Goal: Information Seeking & Learning: Understand process/instructions

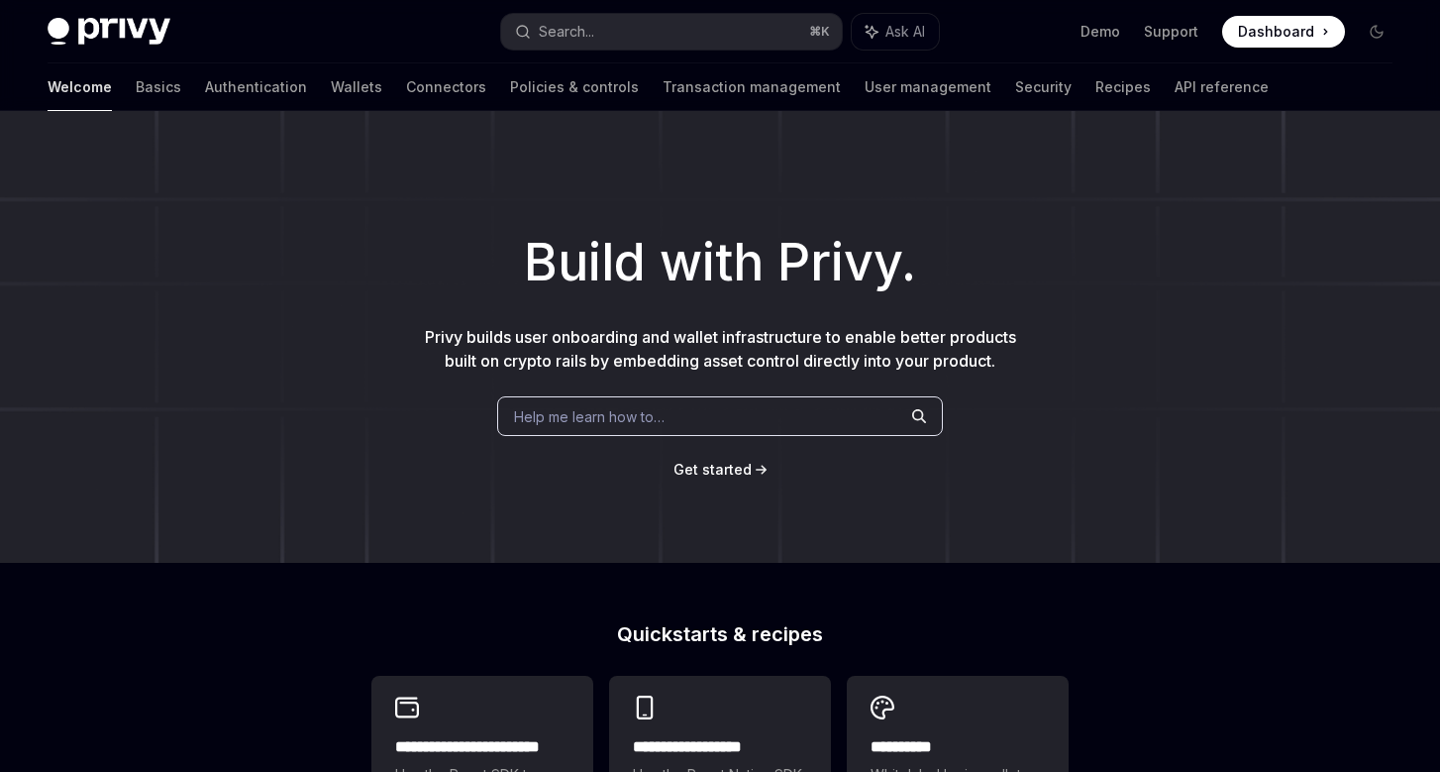
click at [1281, 27] on span "Dashboard" at bounding box center [1276, 32] width 76 height 20
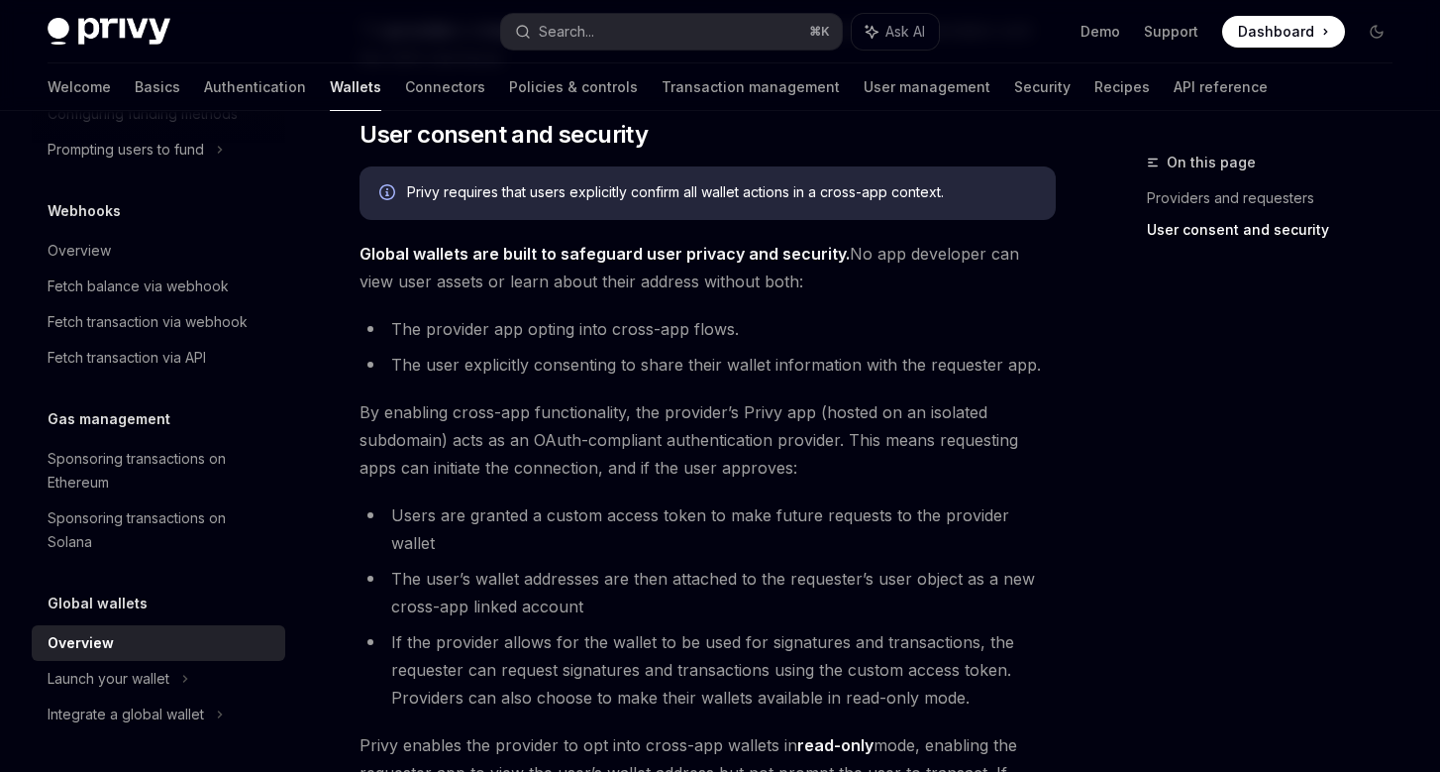
scroll to position [1777, 0]
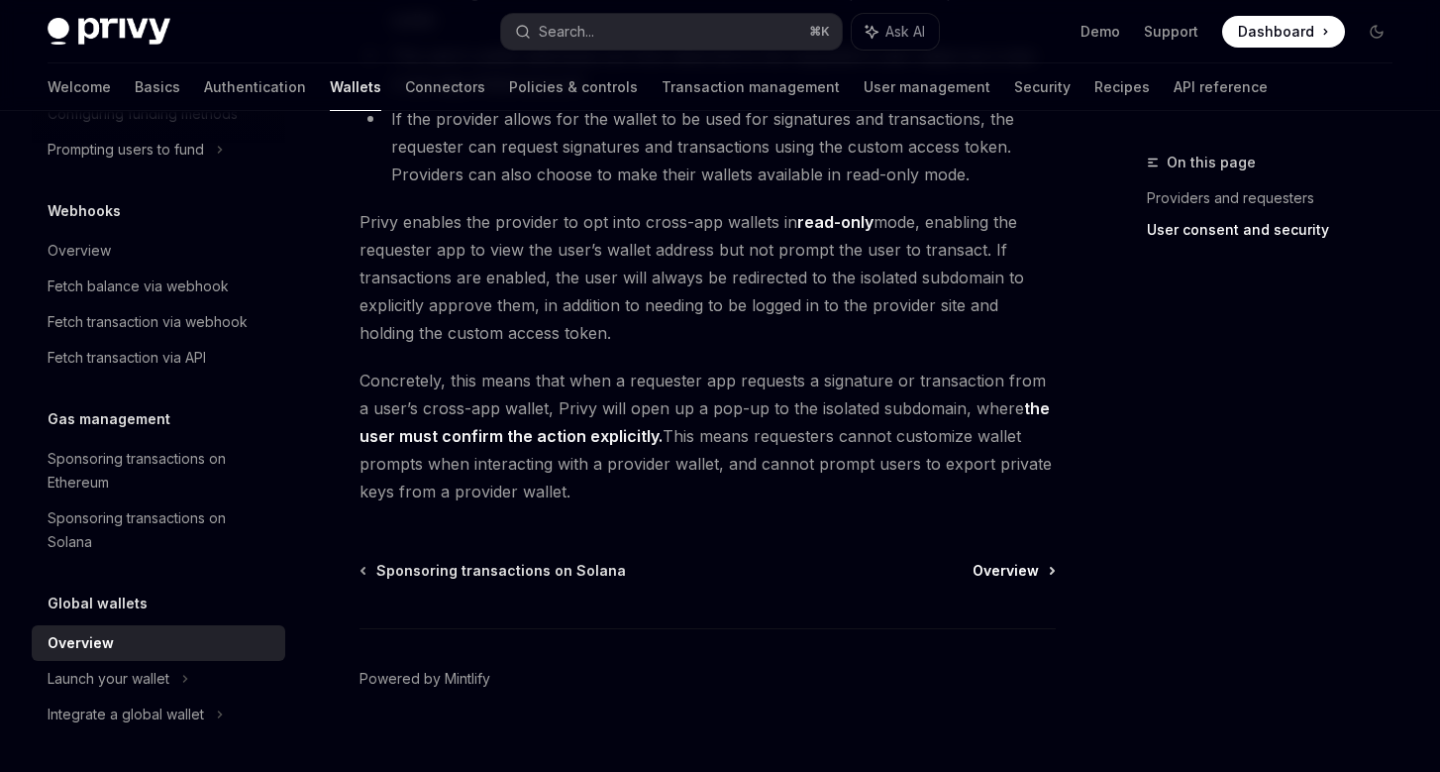
click at [1009, 561] on span "Overview" at bounding box center [1006, 571] width 66 height 20
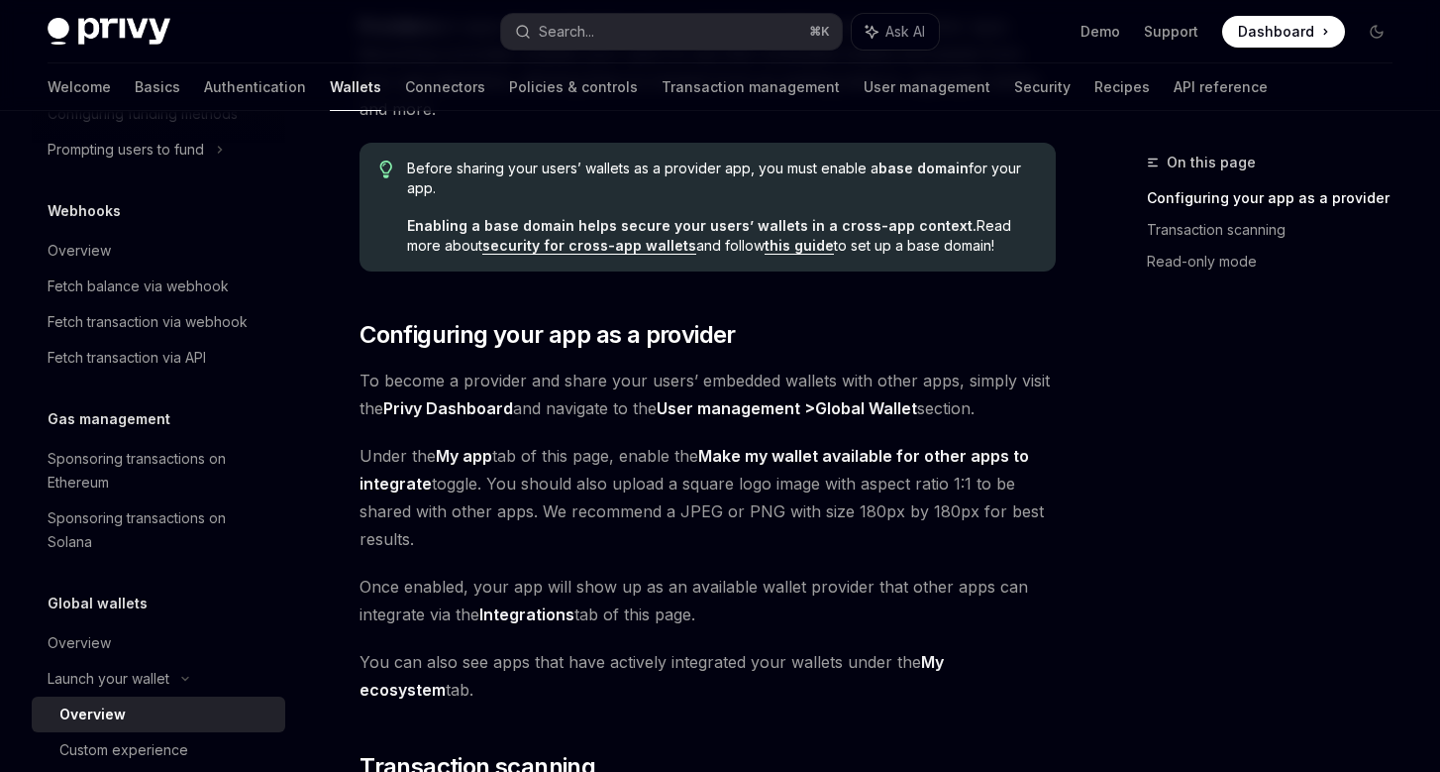
scroll to position [220, 0]
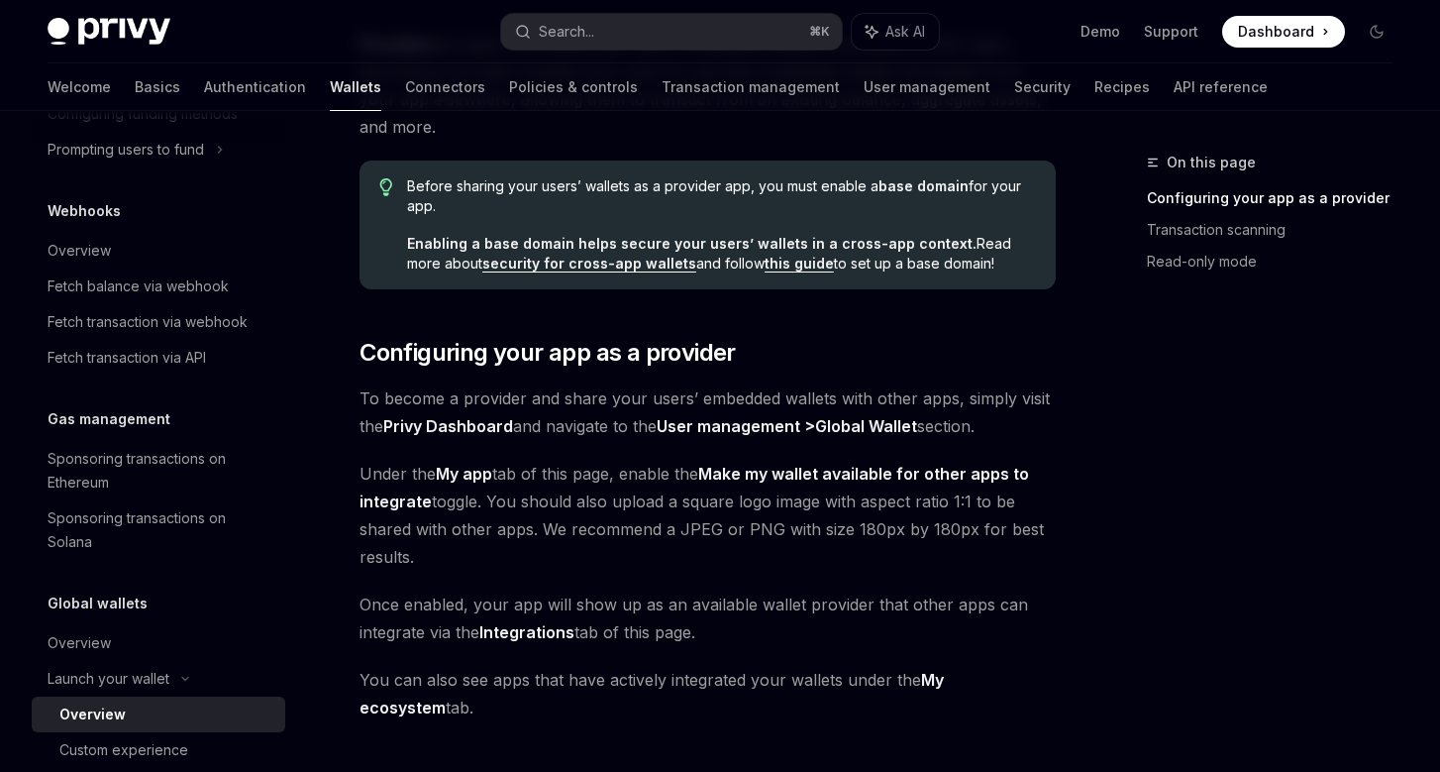
click at [765, 260] on link "this guide" at bounding box center [799, 264] width 69 height 18
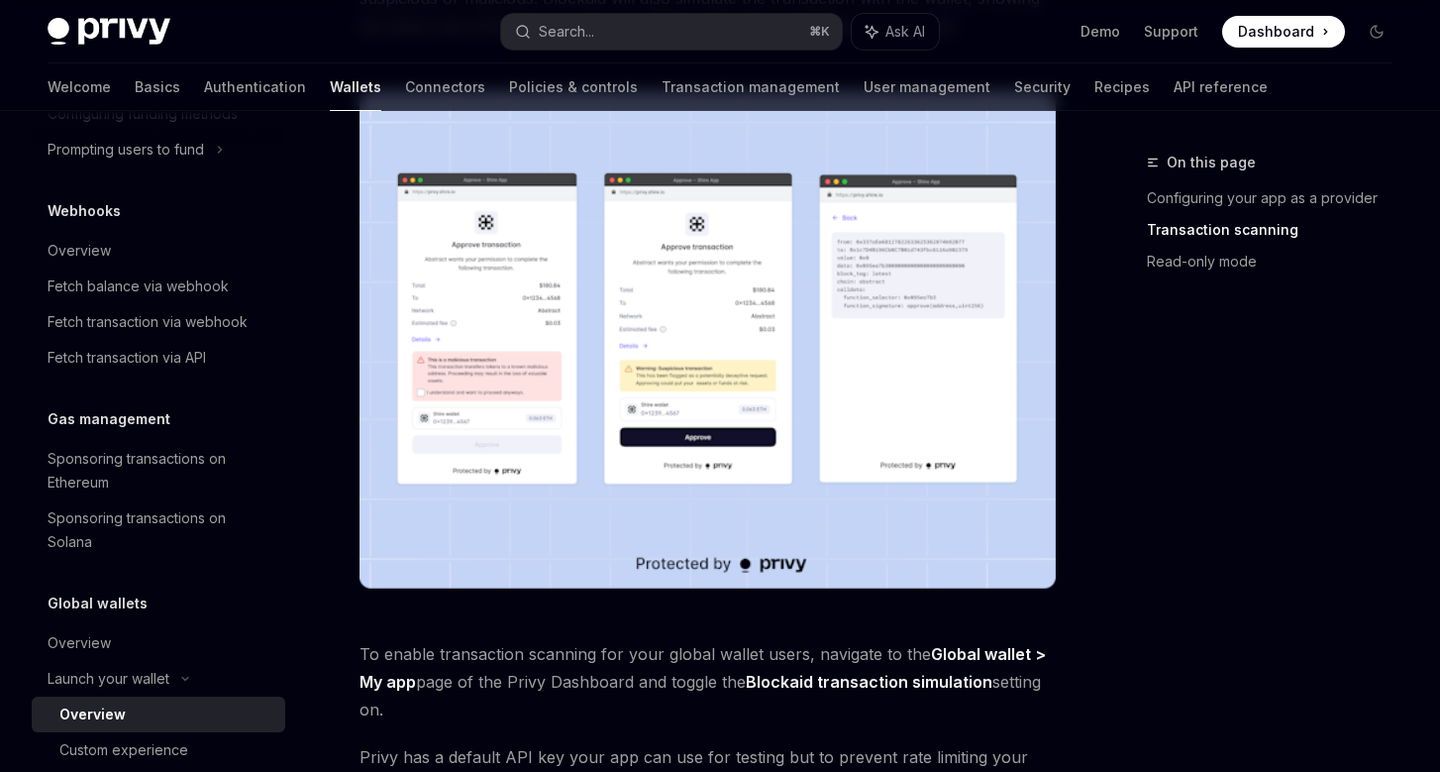
scroll to position [1754, 0]
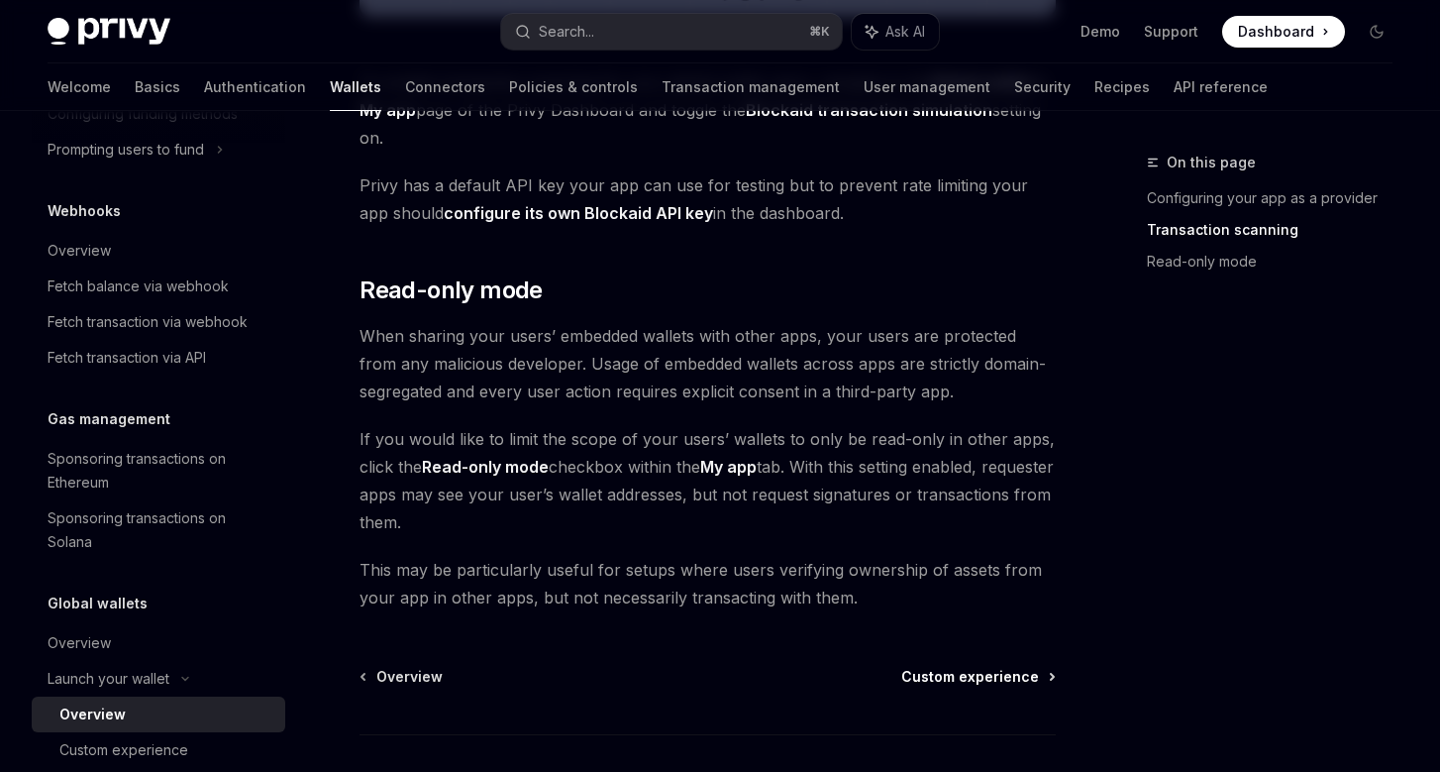
click at [970, 673] on span "Custom experience" at bounding box center [970, 677] width 138 height 20
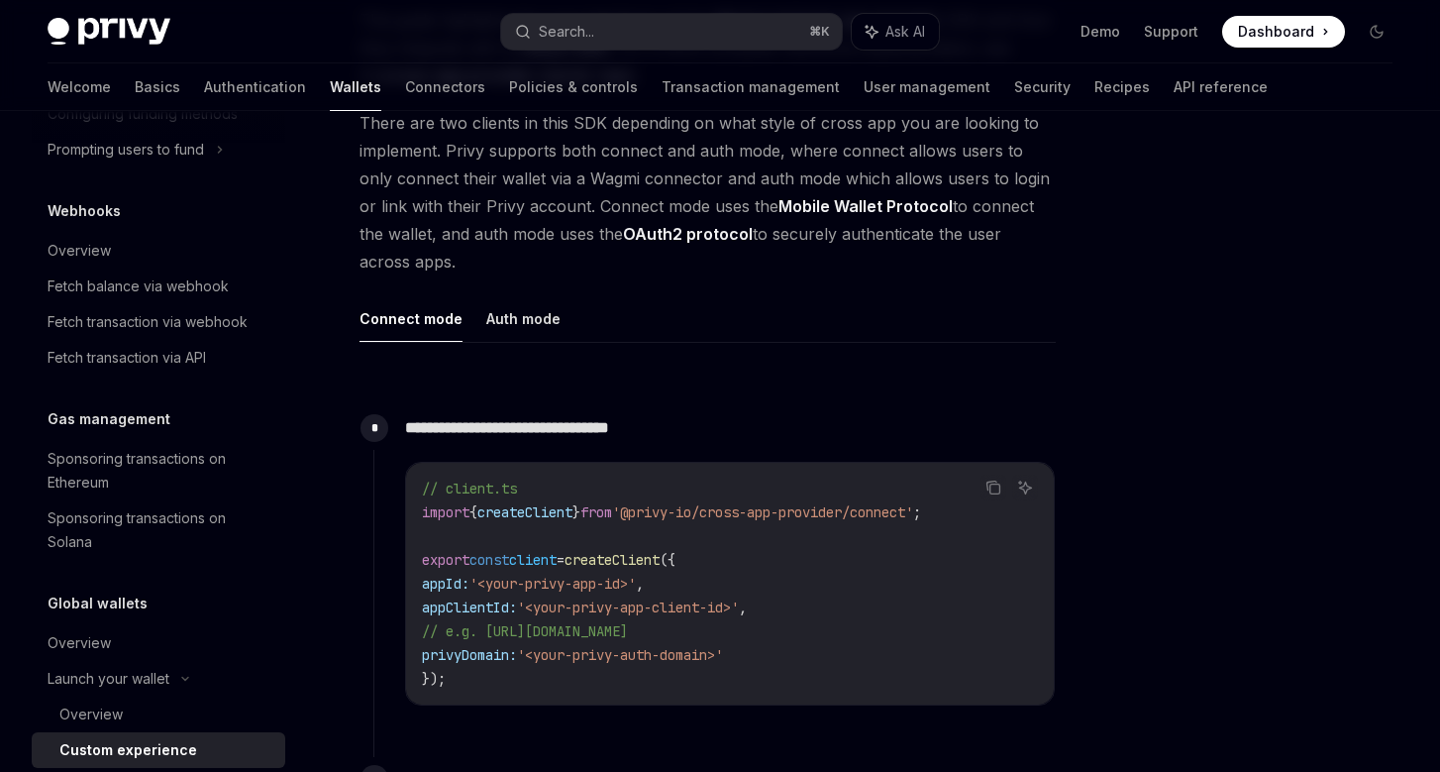
scroll to position [543, 0]
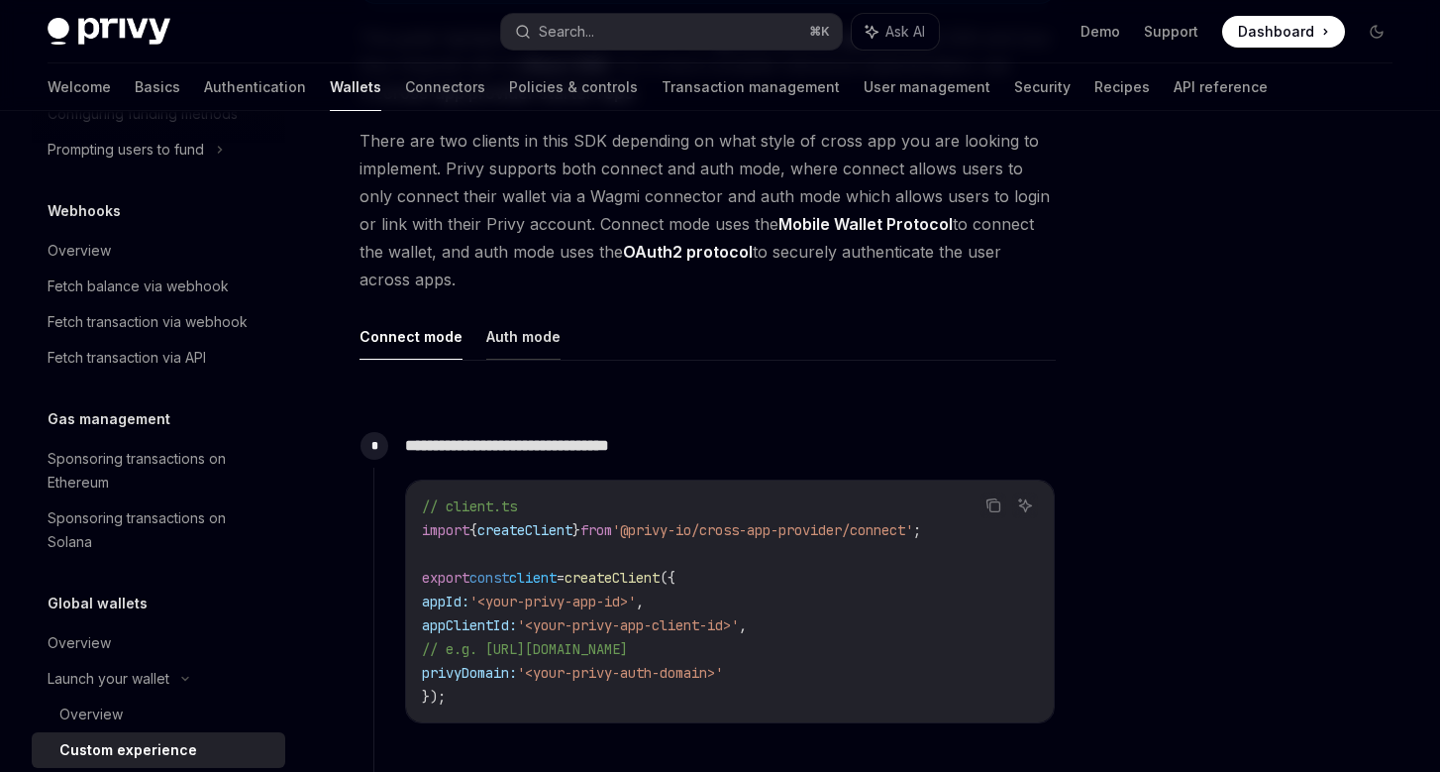
click at [529, 341] on button "Auth mode" at bounding box center [523, 336] width 74 height 47
click at [424, 344] on button "Connect mode" at bounding box center [411, 336] width 103 height 47
click at [529, 343] on button "Auth mode" at bounding box center [523, 336] width 74 height 47
click at [423, 344] on button "Connect mode" at bounding box center [411, 336] width 103 height 47
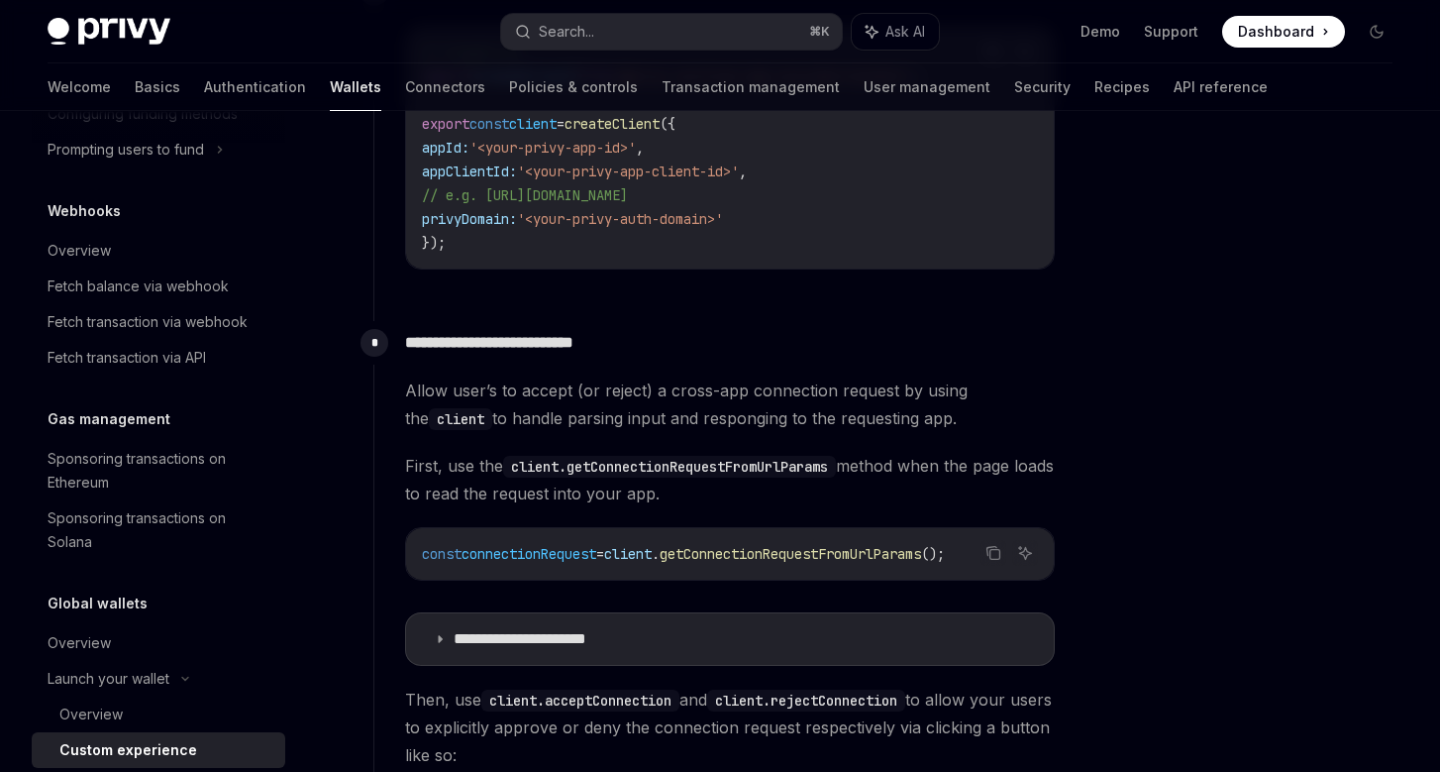
scroll to position [996, 0]
click at [545, 635] on p "**********" at bounding box center [544, 639] width 180 height 20
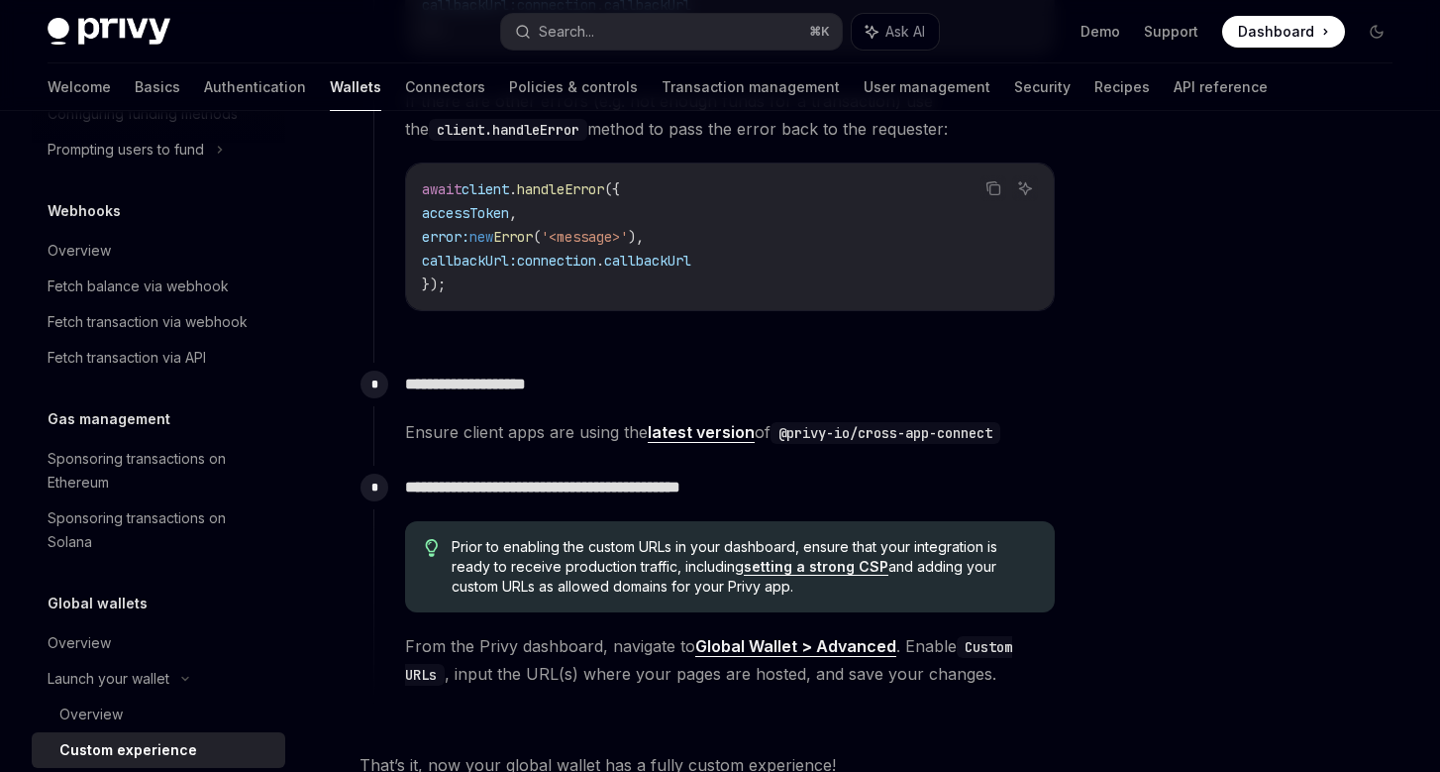
scroll to position [3564, 0]
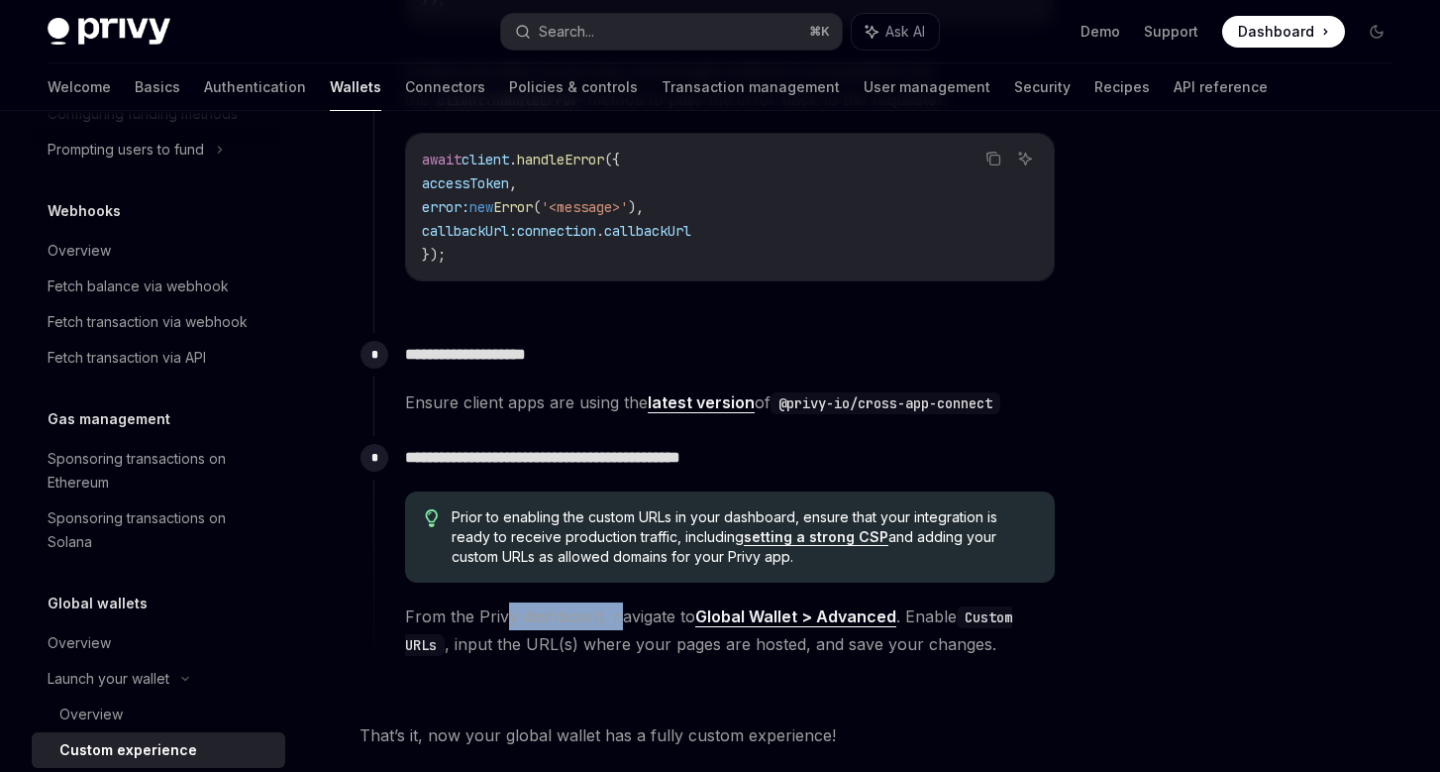
drag, startPoint x: 504, startPoint y: 619, endPoint x: 614, endPoint y: 621, distance: 110.0
click at [614, 621] on span "From the Privy dashboard, navigate to Global Wallet > Advanced . Enable Custom …" at bounding box center [730, 629] width 650 height 55
click at [644, 660] on div "**********" at bounding box center [714, 557] width 682 height 242
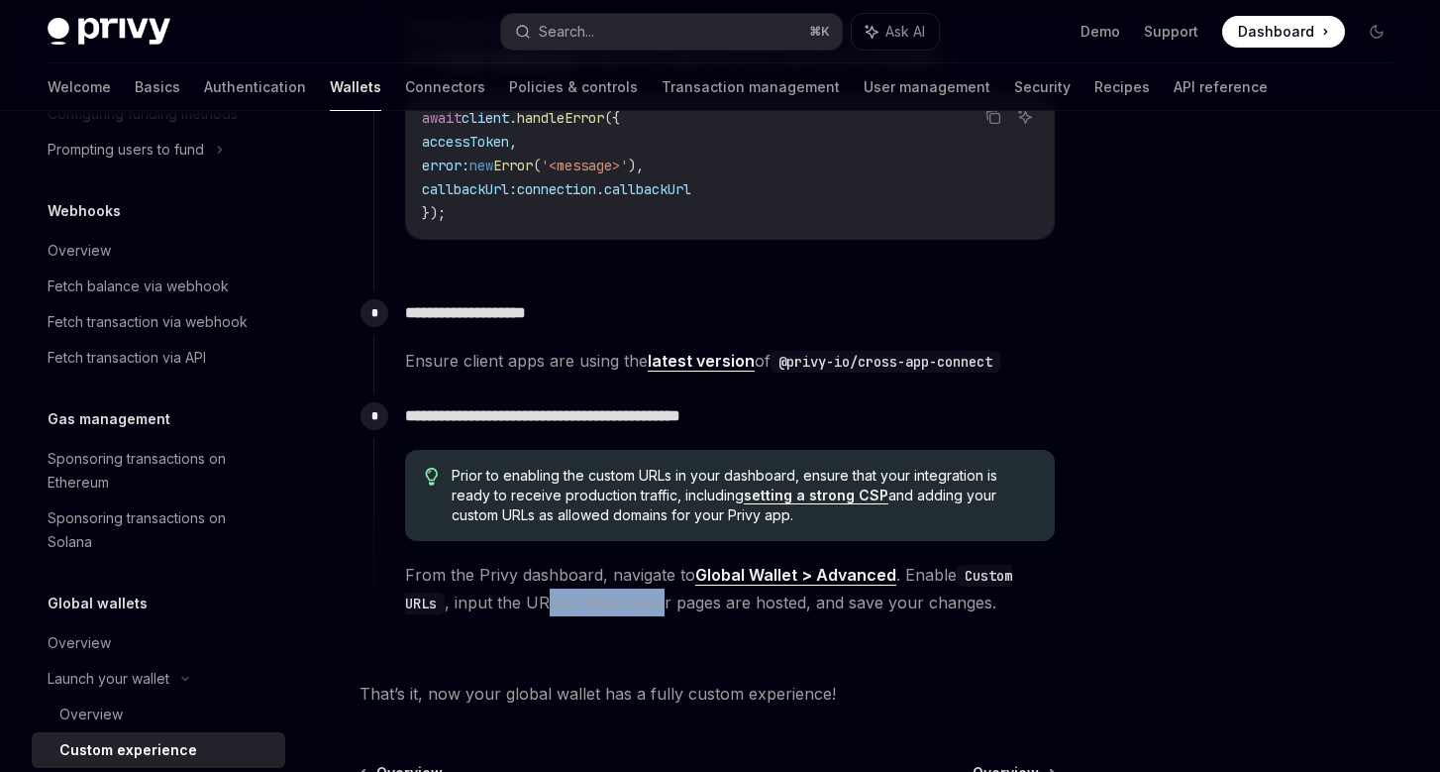
drag, startPoint x: 545, startPoint y: 598, endPoint x: 662, endPoint y: 604, distance: 117.0
click at [662, 604] on span "From the Privy dashboard, navigate to Global Wallet > Advanced . Enable Custom …" at bounding box center [730, 588] width 650 height 55
click at [725, 628] on div "**********" at bounding box center [714, 515] width 682 height 242
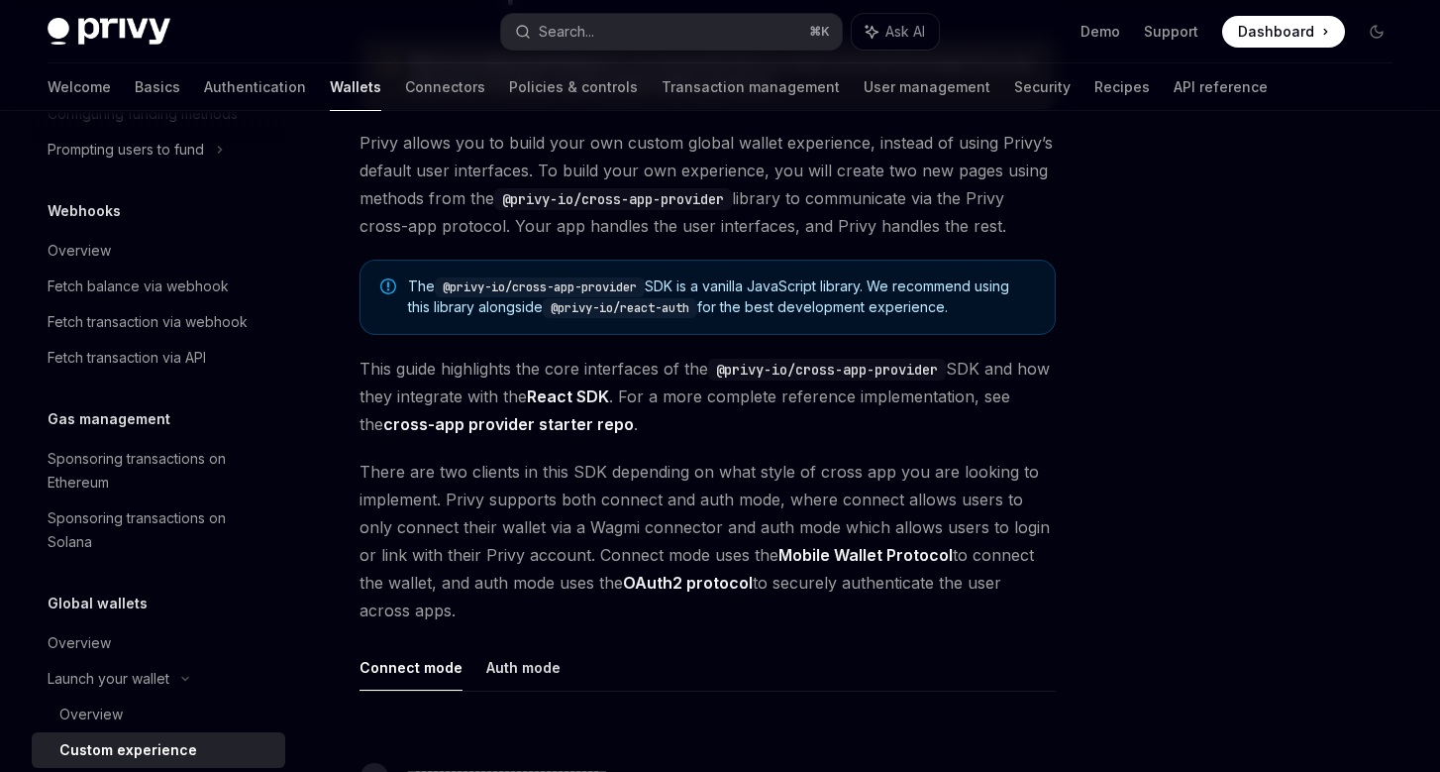
scroll to position [235, 0]
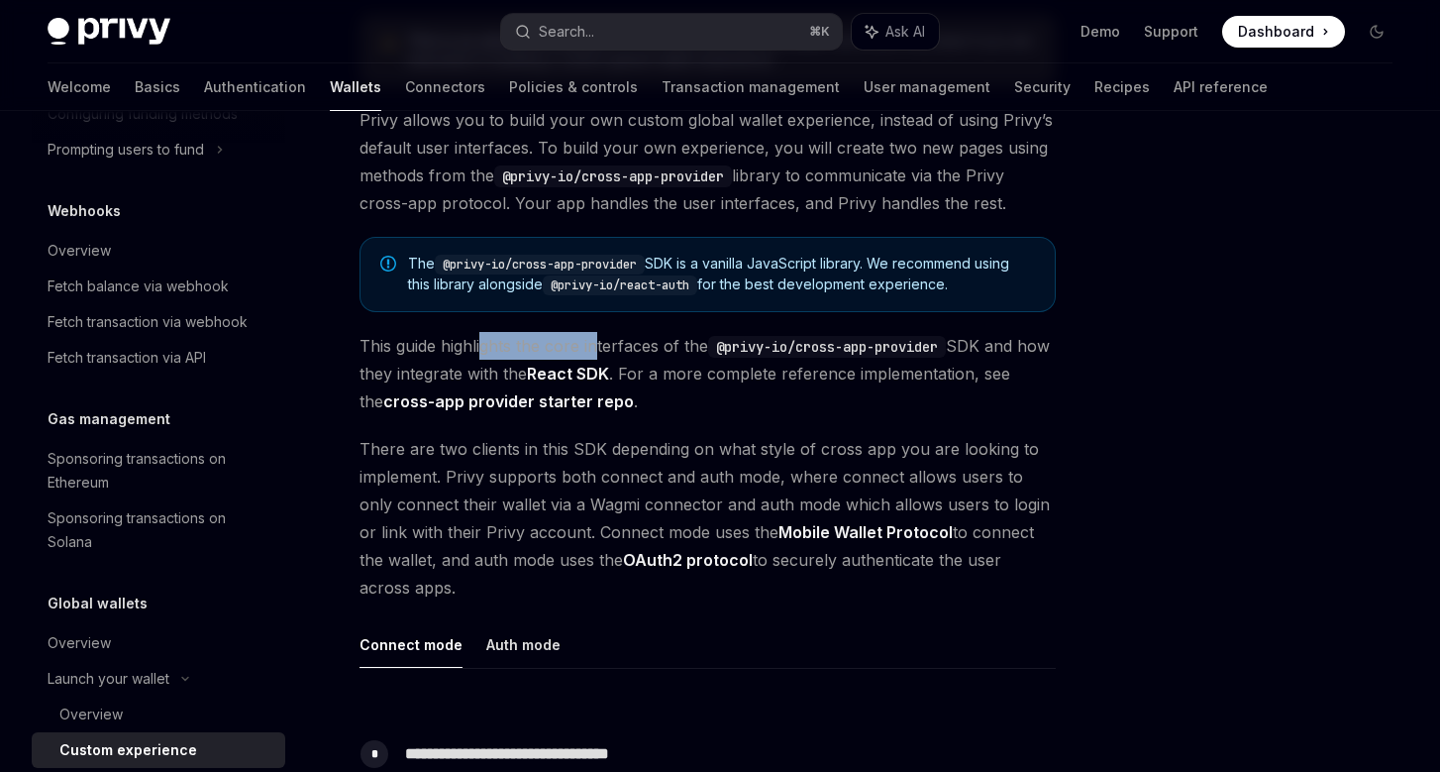
drag, startPoint x: 480, startPoint y: 348, endPoint x: 598, endPoint y: 352, distance: 117.9
click at [598, 352] on span "This guide highlights the core interfaces of the @privy-io/cross-app-provider S…" at bounding box center [708, 373] width 696 height 83
click at [722, 362] on span "This guide highlights the core interfaces of the @privy-io/cross-app-provider S…" at bounding box center [708, 373] width 696 height 83
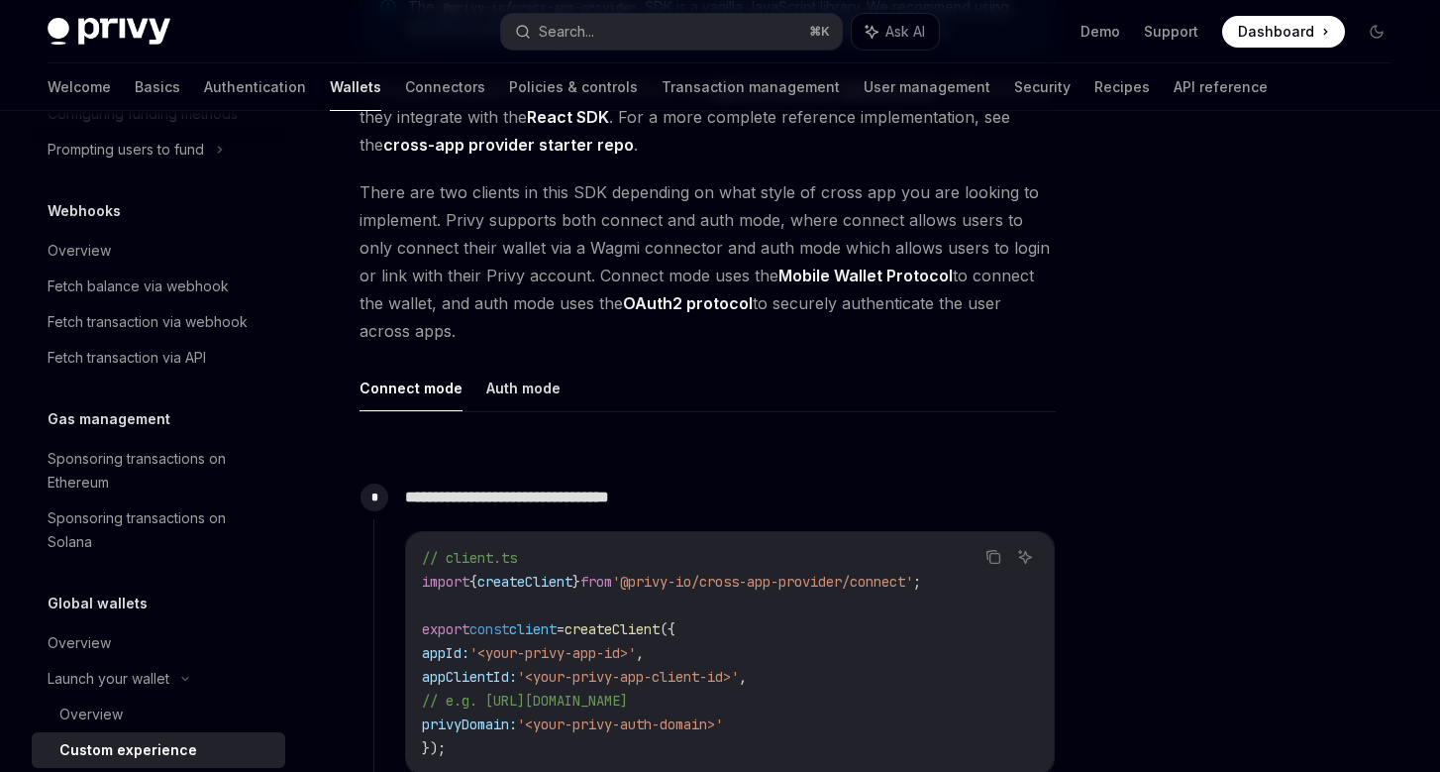
scroll to position [512, 0]
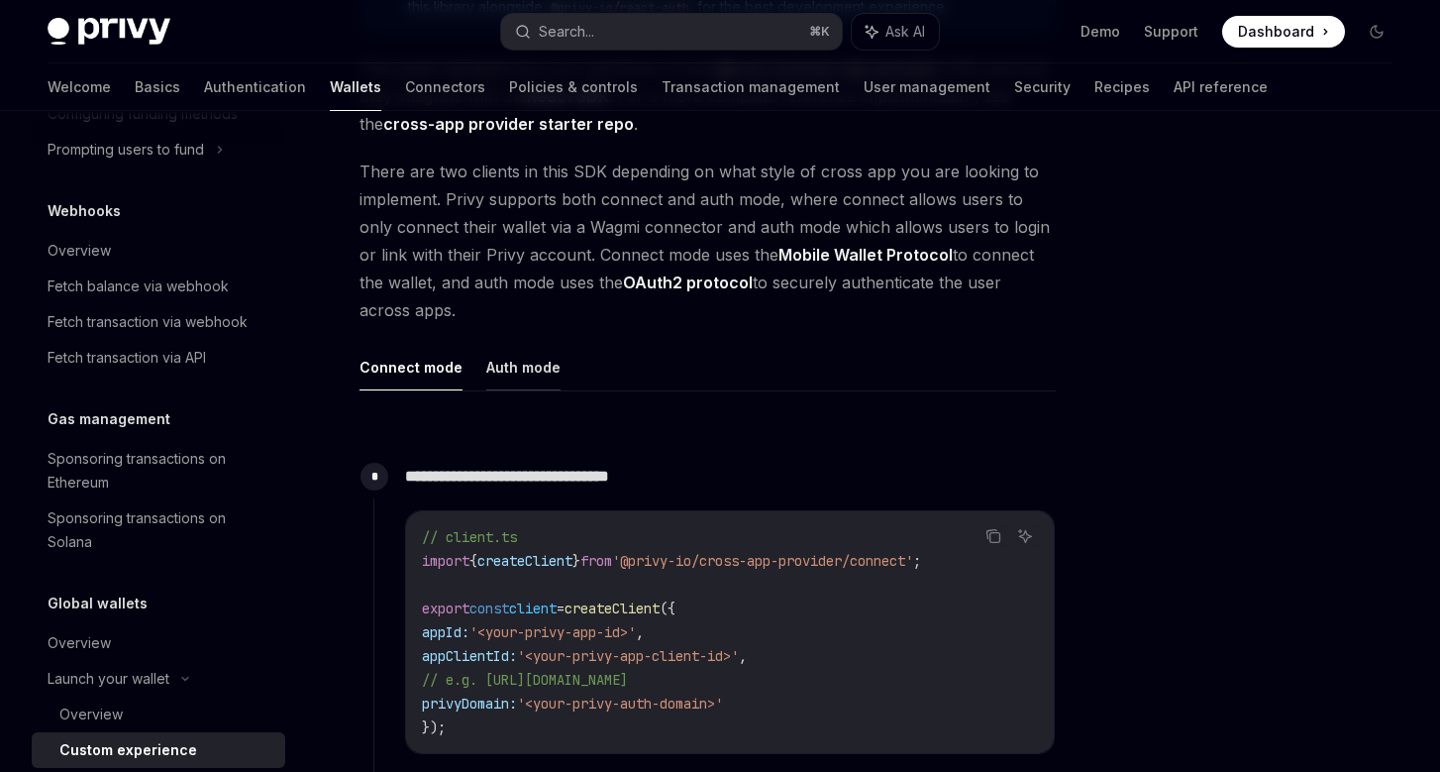
click at [501, 350] on button "Auth mode" at bounding box center [523, 367] width 74 height 47
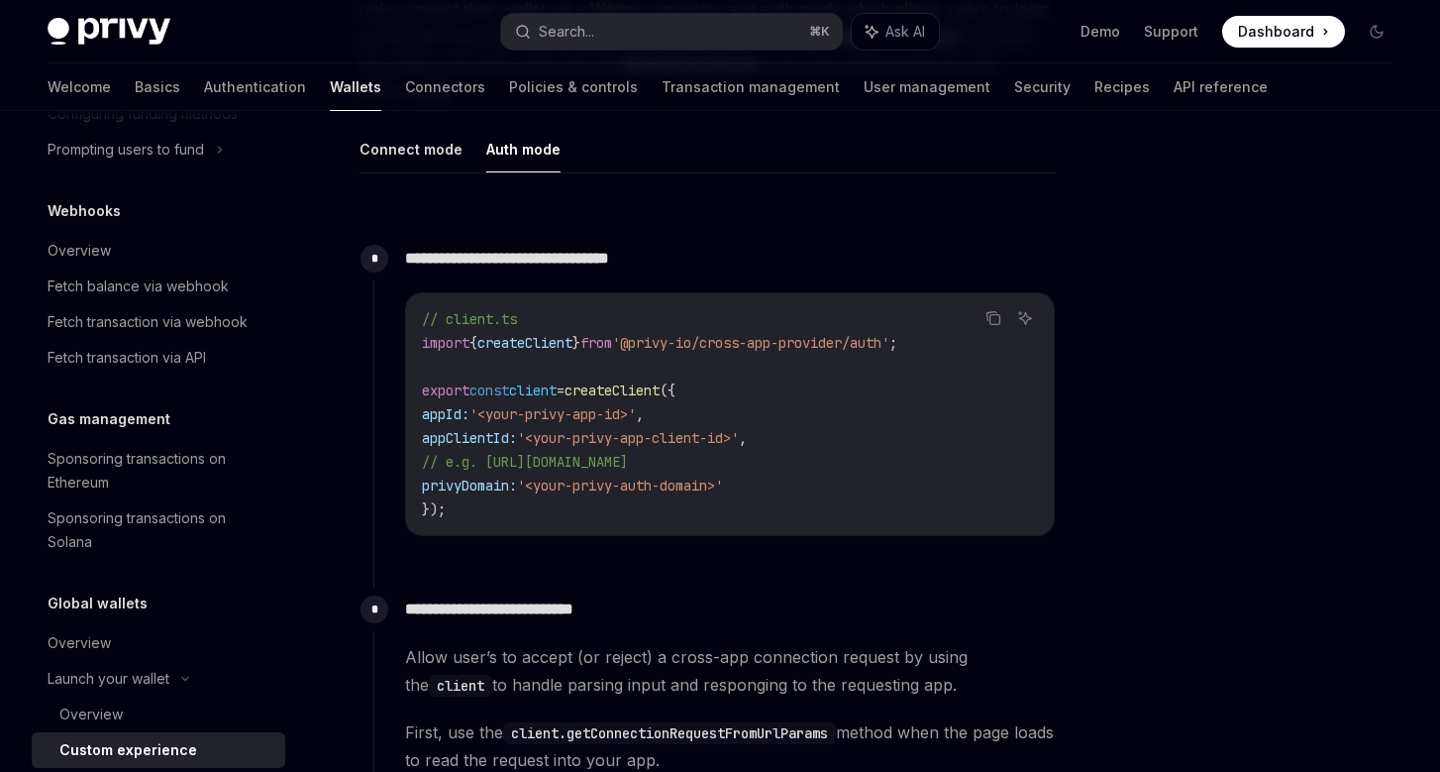
scroll to position [891, 0]
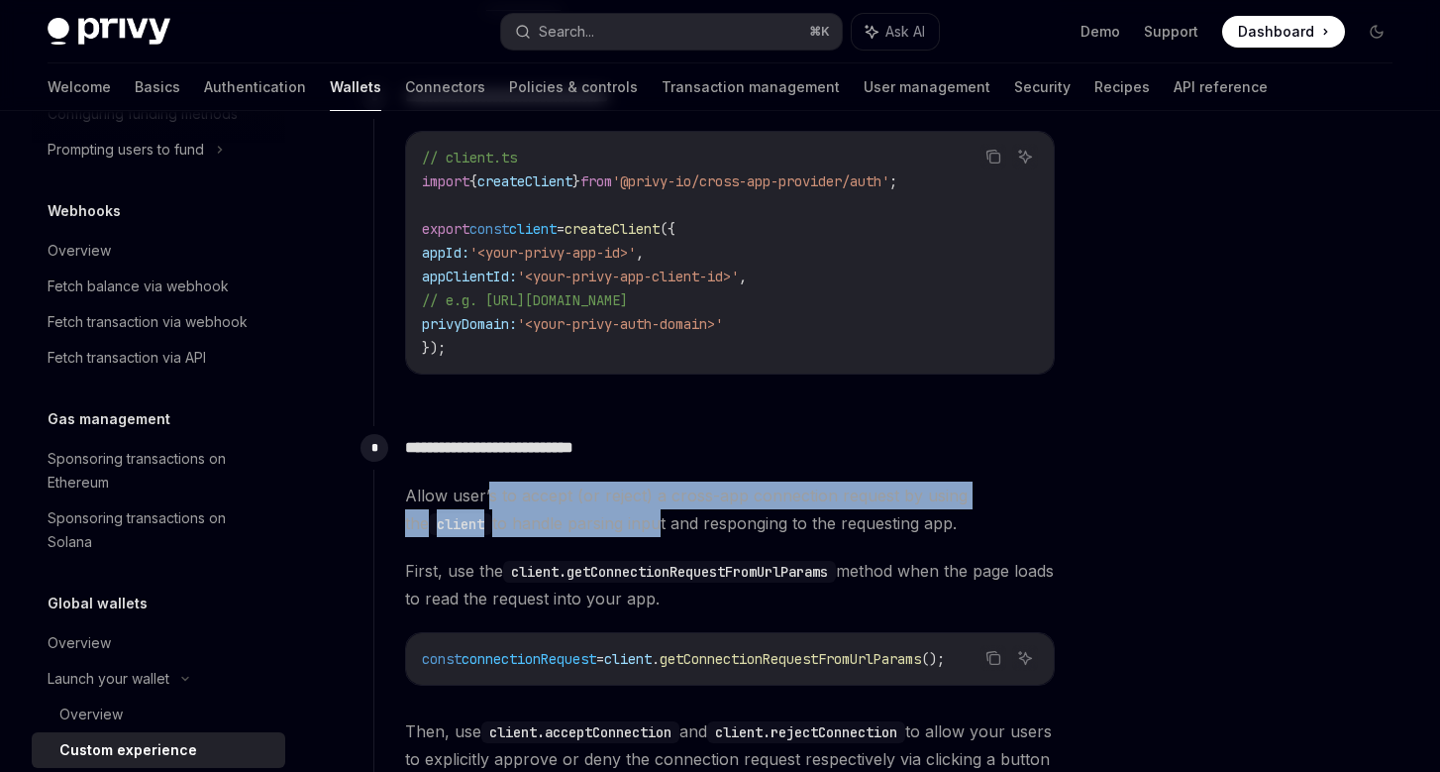
drag, startPoint x: 489, startPoint y: 497, endPoint x: 633, endPoint y: 514, distance: 144.6
click at [633, 514] on span "Allow user’s to accept (or reject) a cross-app connection request by using the …" at bounding box center [730, 508] width 650 height 55
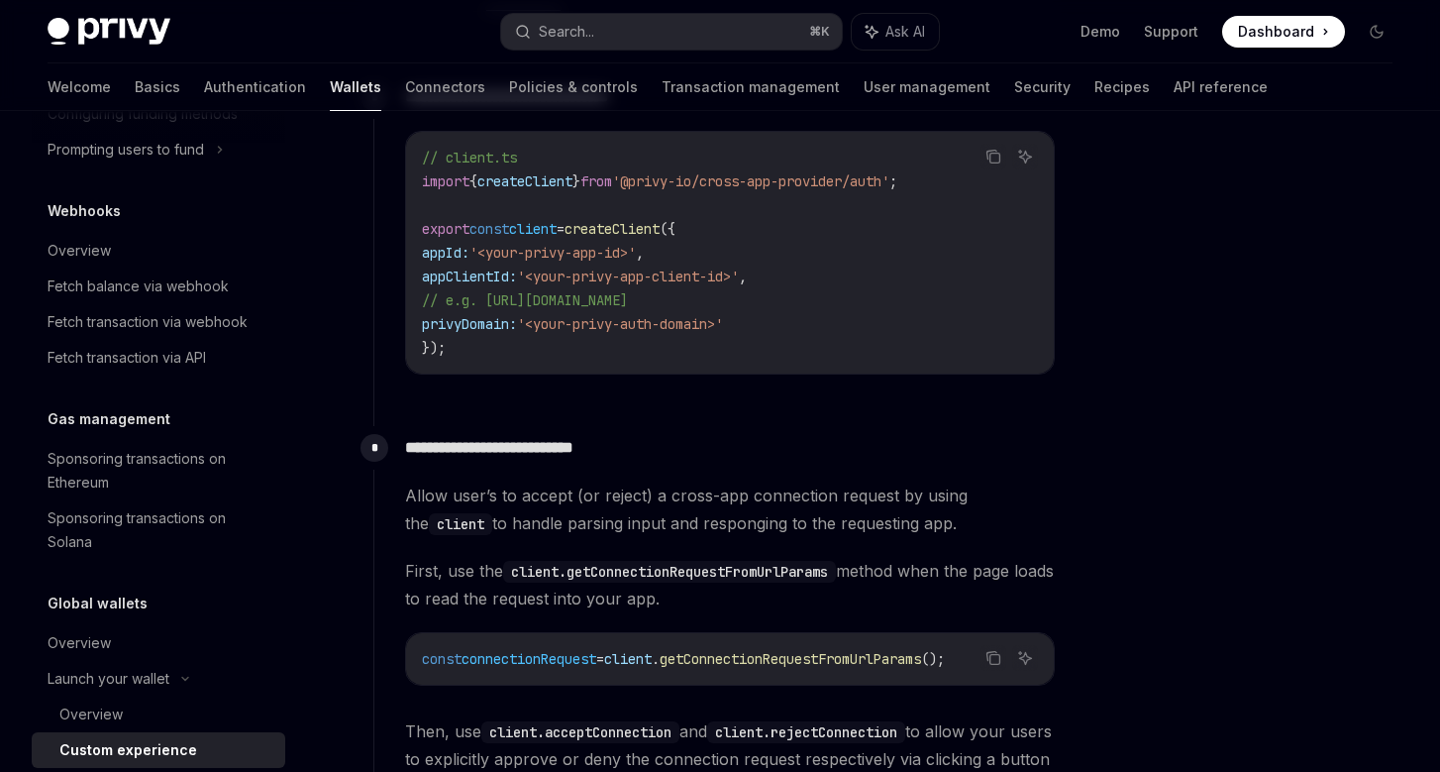
click at [678, 529] on span "Allow user’s to accept (or reject) a cross-app connection request by using the …" at bounding box center [730, 508] width 650 height 55
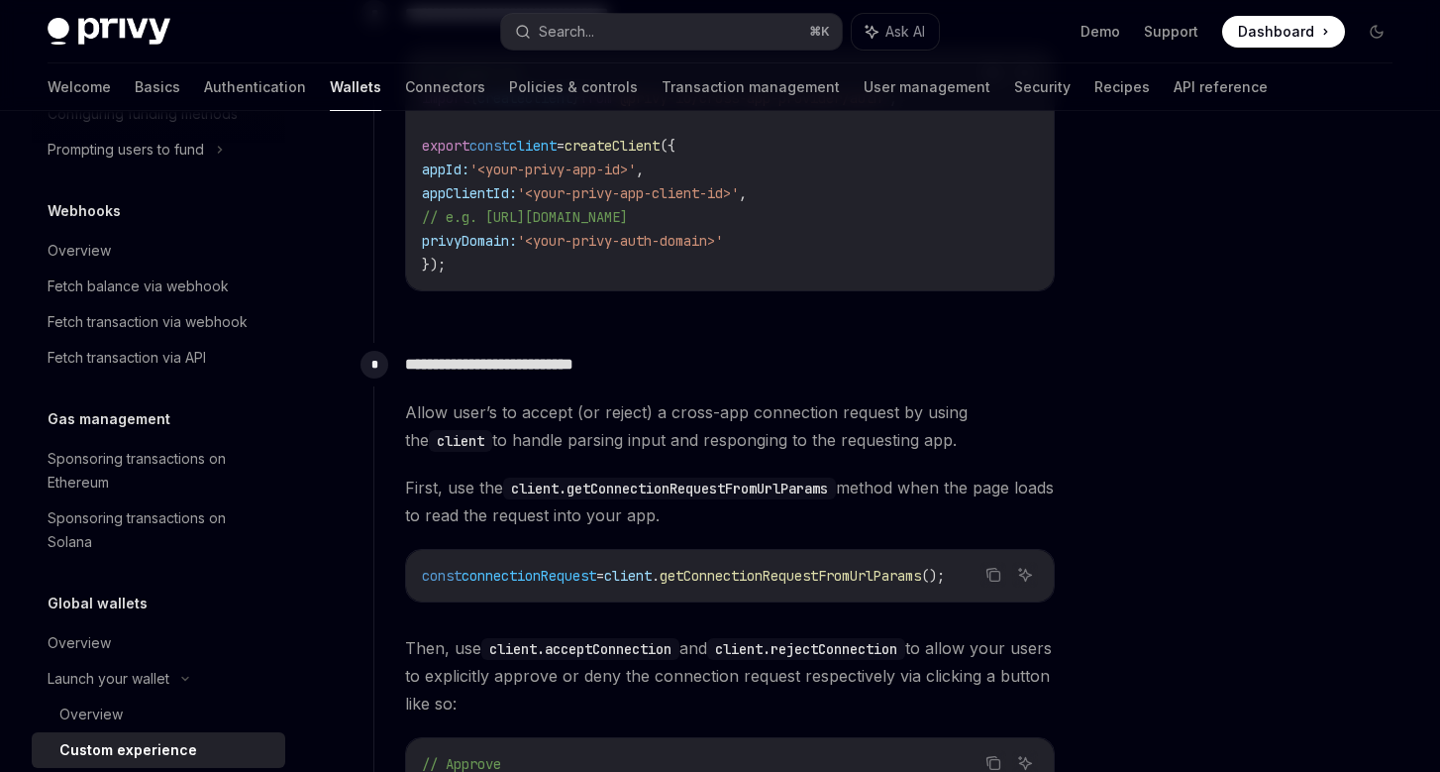
scroll to position [975, 0]
click at [730, 580] on span "getConnectionRequestFromUrlParams" at bounding box center [790, 576] width 261 height 18
click at [982, 570] on button "Copy the contents from the code block" at bounding box center [994, 575] width 26 height 26
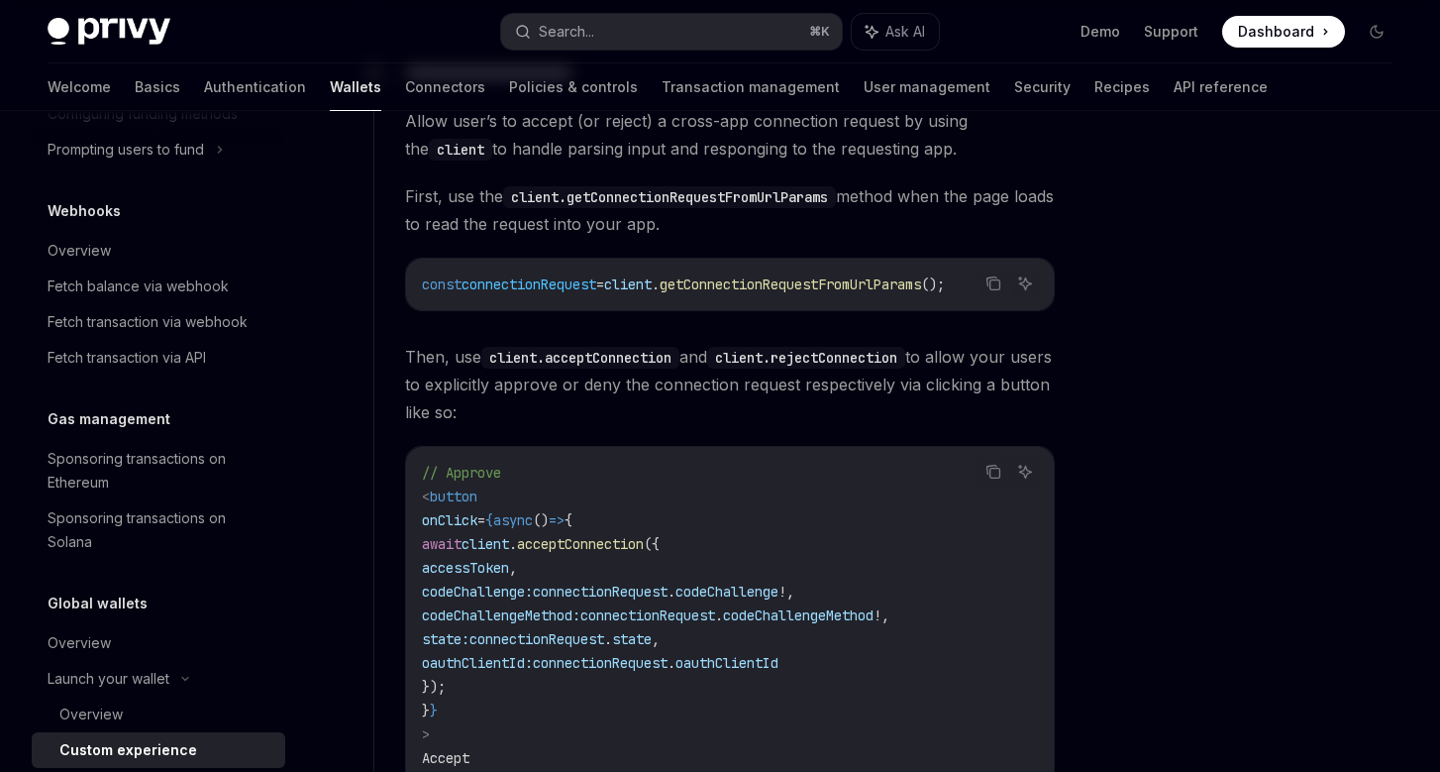
scroll to position [1350, 0]
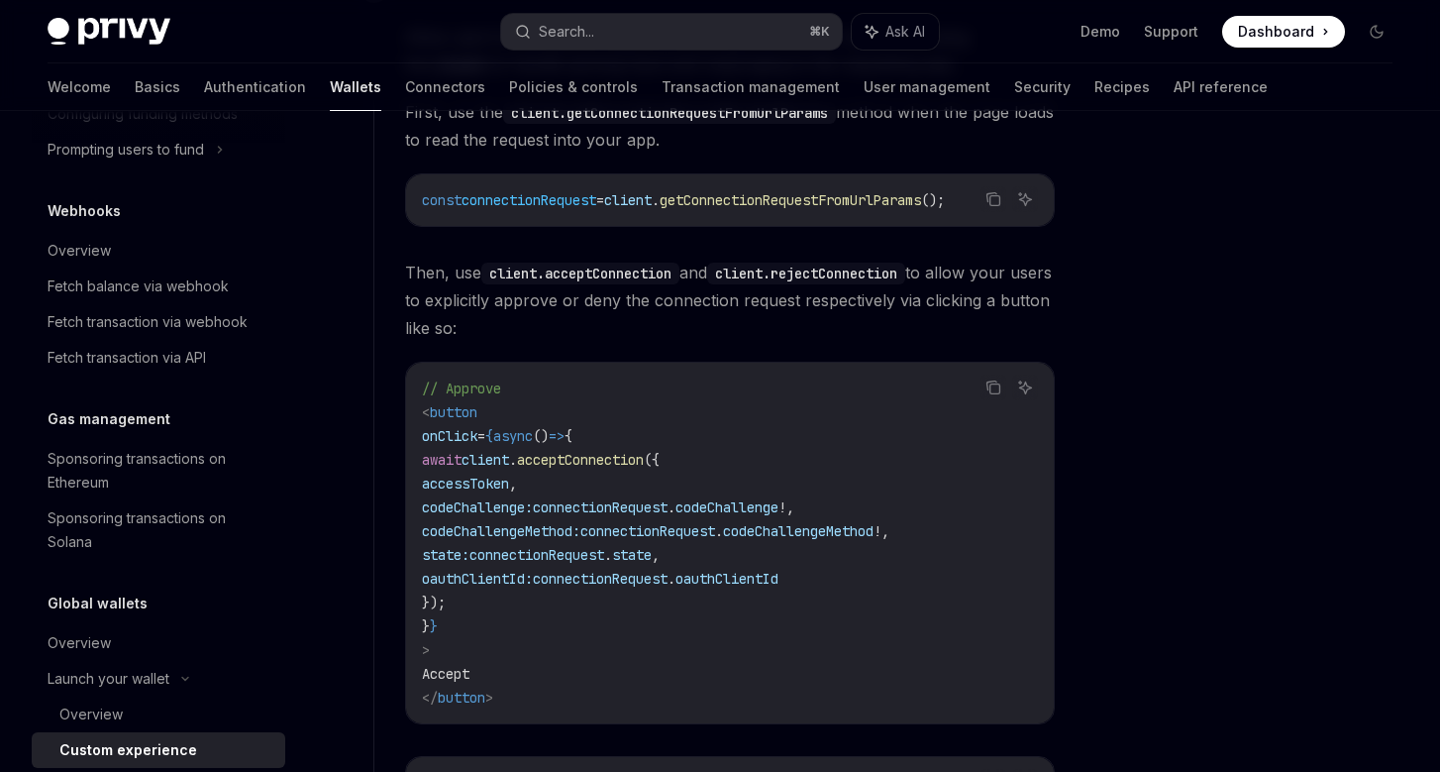
click at [509, 484] on span "accessToken" at bounding box center [465, 483] width 87 height 18
click at [529, 518] on code "// Approve < button onClick = {async () => { await client . acceptConnection ({…" at bounding box center [730, 542] width 616 height 333
click at [524, 507] on span "codeChallenge:" at bounding box center [477, 507] width 111 height 18
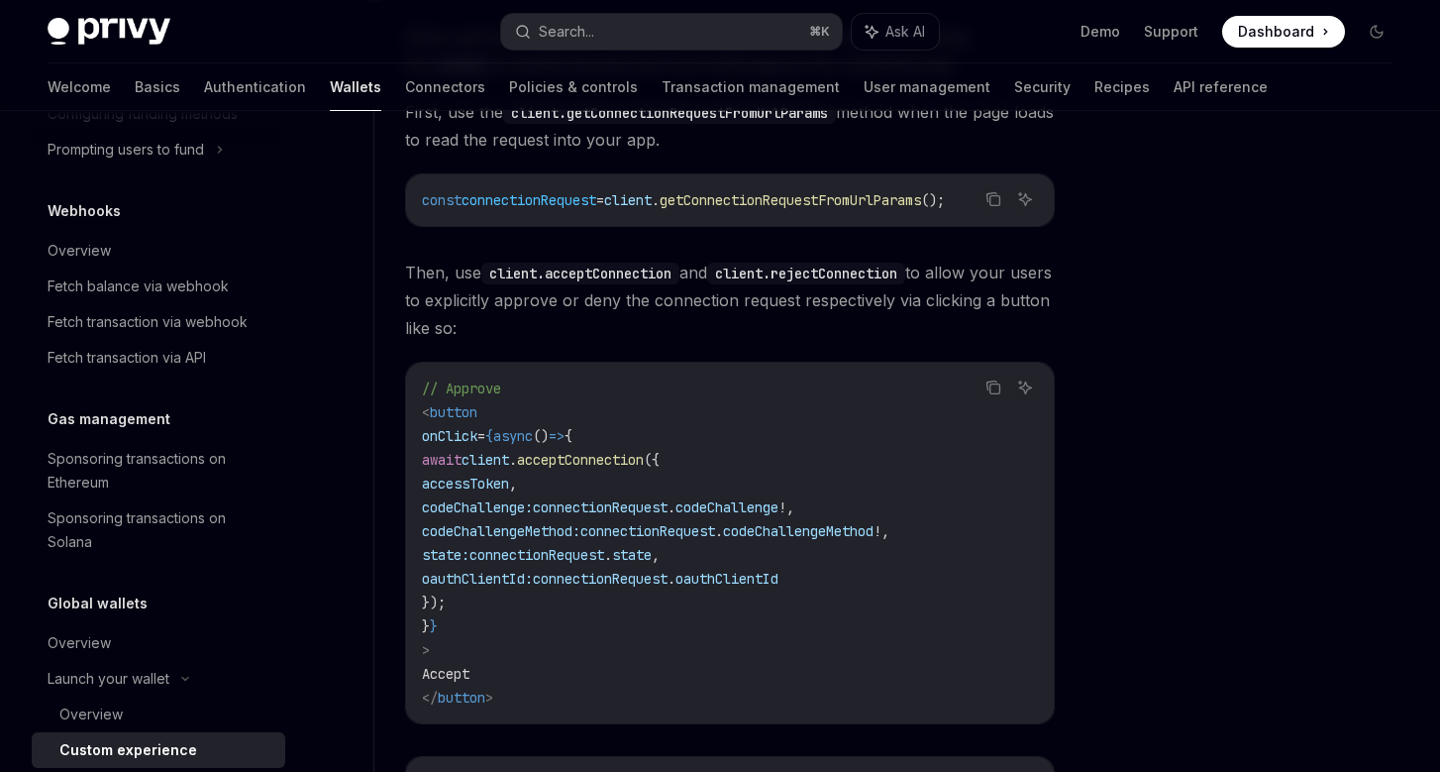
click at [524, 507] on span "codeChallenge:" at bounding box center [477, 507] width 111 height 18
click at [593, 589] on code "// Approve < button onClick = {async () => { await client . acceptConnection ({…" at bounding box center [730, 542] width 616 height 333
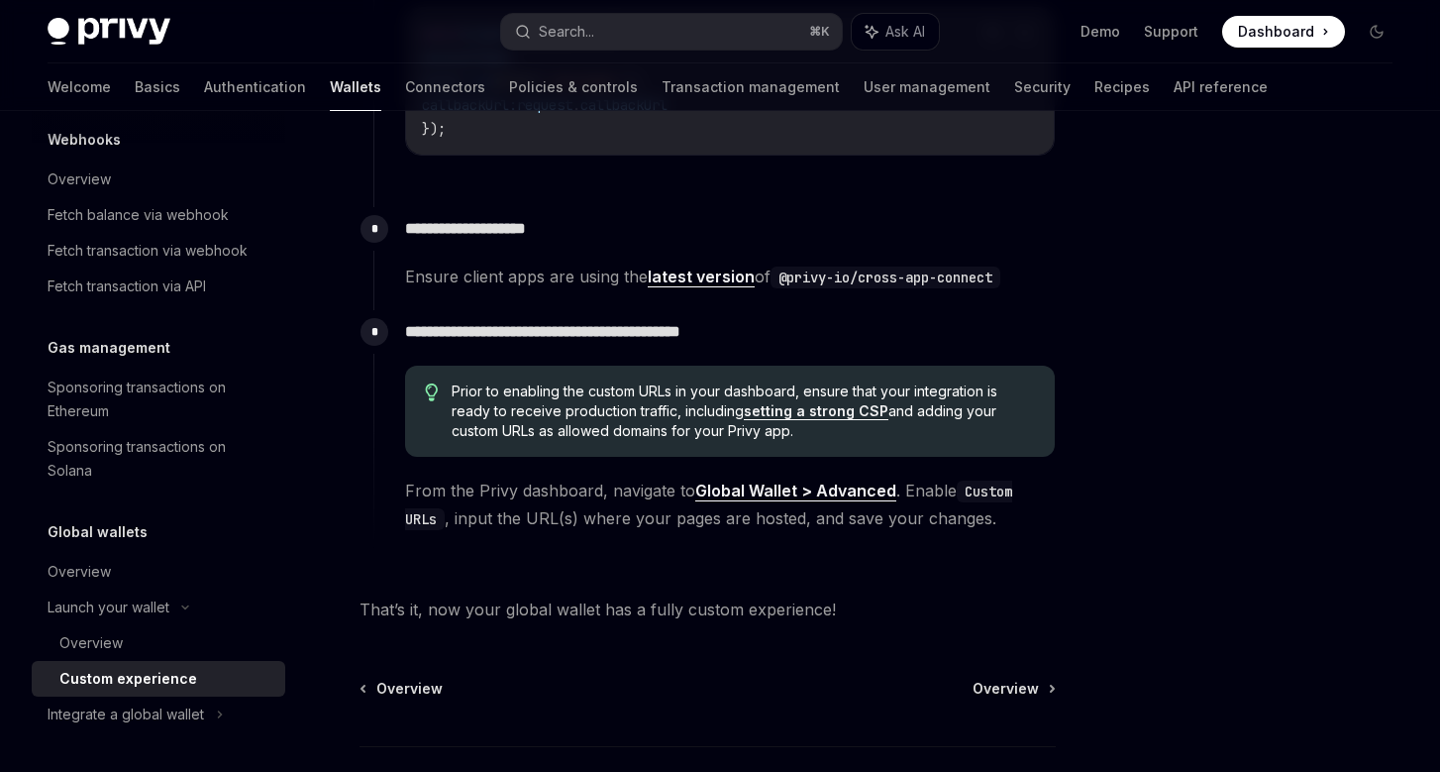
scroll to position [3644, 0]
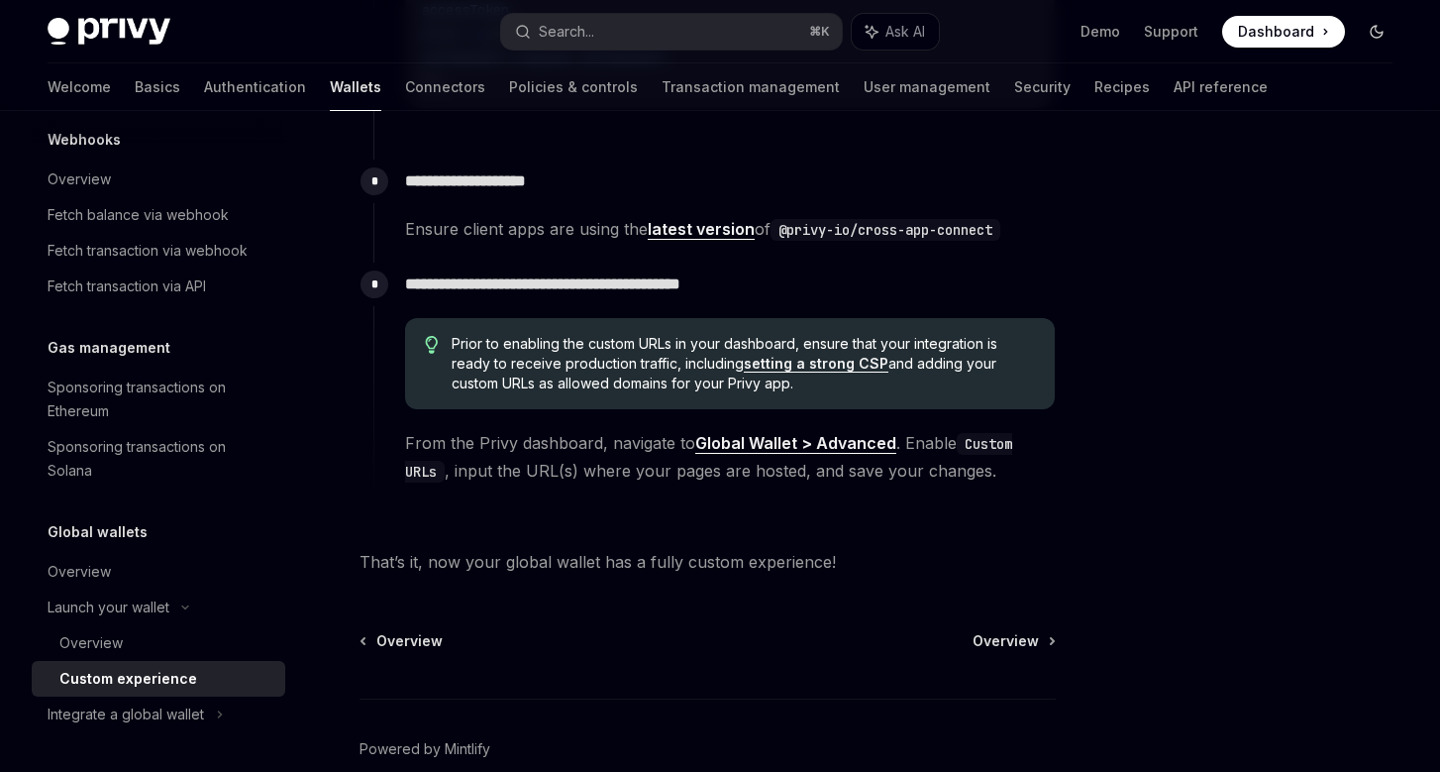
click at [1369, 31] on icon "Toggle dark mode" at bounding box center [1377, 32] width 16 height 16
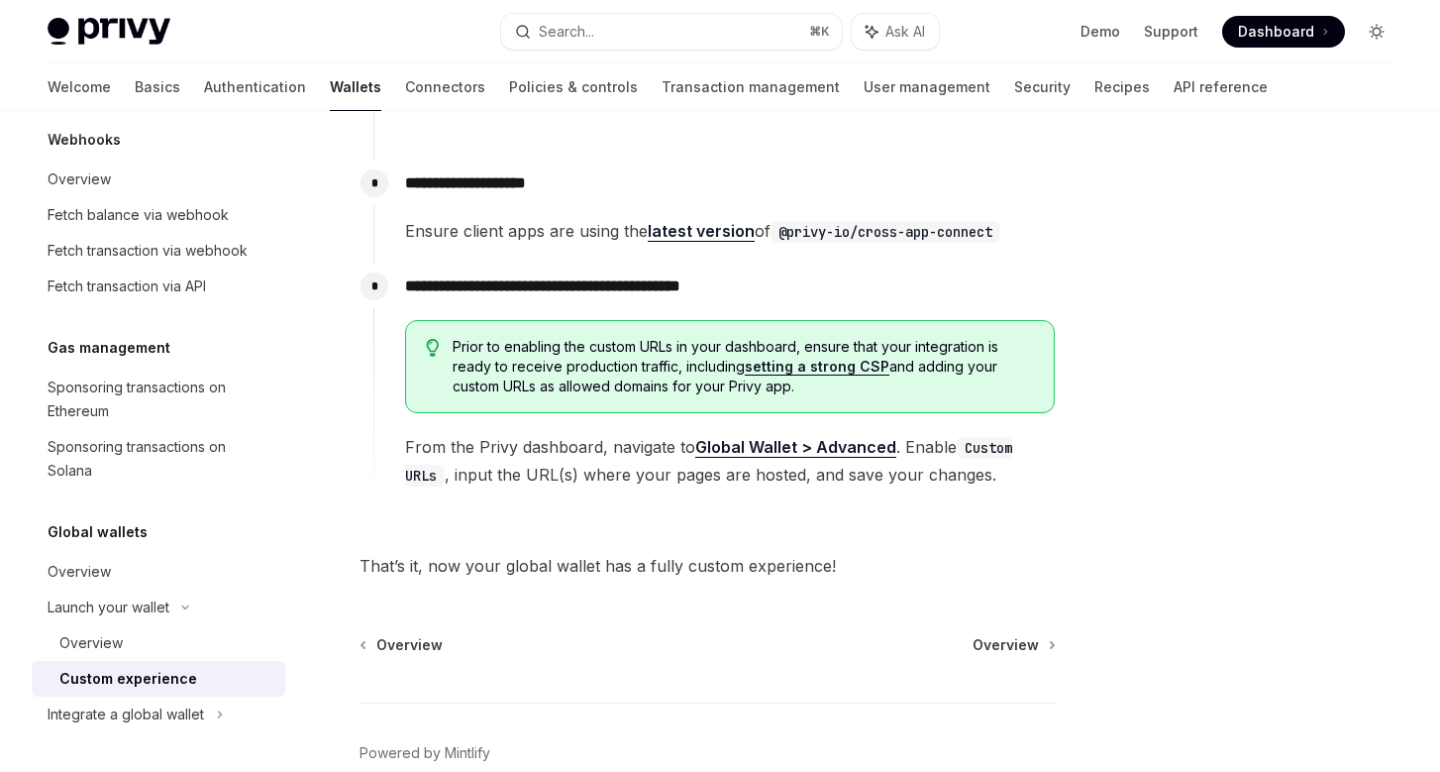
click at [1369, 31] on icon "Toggle dark mode" at bounding box center [1377, 32] width 16 height 16
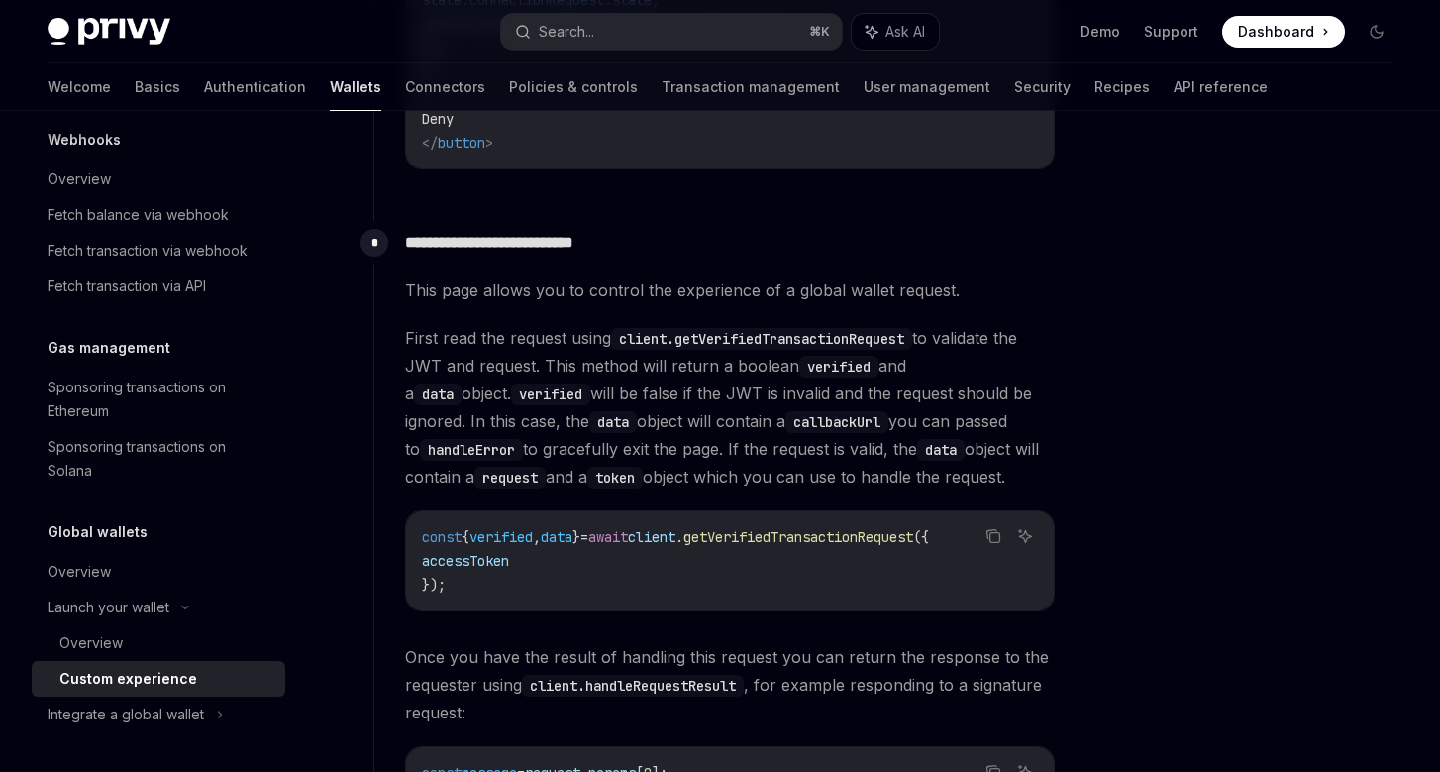
scroll to position [2323, 0]
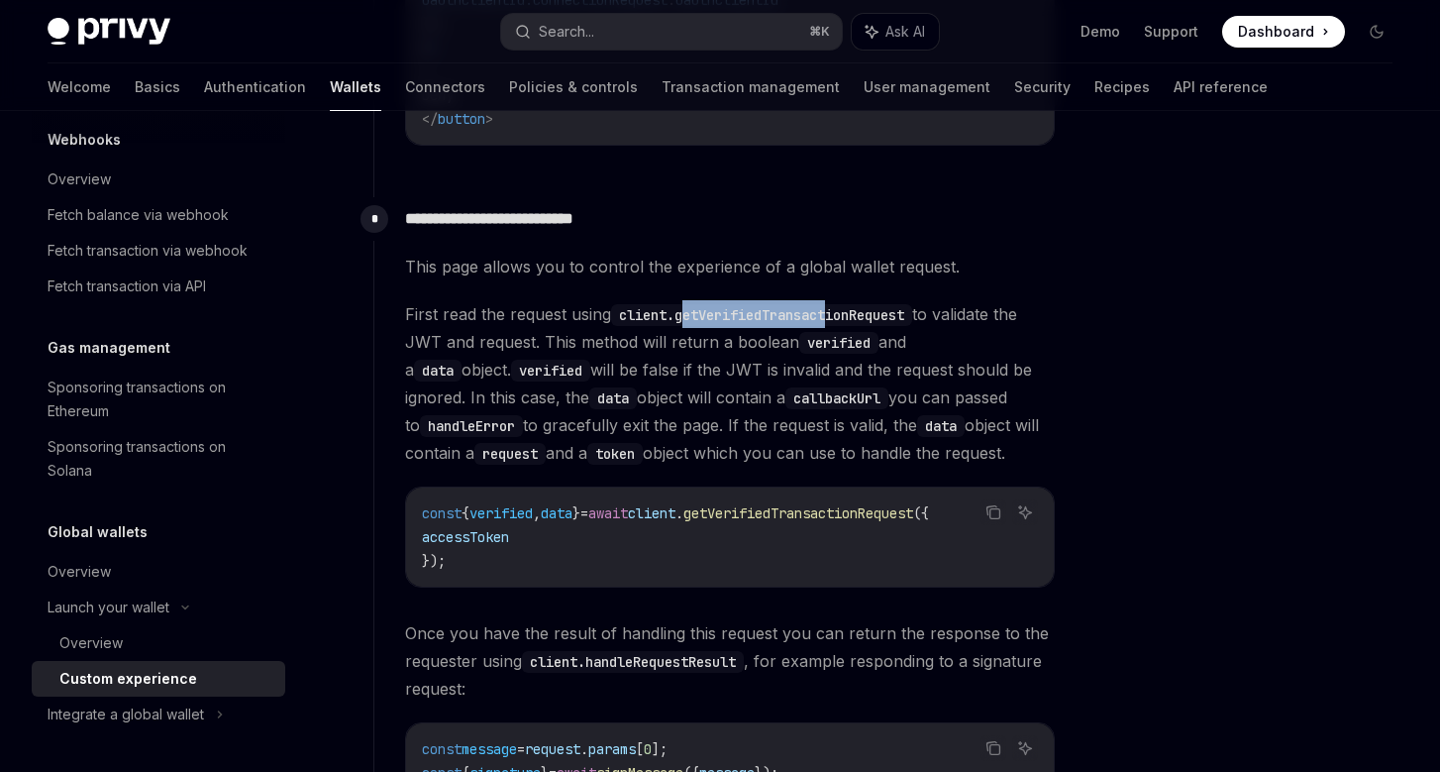
drag, startPoint x: 687, startPoint y: 315, endPoint x: 842, endPoint y: 319, distance: 154.6
click at [842, 319] on code "client.getVerifiedTransactionRequest" at bounding box center [761, 315] width 301 height 22
click at [864, 366] on span "First read the request using client.getVerifiedTransactionRequest to validate t…" at bounding box center [730, 383] width 650 height 166
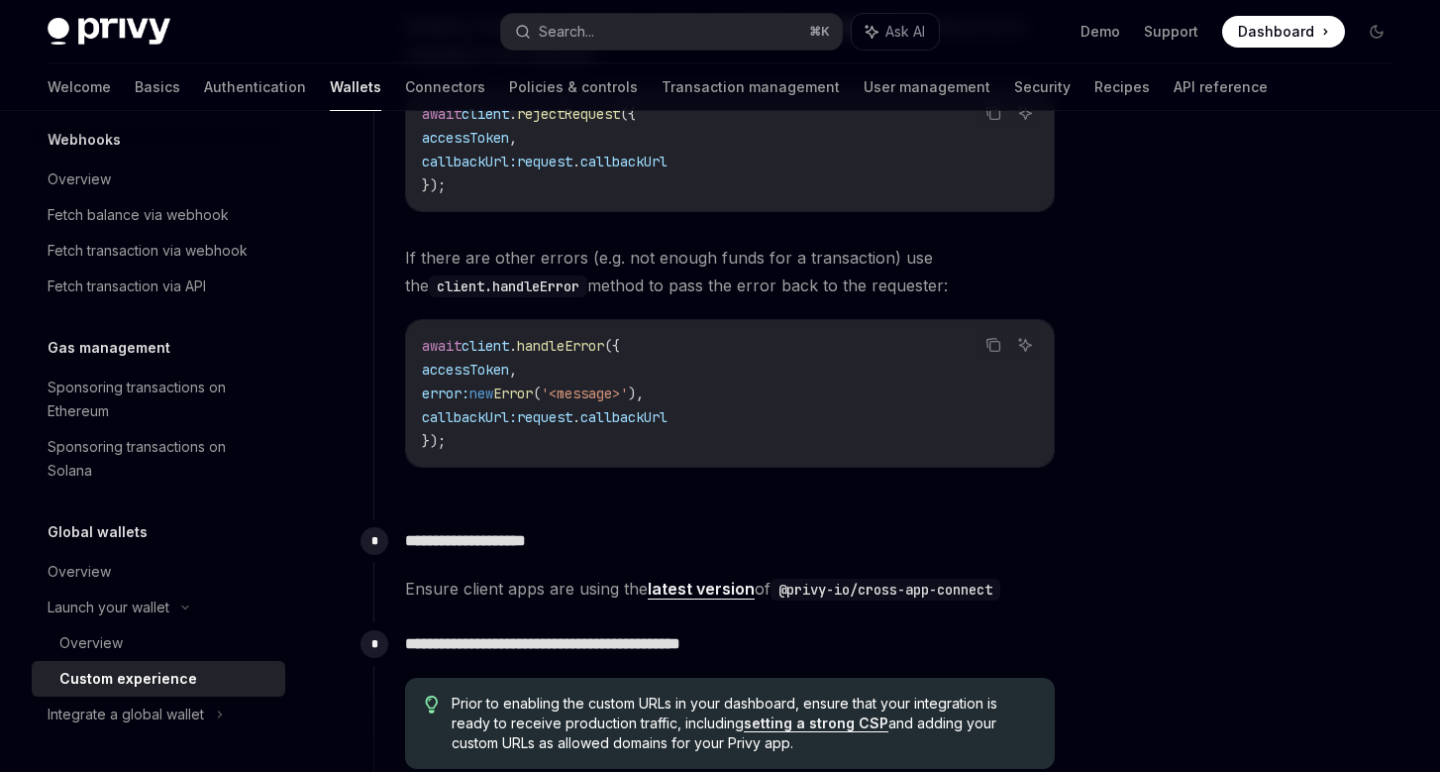
scroll to position [3519, 0]
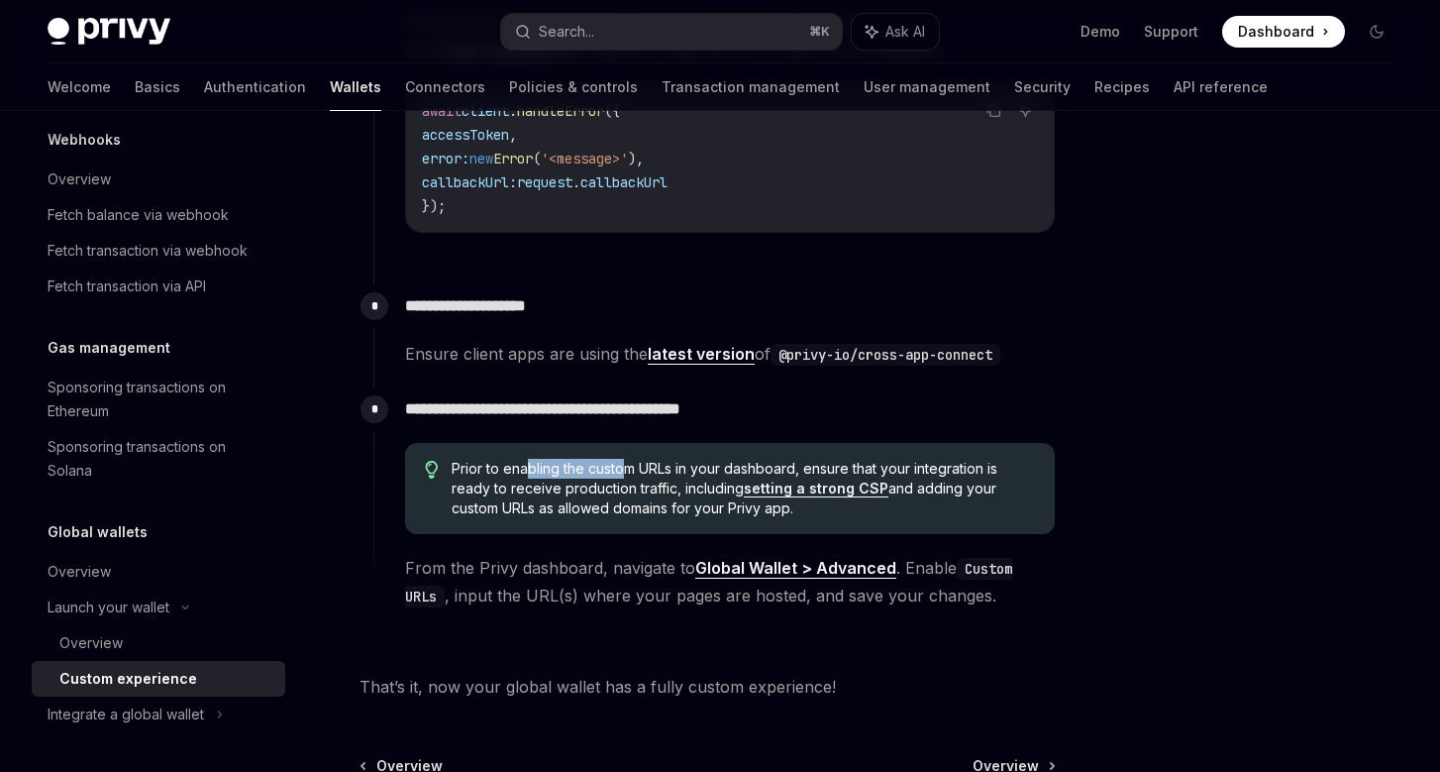
drag, startPoint x: 526, startPoint y: 470, endPoint x: 630, endPoint y: 469, distance: 104.0
click at [629, 468] on span "Prior to enabling the custom URLs in your dashboard, ensure that your integrati…" at bounding box center [743, 488] width 583 height 59
click at [764, 454] on div "Prior to enabling the custom URLs in your dashboard, ensure that your integrati…" at bounding box center [730, 488] width 650 height 91
drag, startPoint x: 572, startPoint y: 479, endPoint x: 648, endPoint y: 479, distance: 75.3
click at [648, 479] on span "Prior to enabling the custom URLs in your dashboard, ensure that your integrati…" at bounding box center [743, 488] width 583 height 59
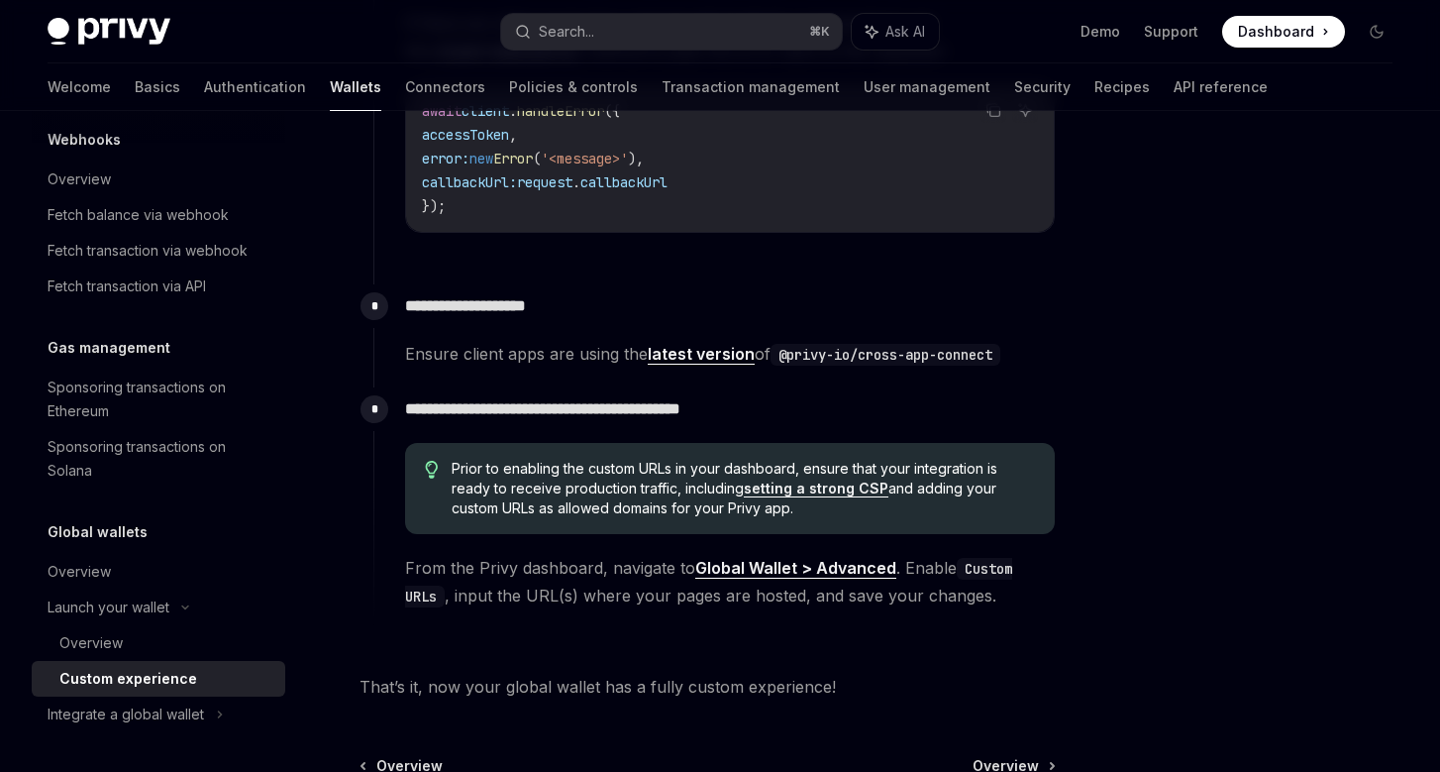
click at [682, 488] on span "Prior to enabling the custom URLs in your dashboard, ensure that your integrati…" at bounding box center [743, 488] width 583 height 59
click at [803, 495] on link "setting a strong CSP" at bounding box center [816, 488] width 145 height 18
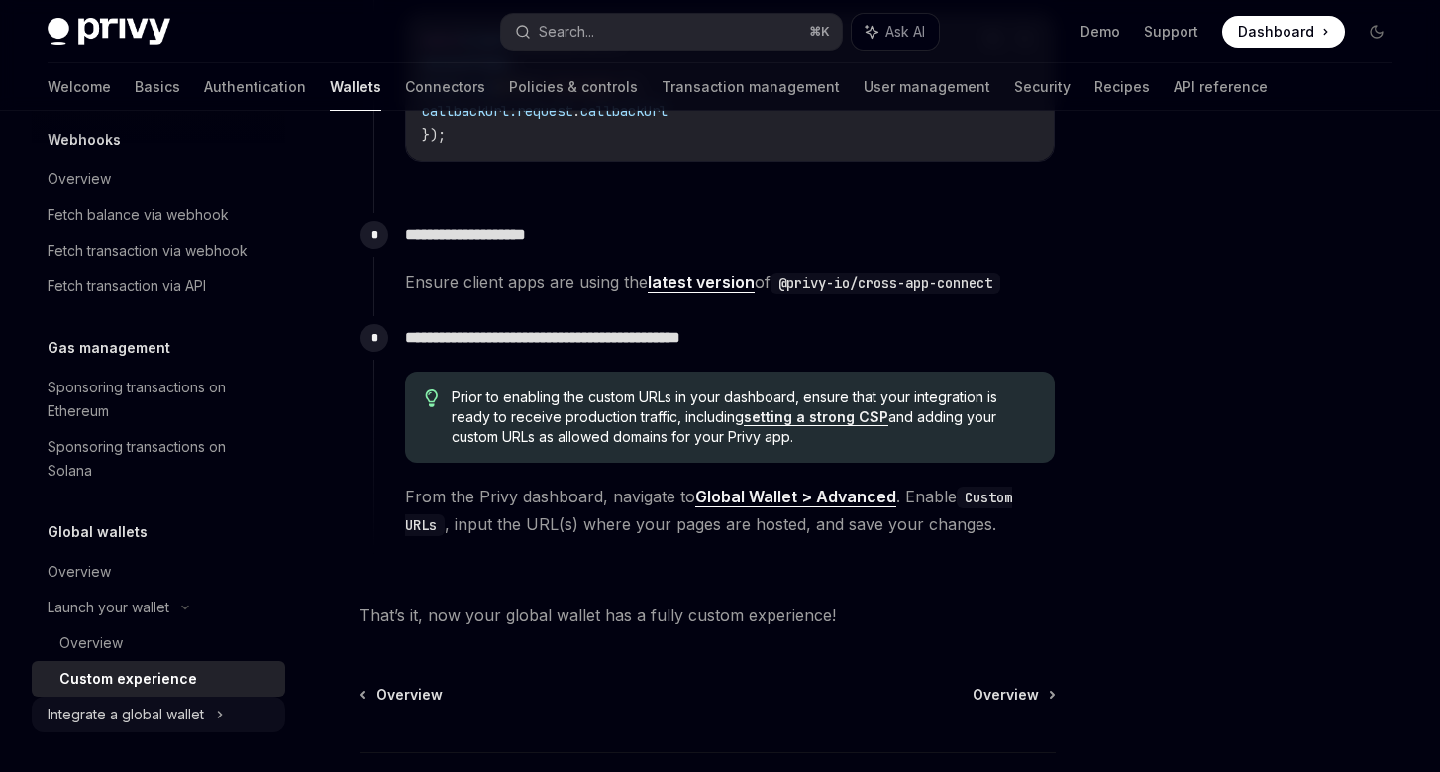
click at [206, 701] on div "Integrate a global wallet" at bounding box center [159, 714] width 254 height 36
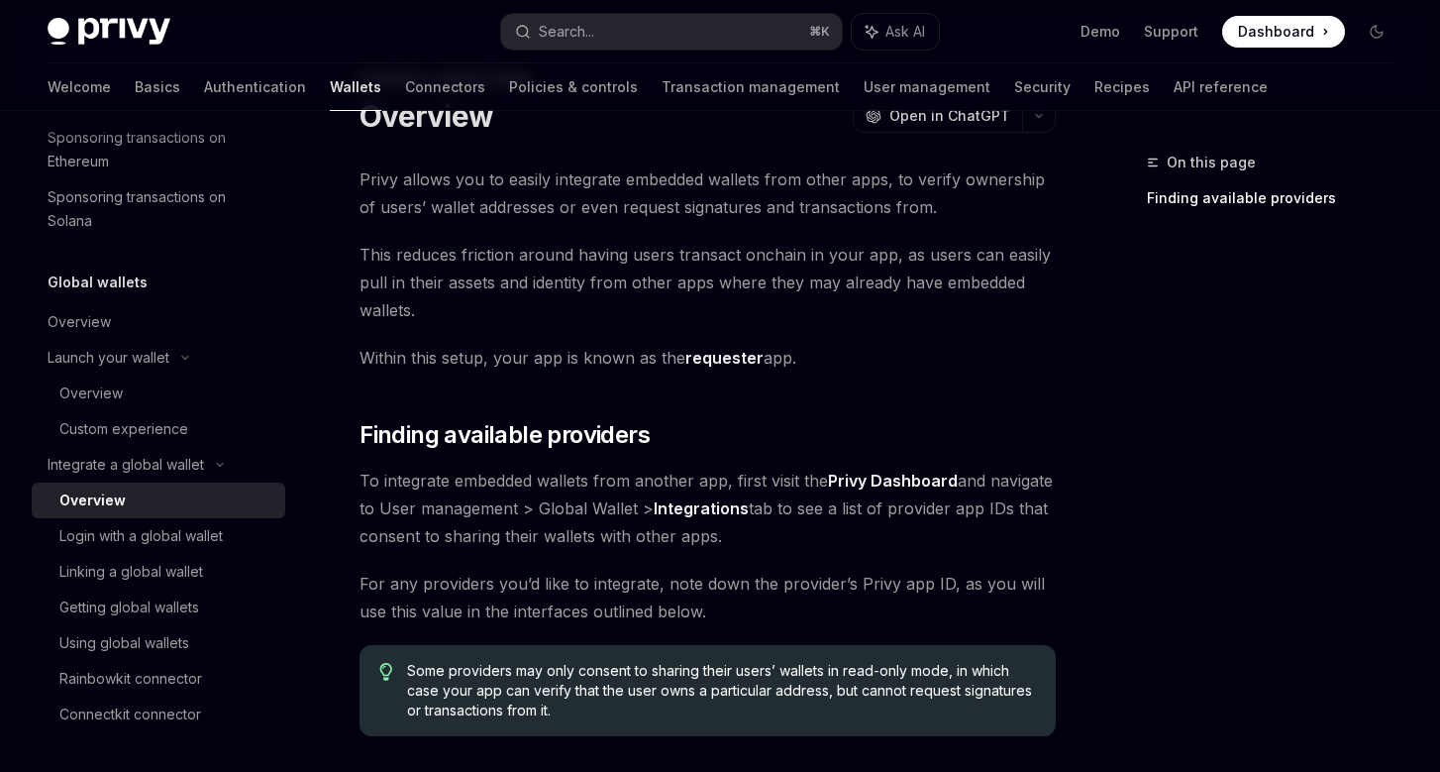
scroll to position [343, 0]
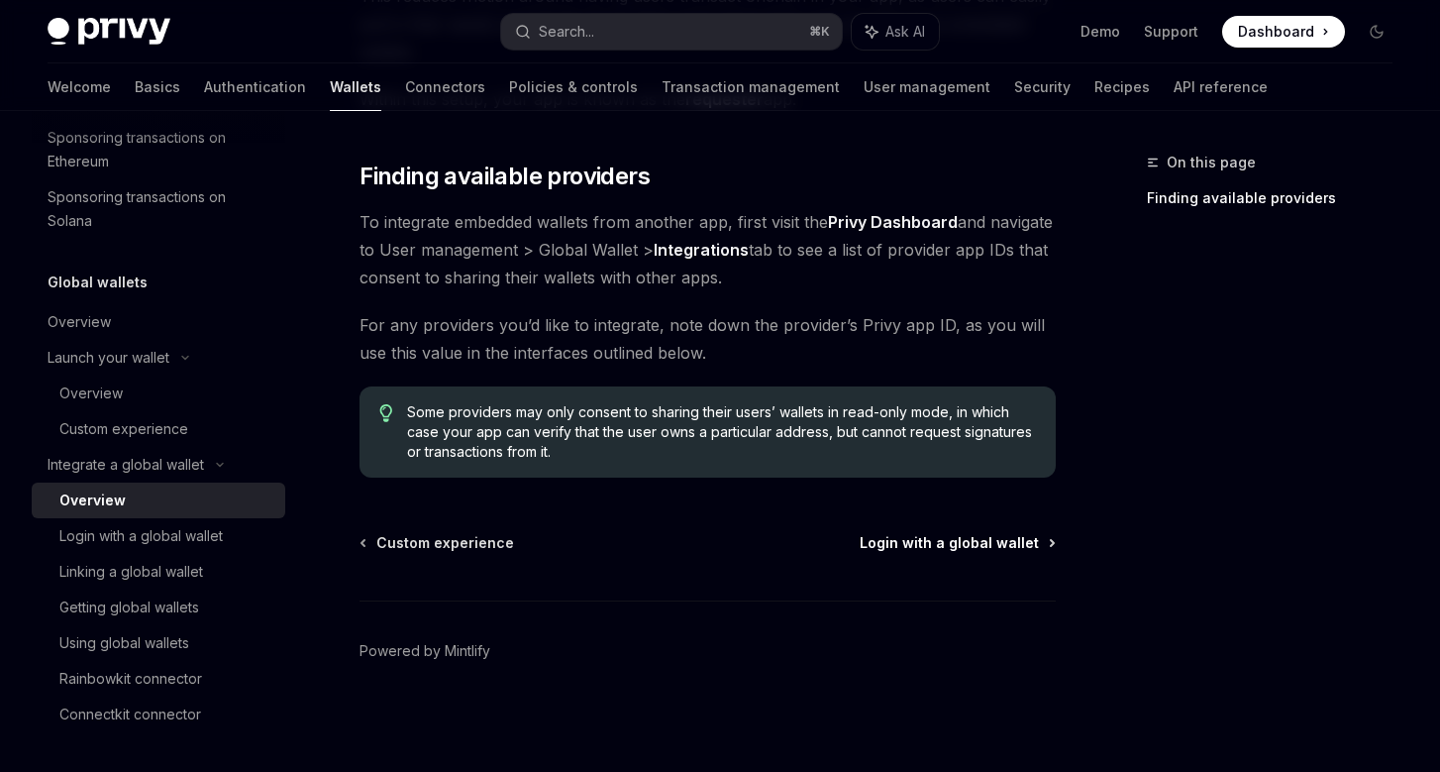
click at [970, 548] on span "Login with a global wallet" at bounding box center [949, 543] width 179 height 20
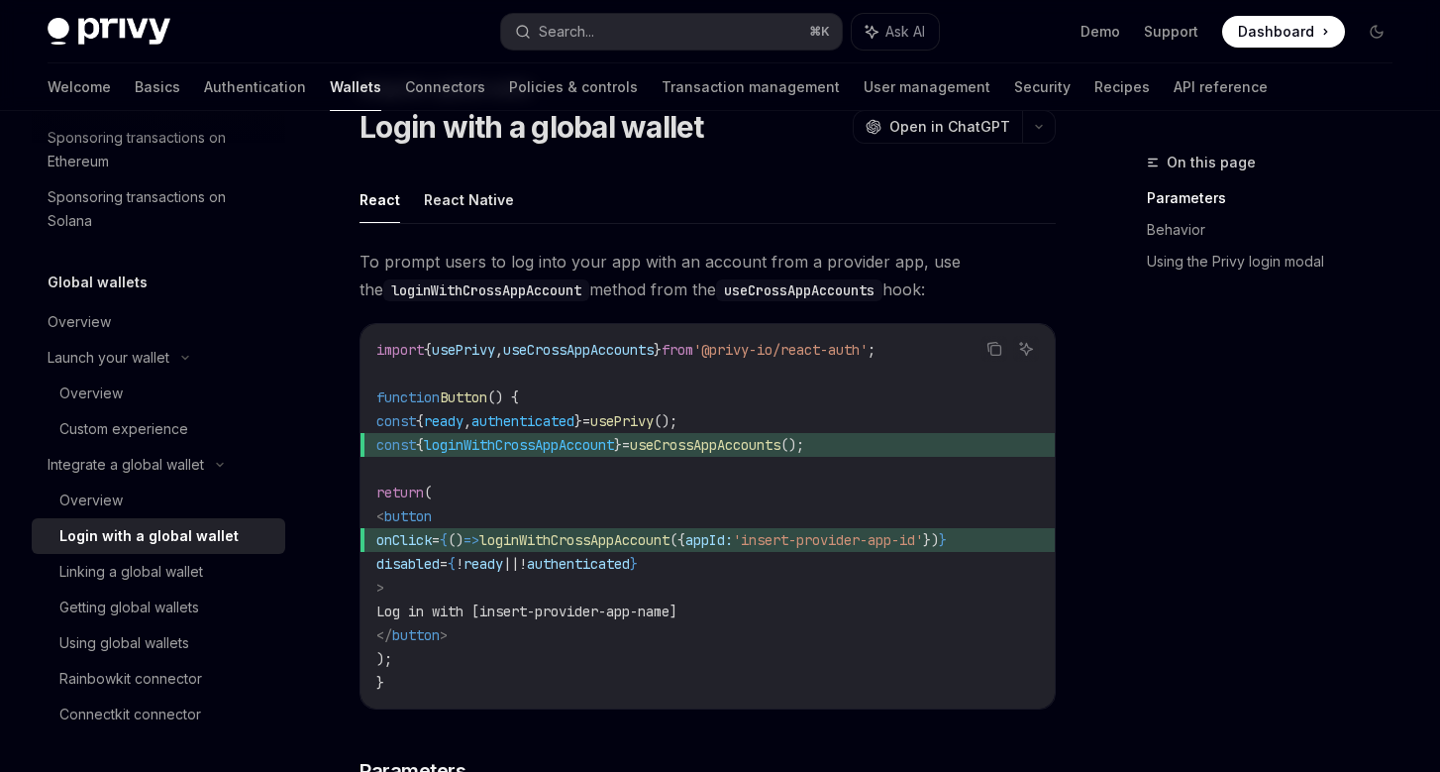
scroll to position [85, 0]
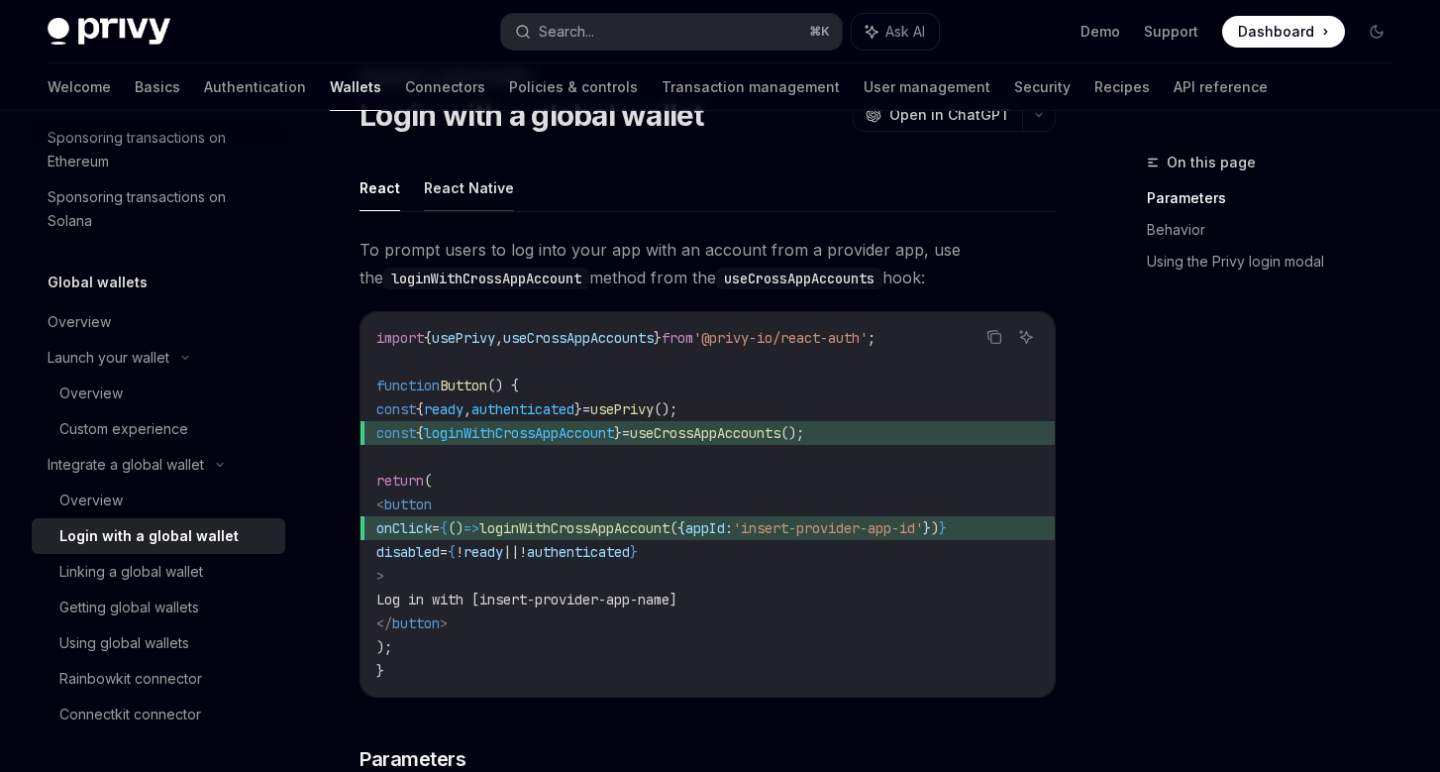
click at [475, 187] on button "React Native" at bounding box center [469, 187] width 90 height 47
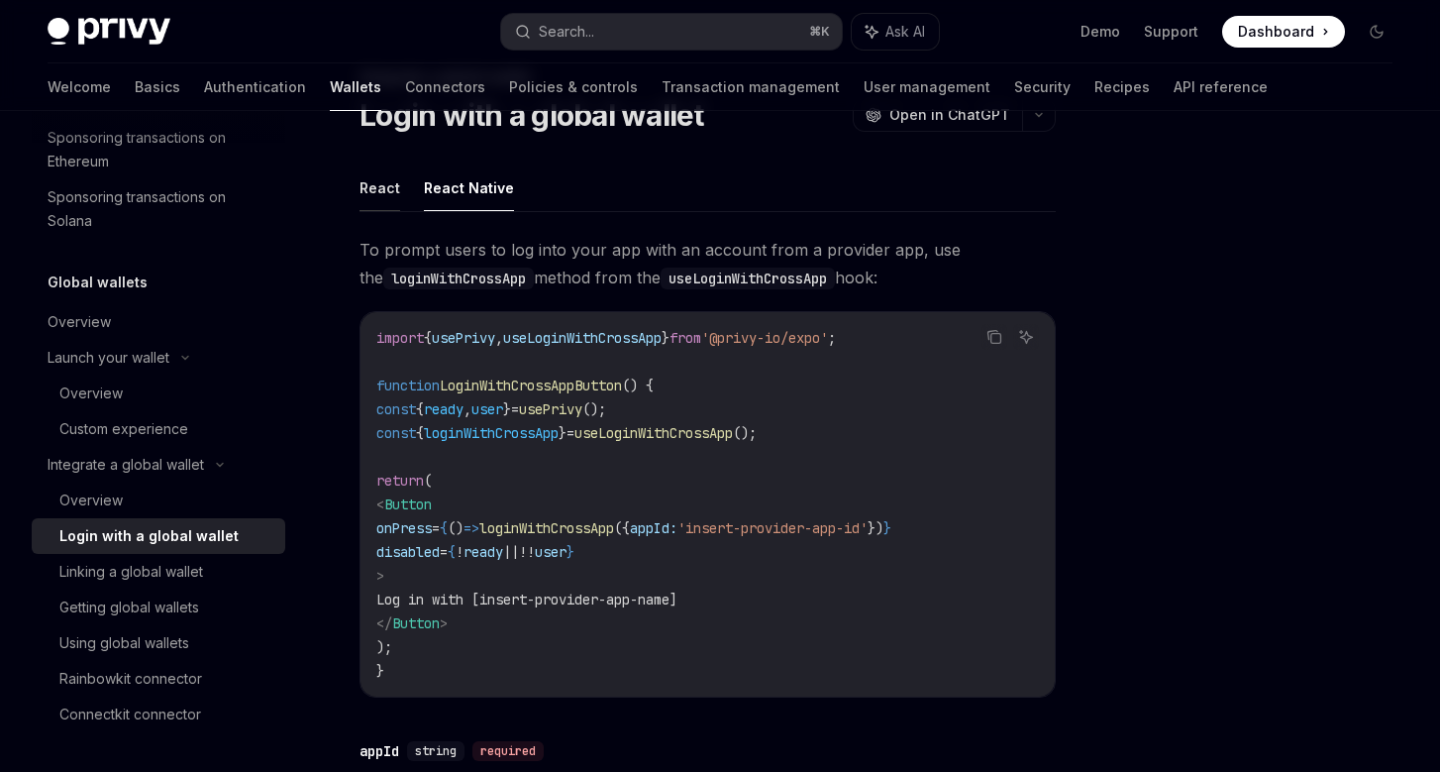
click at [381, 186] on button "React" at bounding box center [380, 187] width 41 height 47
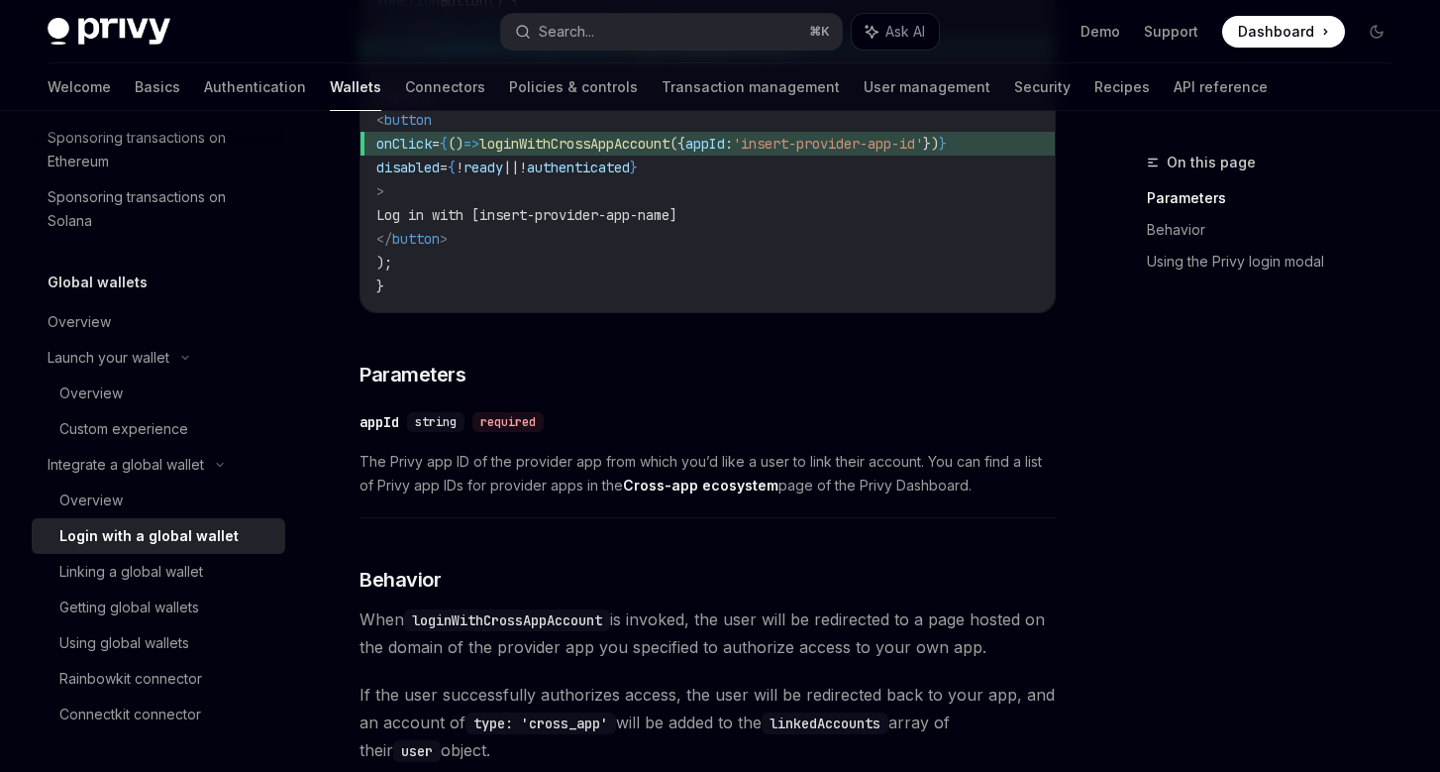
scroll to position [554, 0]
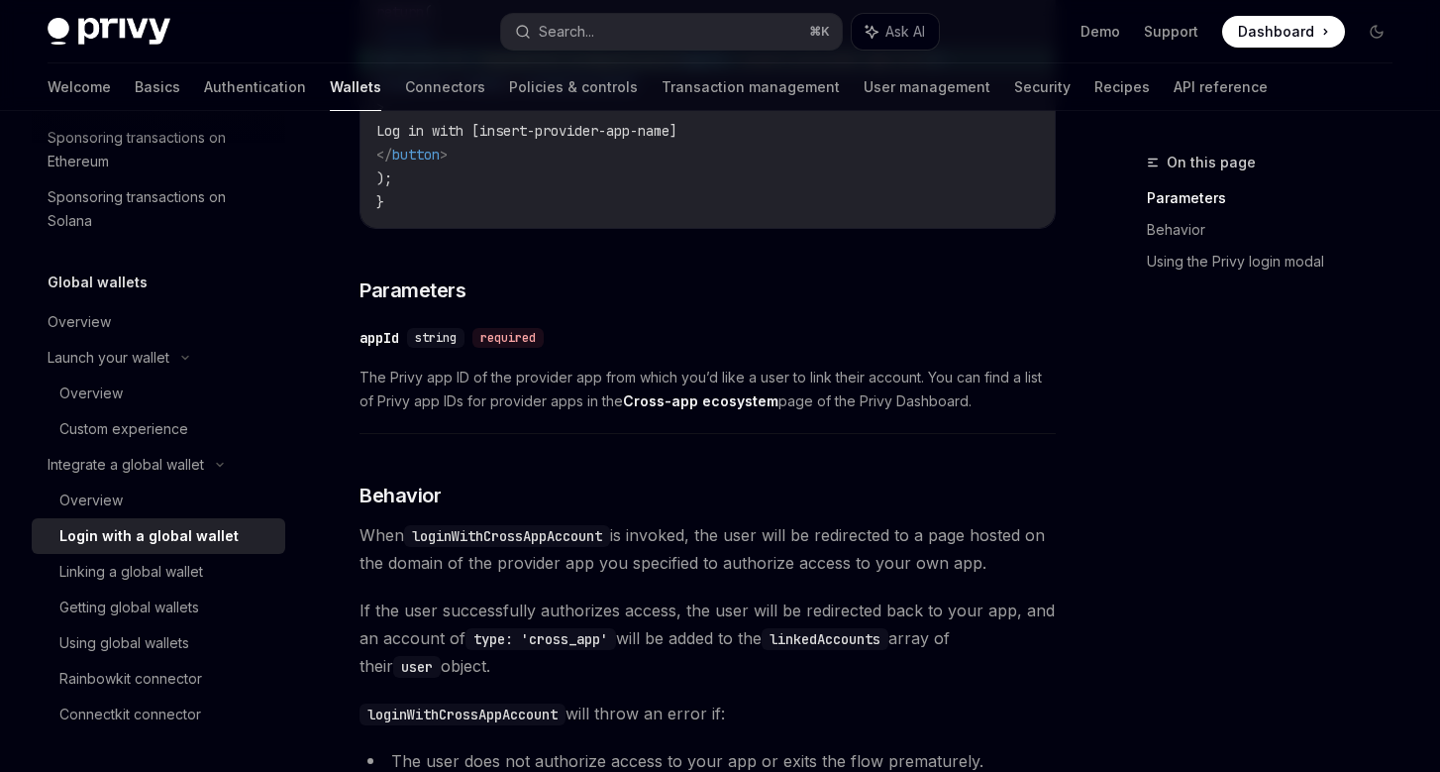
click at [694, 409] on strong "Cross-app ecosystem" at bounding box center [700, 400] width 155 height 17
click at [732, 482] on div "To prompt users to log into your app with an account from a provider app, use t…" at bounding box center [708, 599] width 696 height 1665
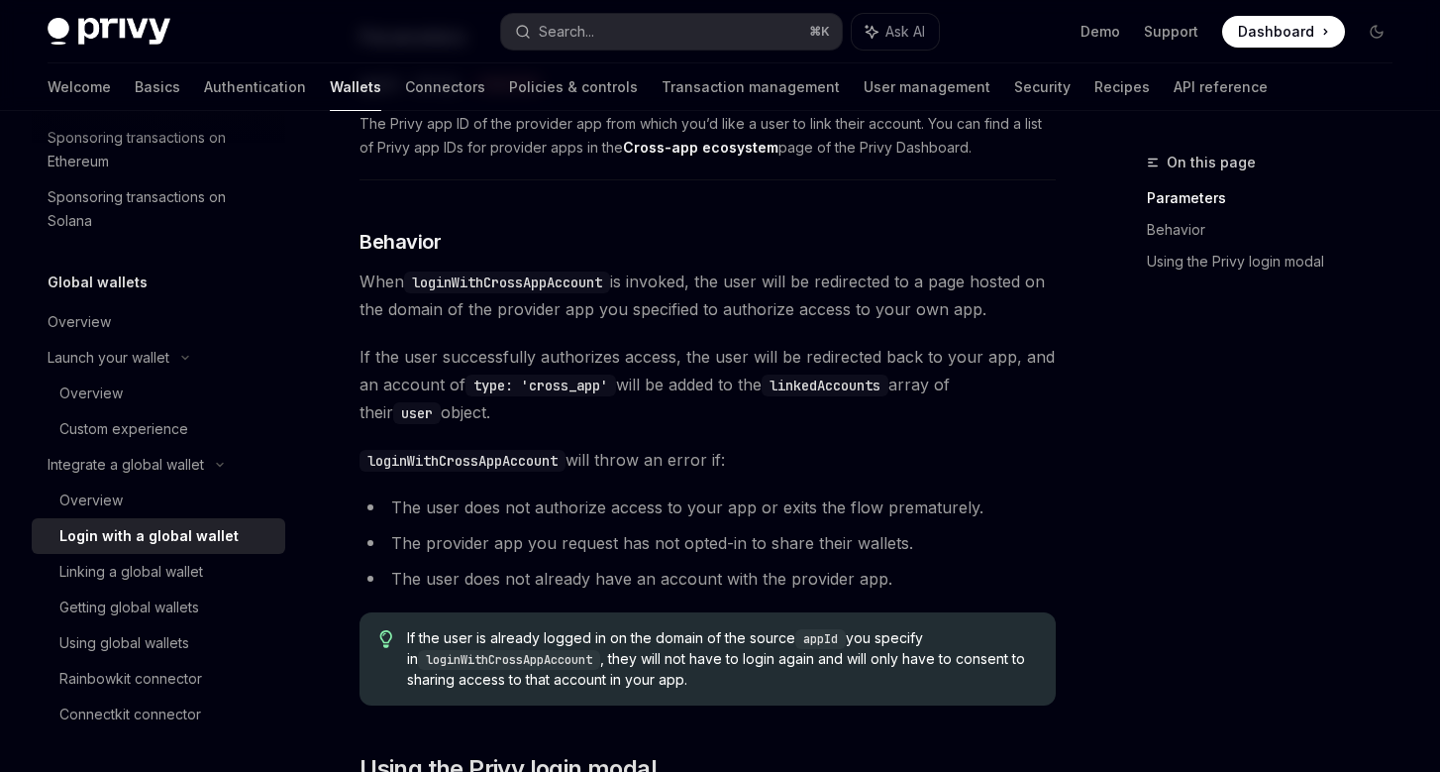
scroll to position [827, 0]
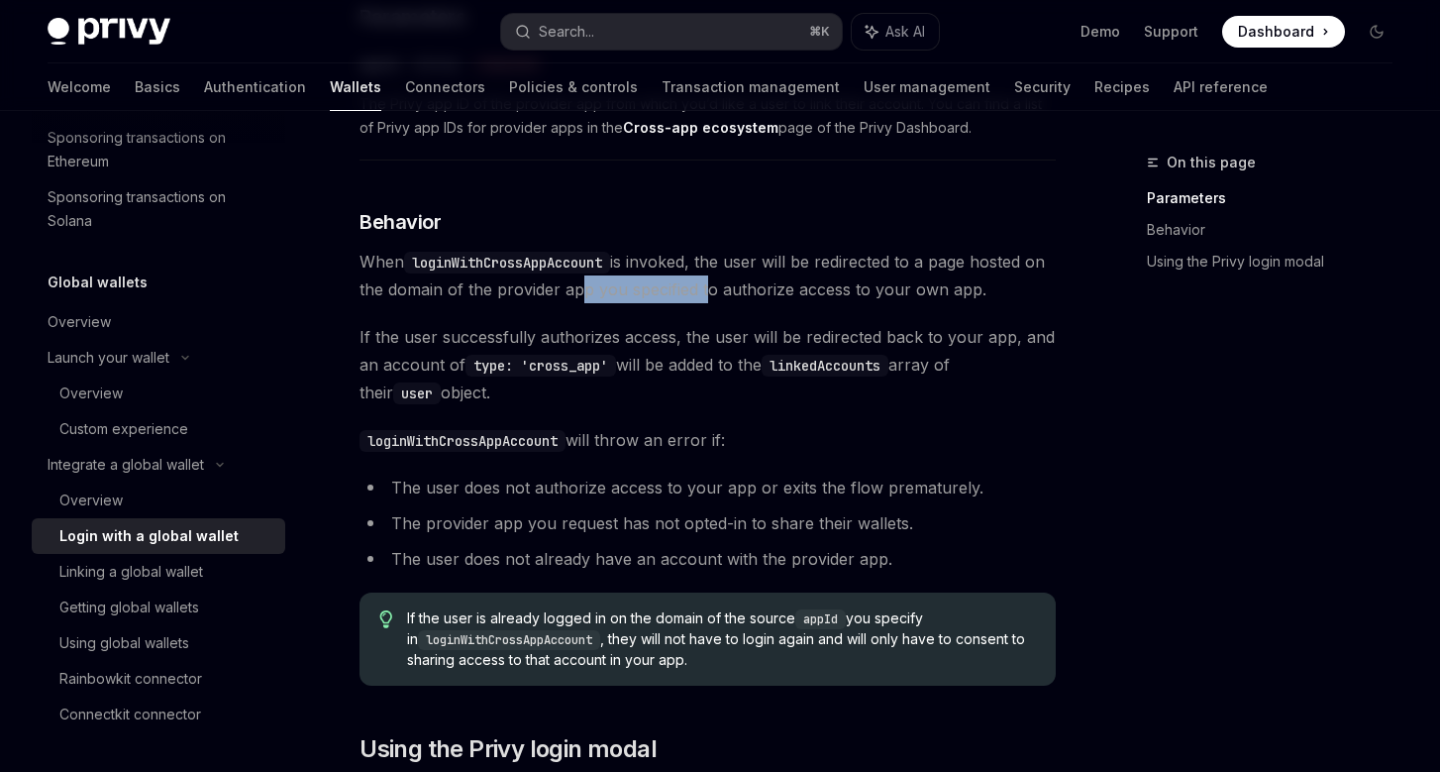
drag, startPoint x: 592, startPoint y: 300, endPoint x: 724, endPoint y: 300, distance: 131.7
click at [722, 300] on span "When loginWithCrossAppAccount is invoked, the user will be redirected to a page…" at bounding box center [708, 275] width 696 height 55
click at [800, 311] on div "To prompt users to log into your app with an account from a provider app, use t…" at bounding box center [708, 326] width 696 height 1665
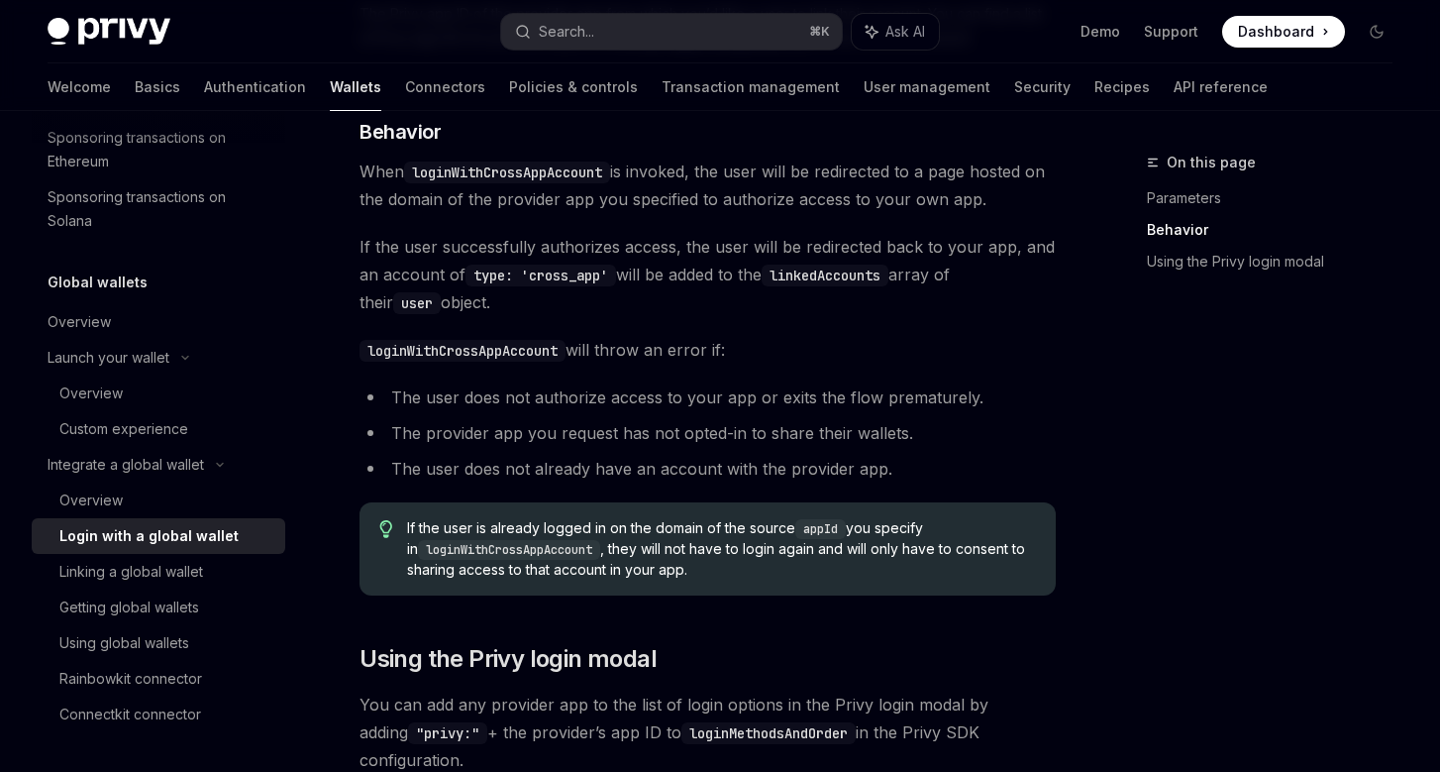
scroll to position [964, 0]
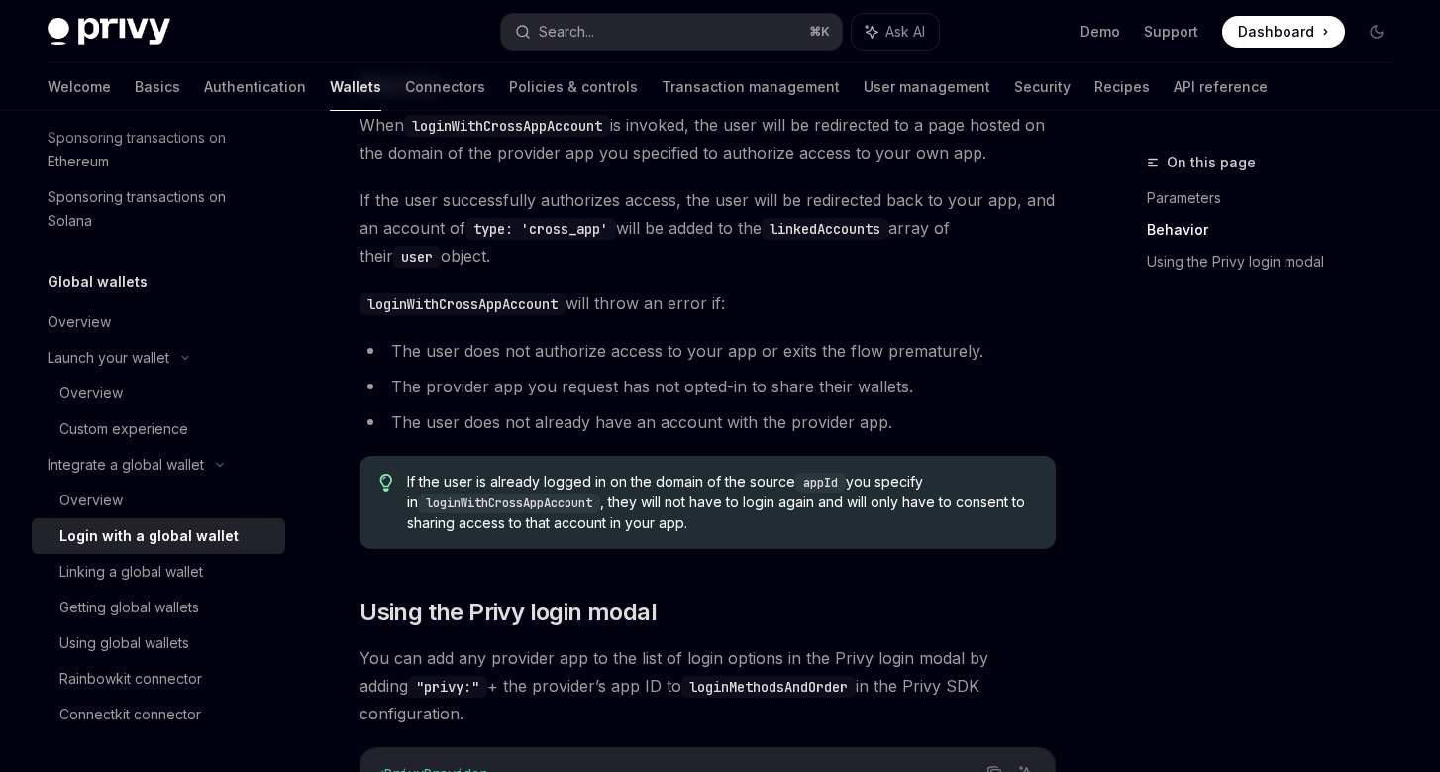
click at [565, 513] on code "loginWithCrossAppAccount" at bounding box center [509, 503] width 182 height 20
click at [664, 584] on div "To prompt users to log into your app with an account from a provider app, use t…" at bounding box center [708, 189] width 696 height 1665
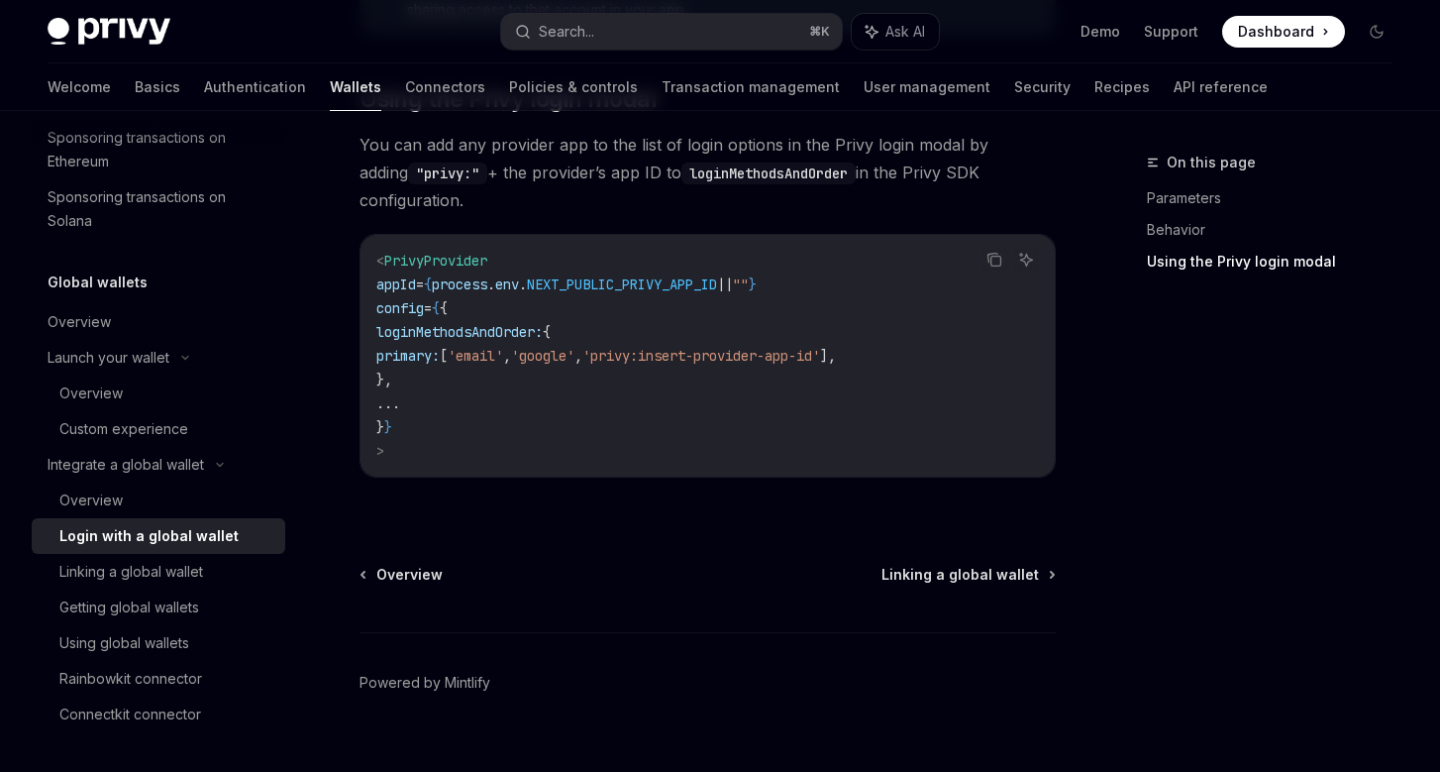
scroll to position [1489, 0]
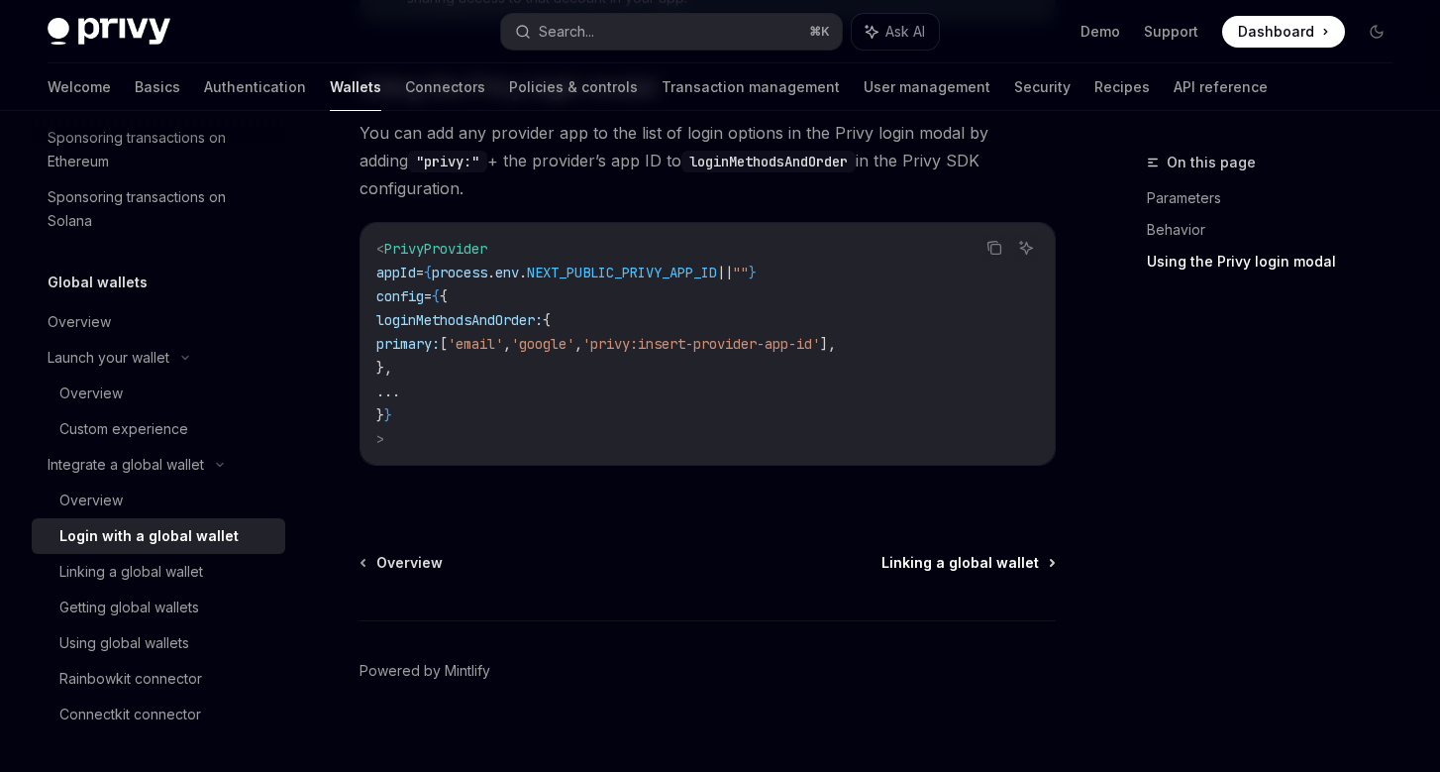
click at [916, 553] on span "Linking a global wallet" at bounding box center [959, 563] width 157 height 20
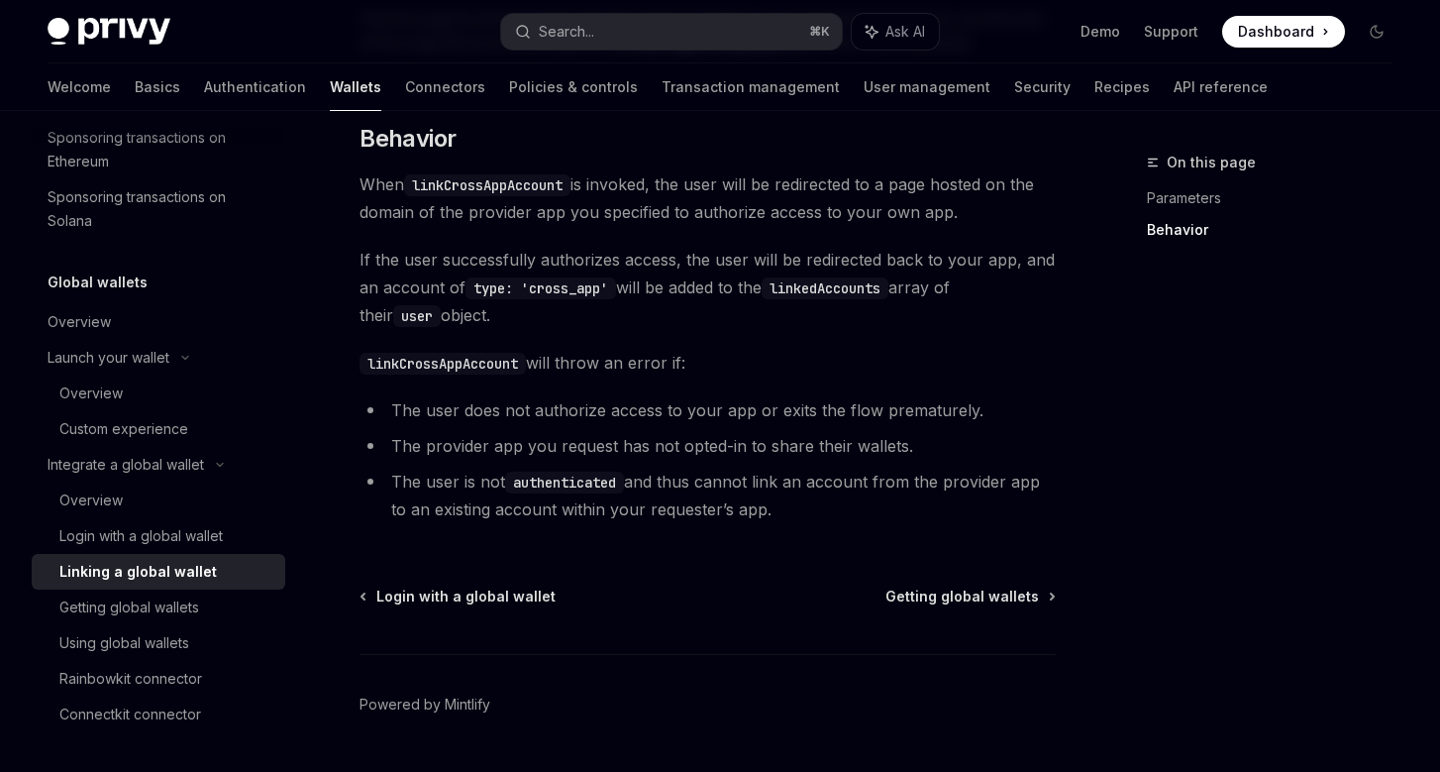
scroll to position [974, 0]
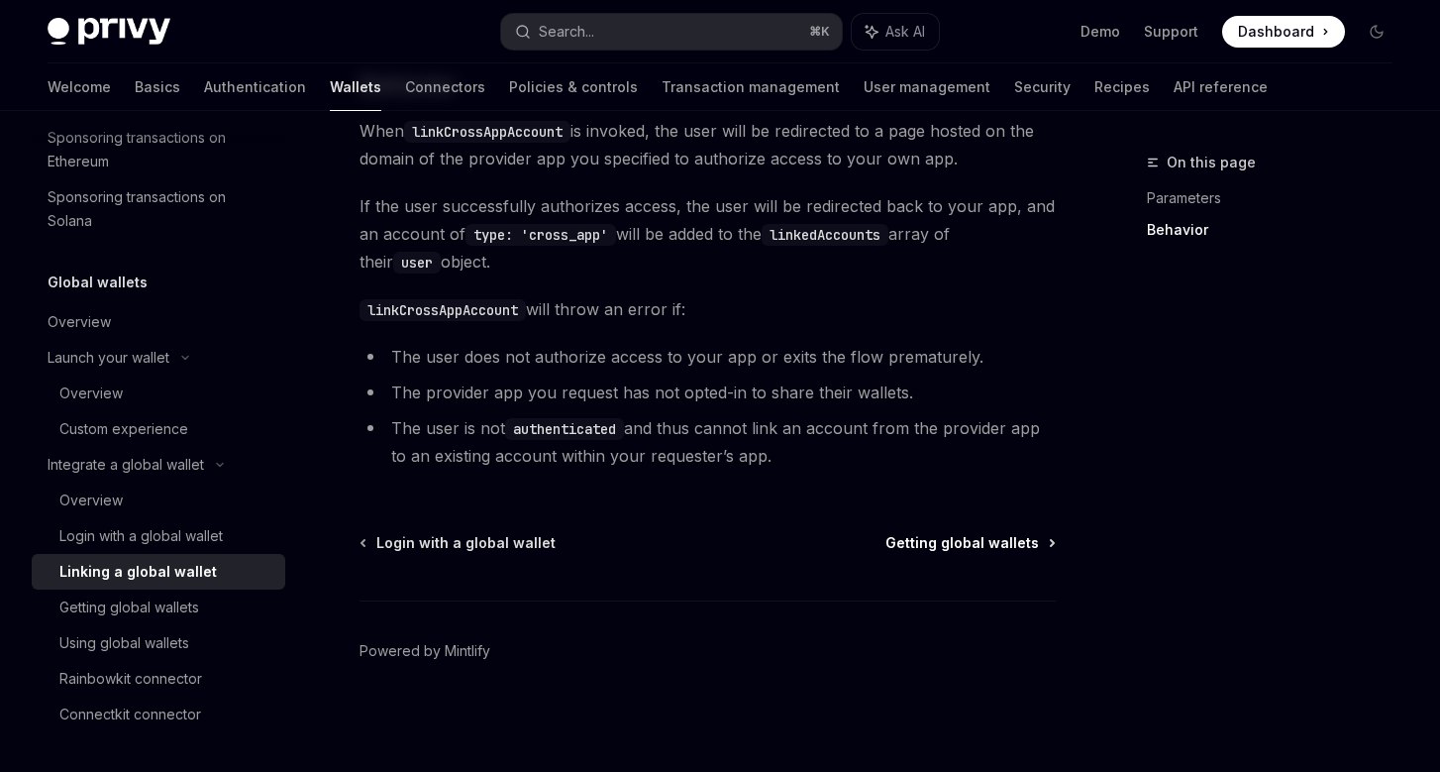
click at [932, 546] on span "Getting global wallets" at bounding box center [962, 543] width 154 height 20
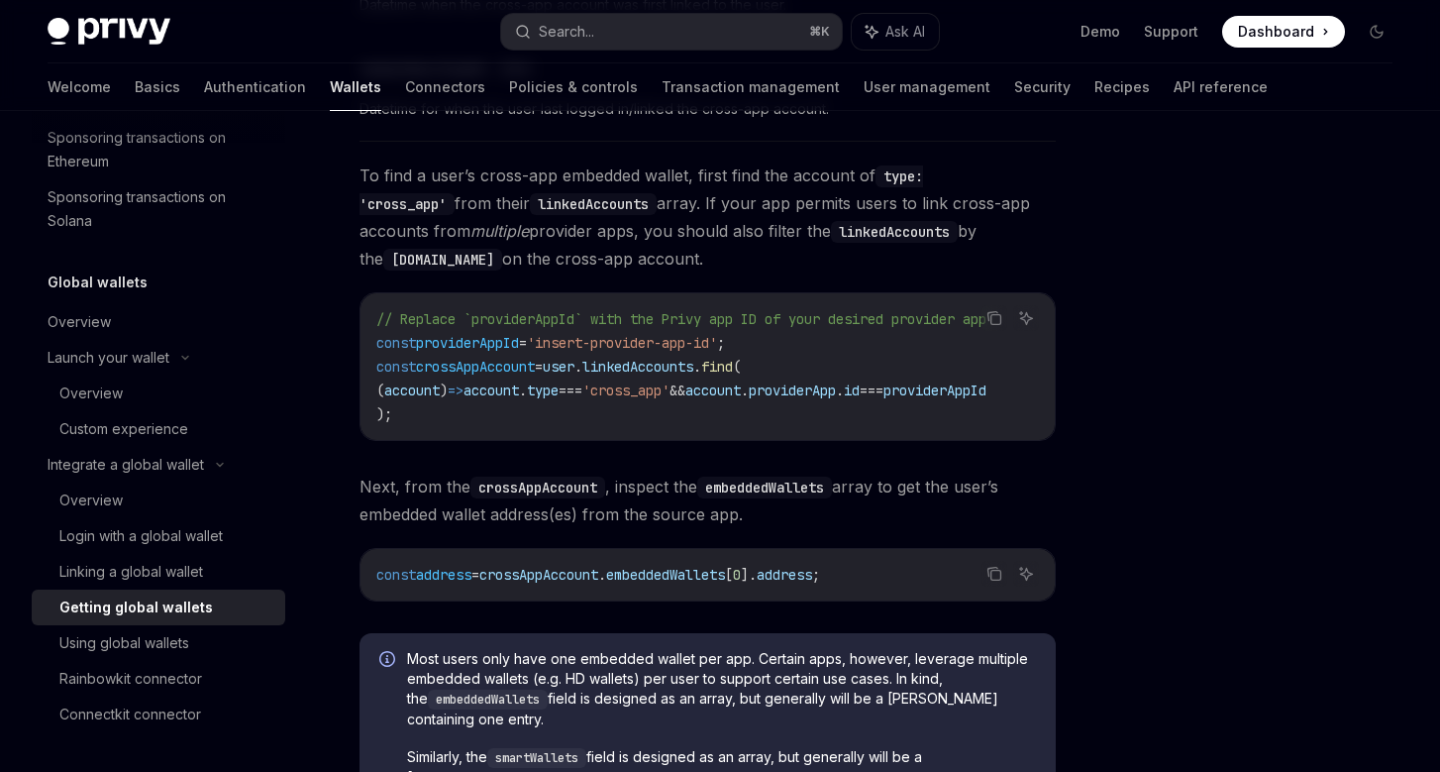
scroll to position [1442, 0]
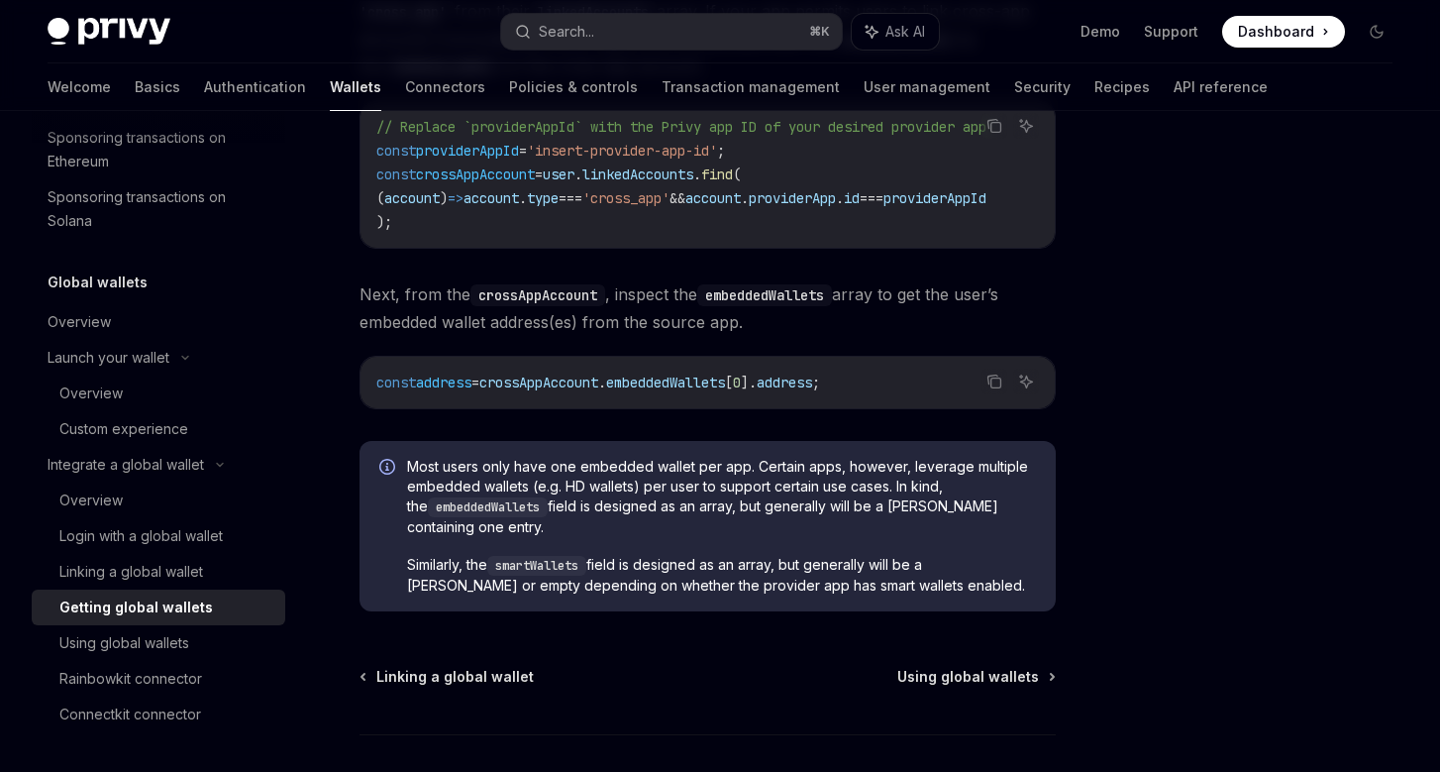
click at [985, 690] on div "Linking a global wallet Using global wallets Powered by Mintlify" at bounding box center [708, 786] width 696 height 239
click at [993, 678] on span "Using global wallets" at bounding box center [968, 677] width 142 height 20
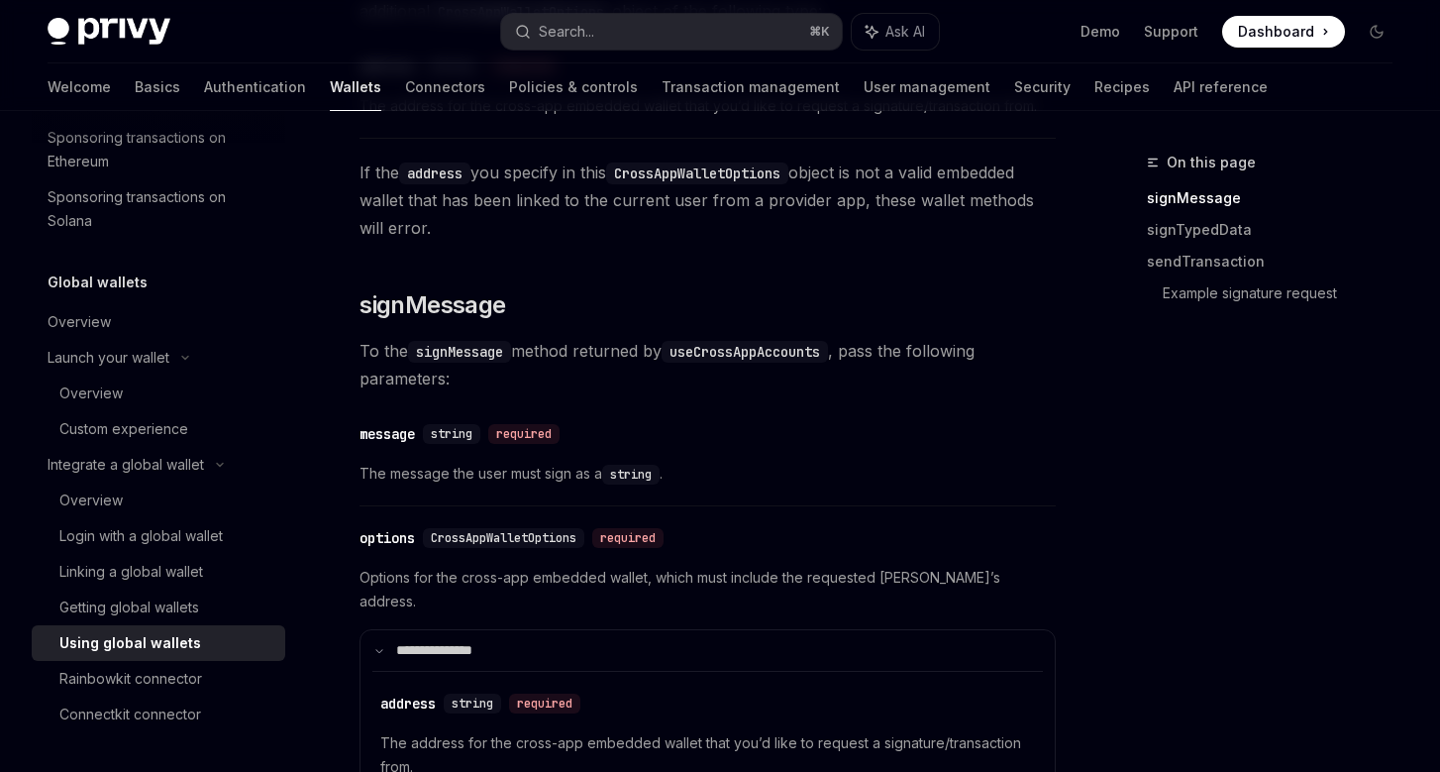
scroll to position [865, 0]
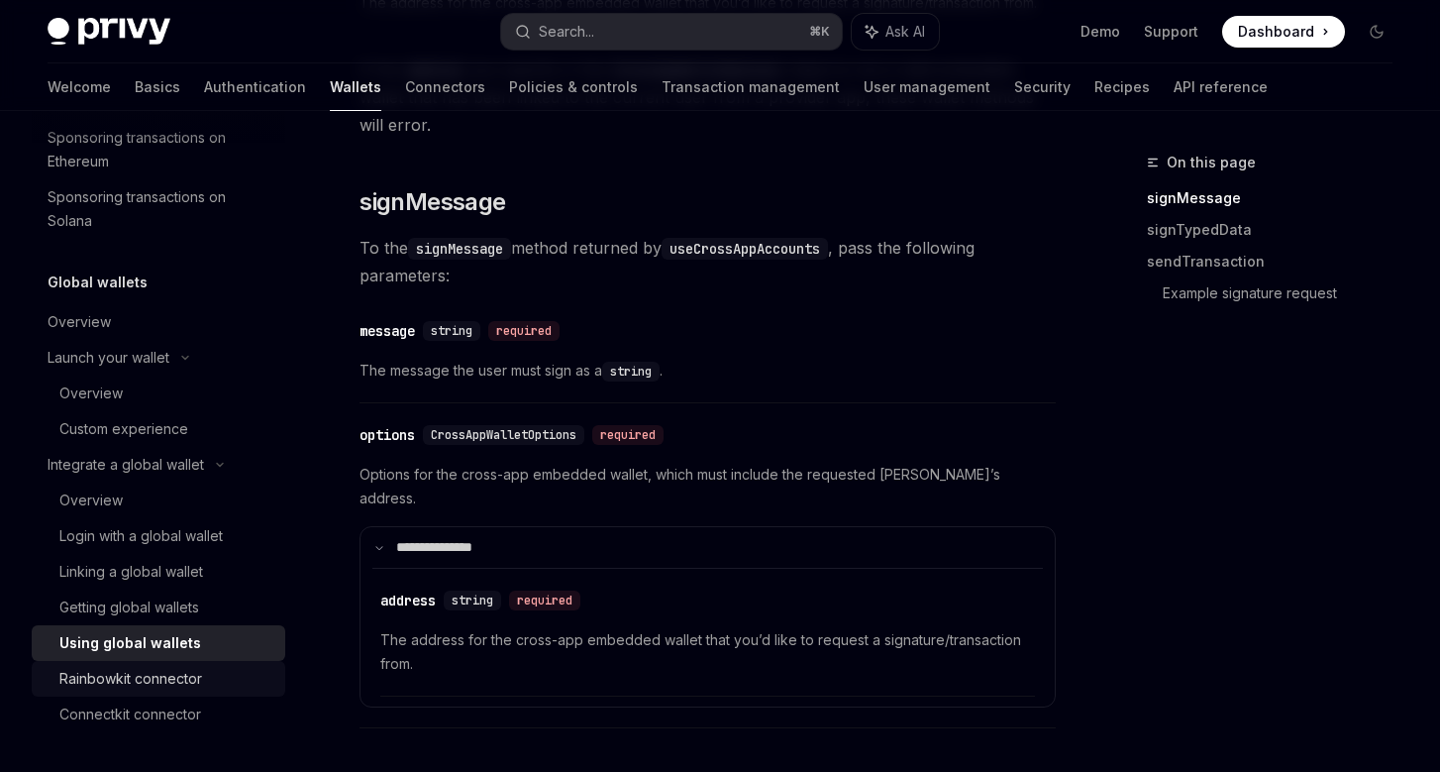
click at [174, 675] on div "Rainbowkit connector" at bounding box center [130, 679] width 143 height 24
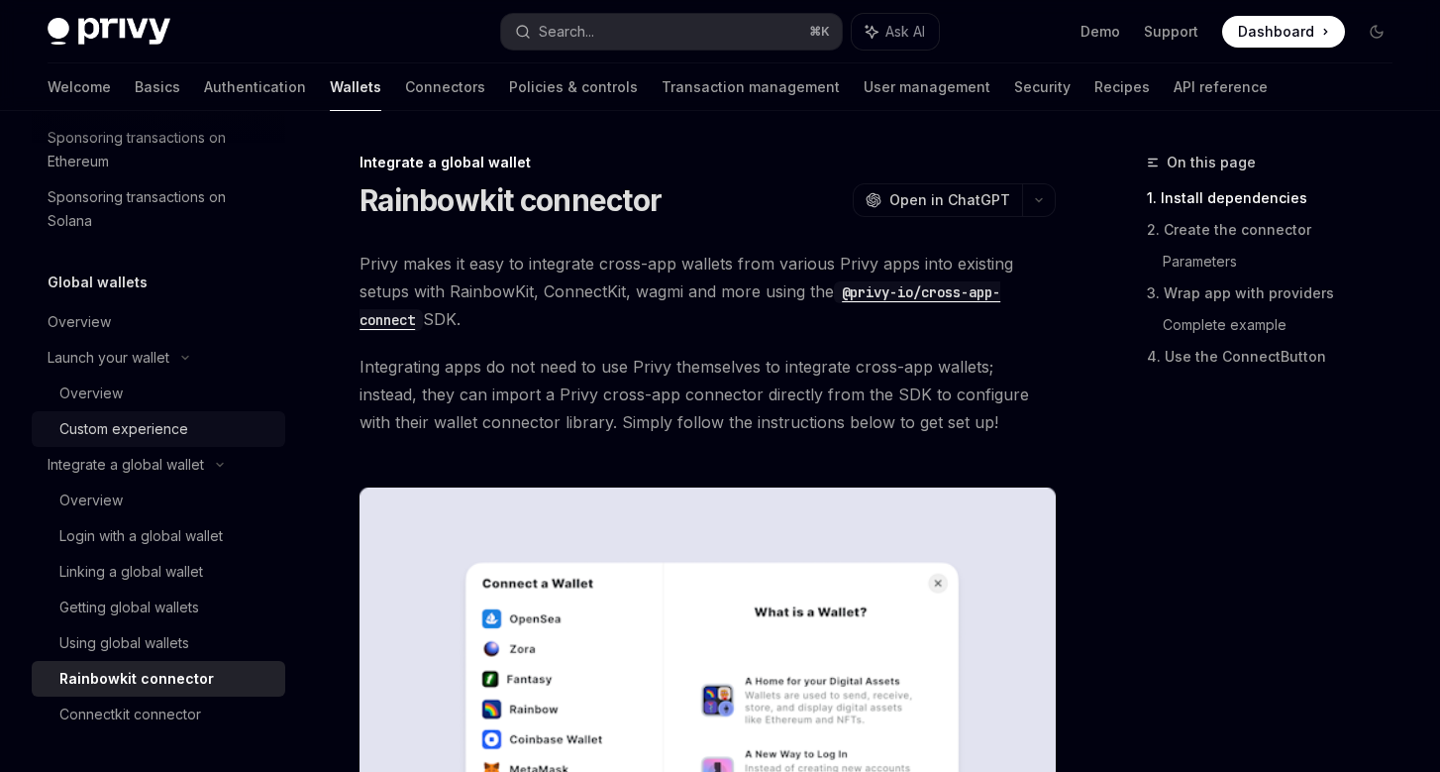
click at [177, 425] on div "Custom experience" at bounding box center [123, 429] width 129 height 24
type textarea "*"
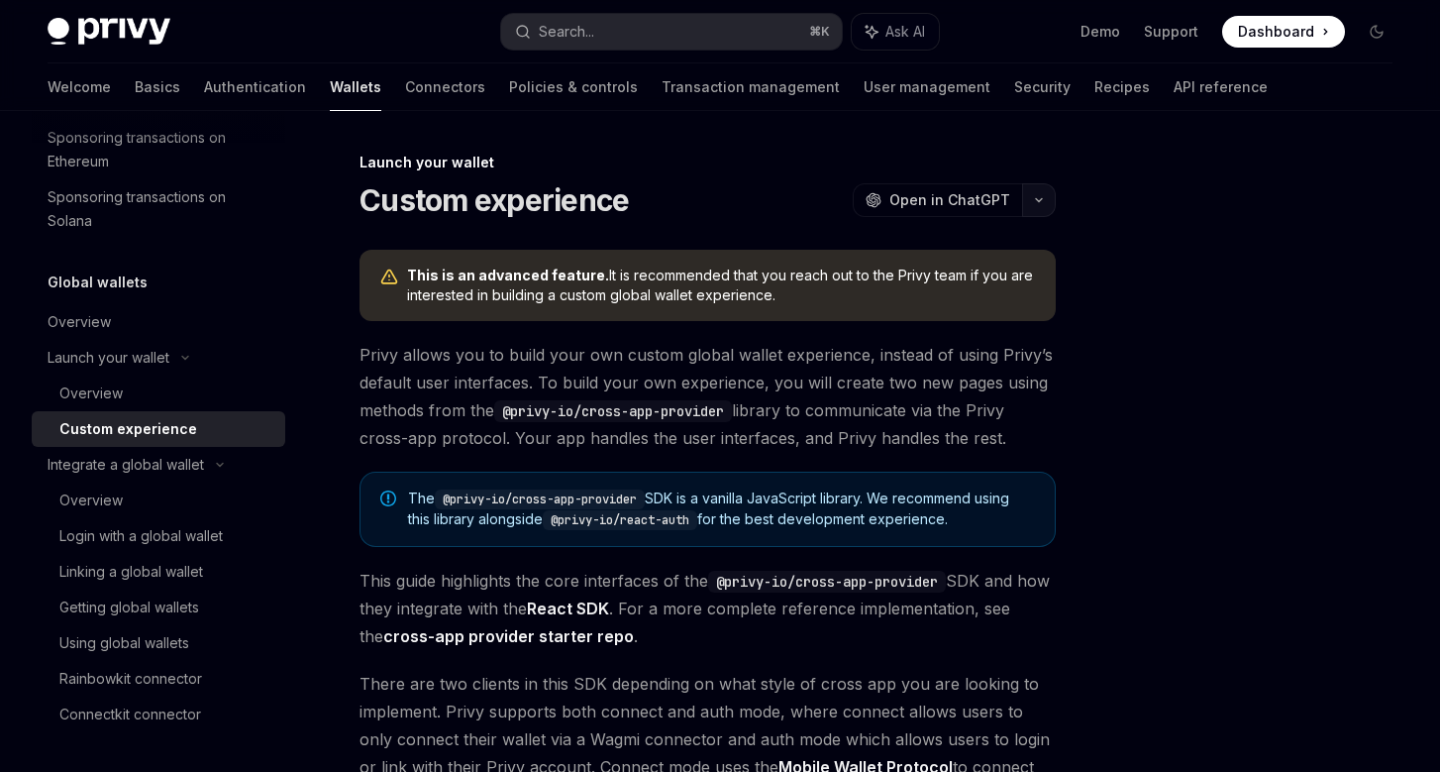
click at [1031, 192] on button "button" at bounding box center [1039, 200] width 34 height 34
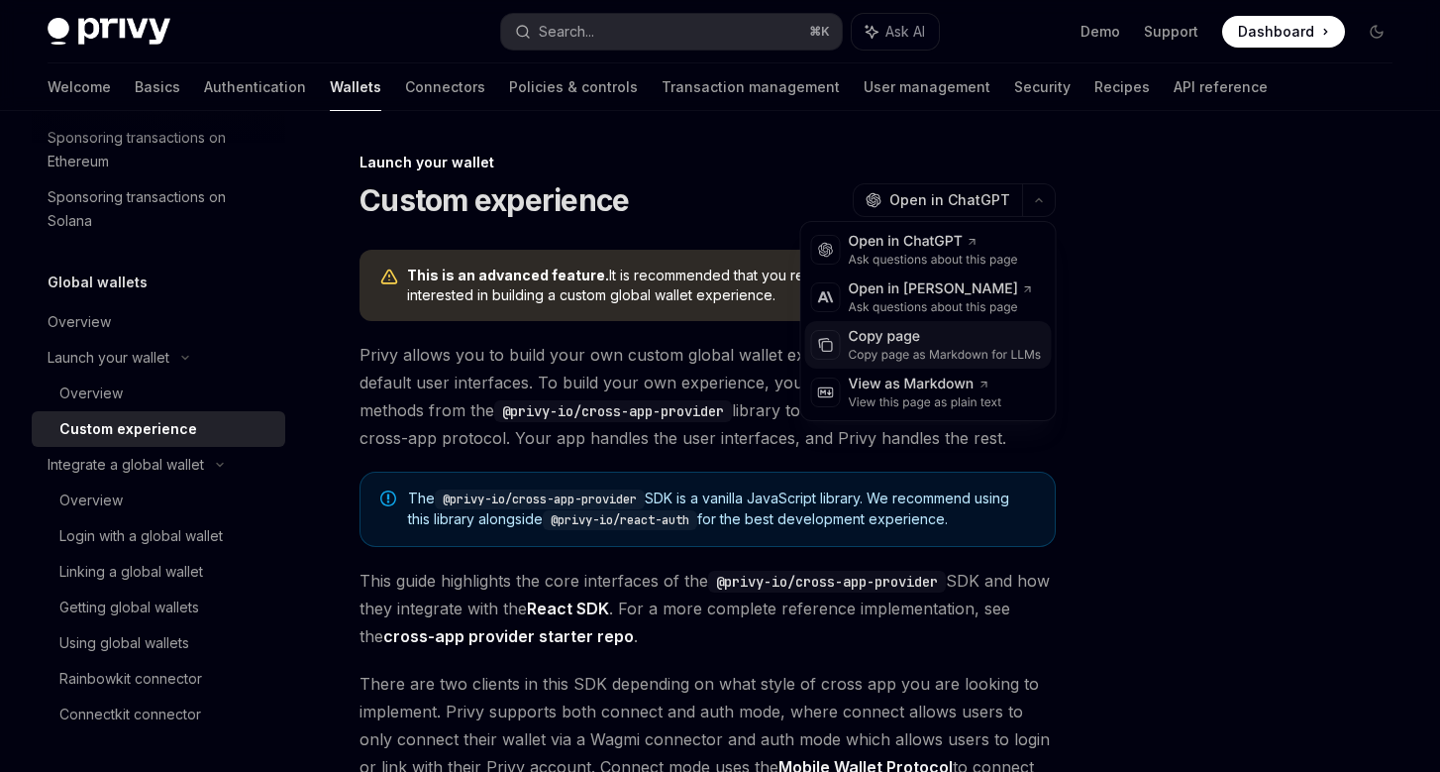
click at [930, 339] on div "Copy page" at bounding box center [945, 337] width 193 height 20
click at [1034, 195] on button "button" at bounding box center [1039, 200] width 34 height 34
click at [952, 295] on div "Open in Claude" at bounding box center [941, 289] width 185 height 20
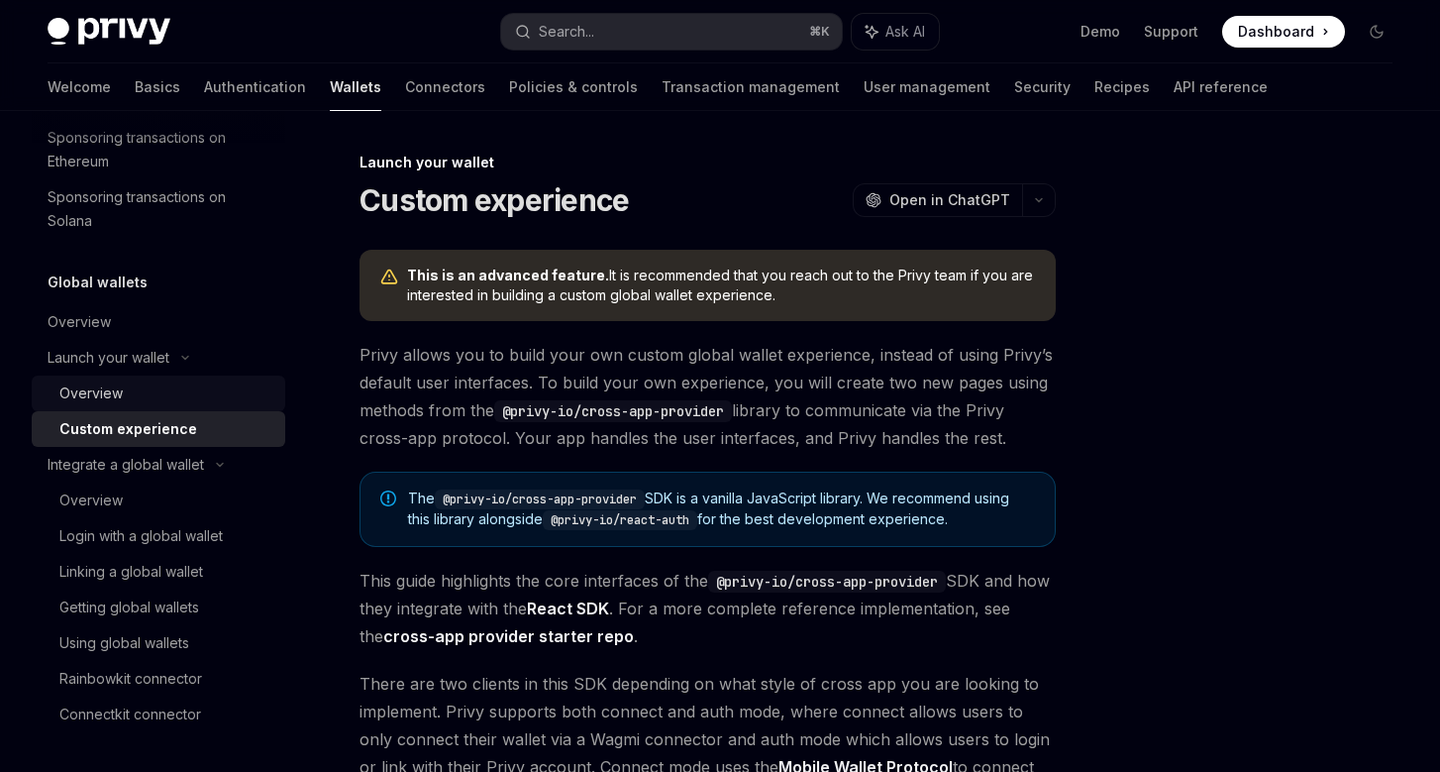
click at [202, 405] on link "Overview" at bounding box center [159, 393] width 254 height 36
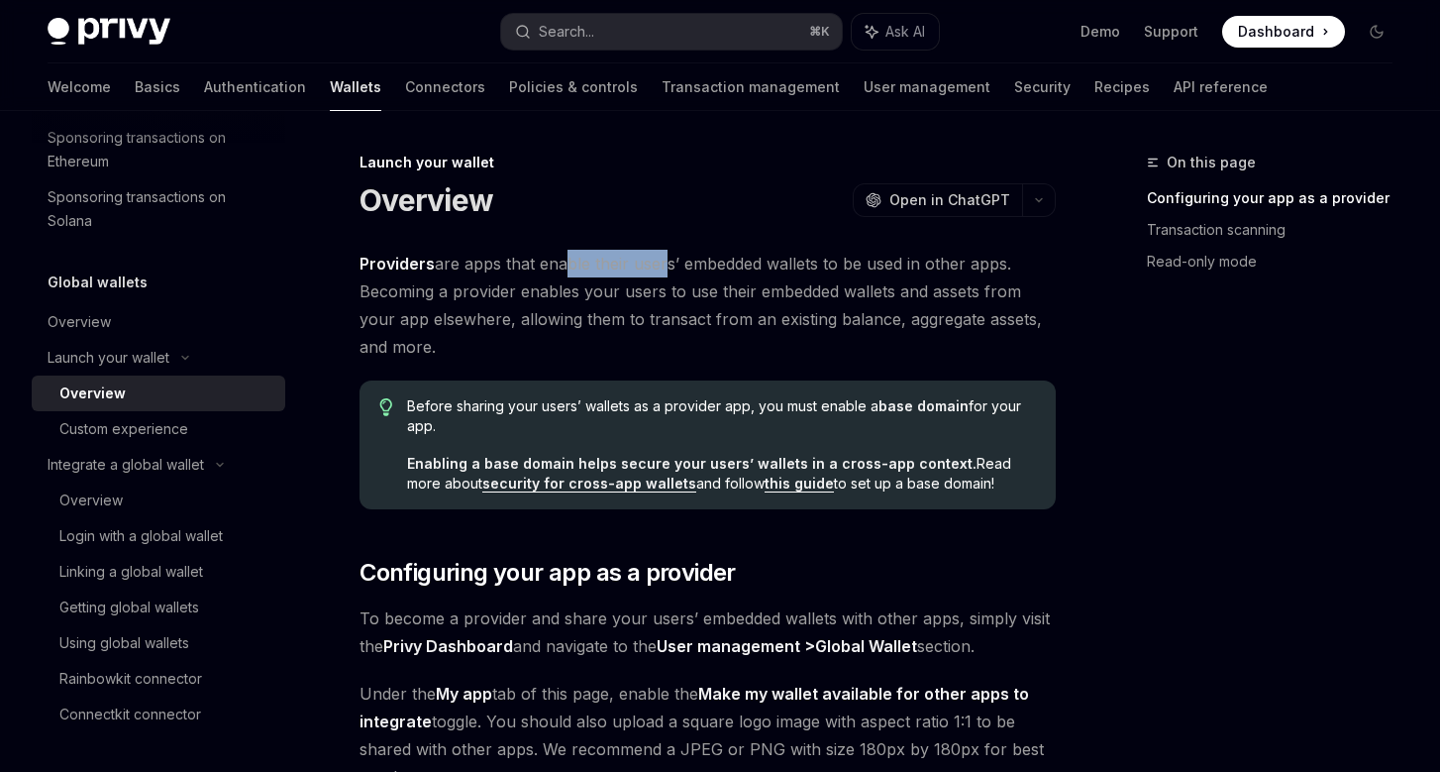
drag, startPoint x: 556, startPoint y: 266, endPoint x: 657, endPoint y: 272, distance: 101.2
click at [657, 272] on span "Providers are apps that enable their users’ embedded wallets to be used in othe…" at bounding box center [708, 305] width 696 height 111
click at [729, 268] on span "Providers are apps that enable their users’ embedded wallets to be used in othe…" at bounding box center [708, 305] width 696 height 111
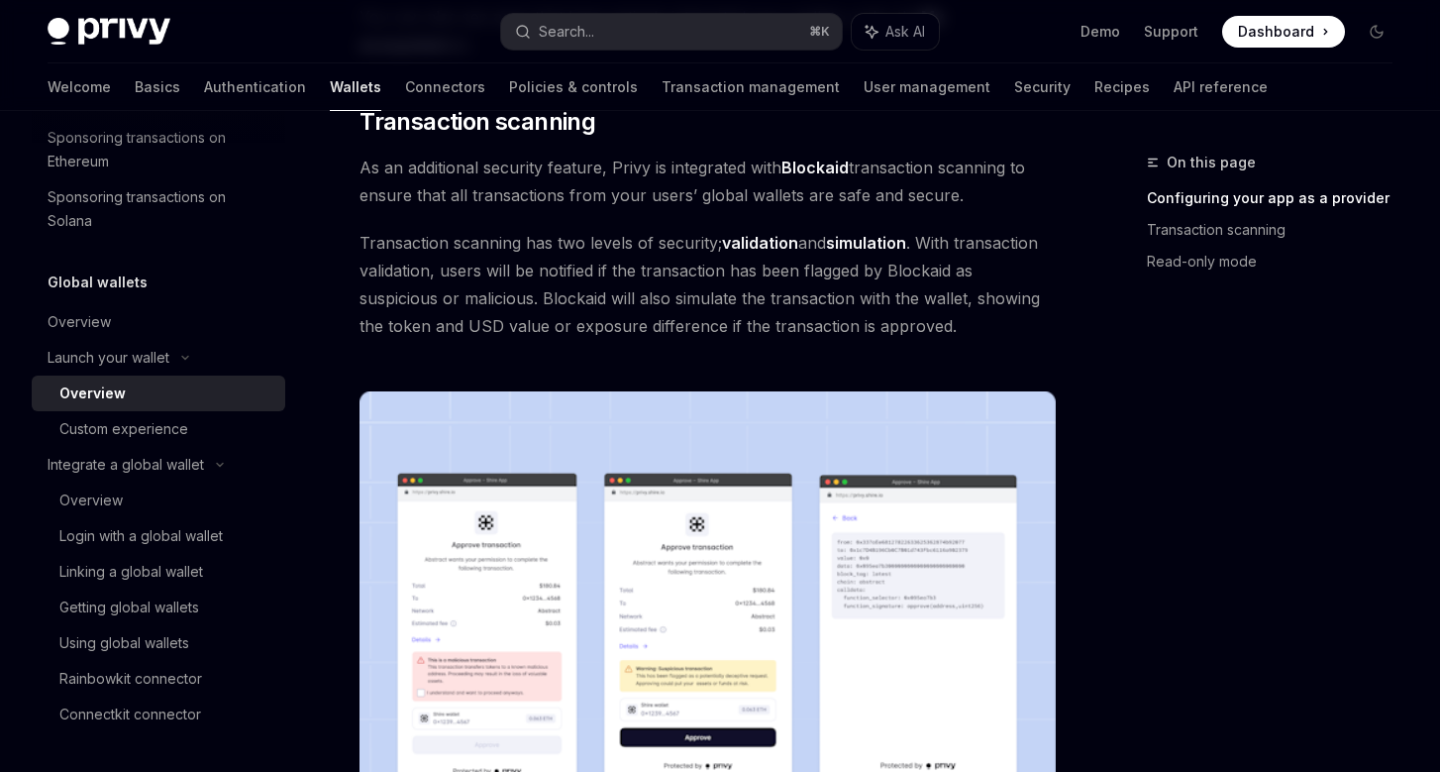
scroll to position [122, 0]
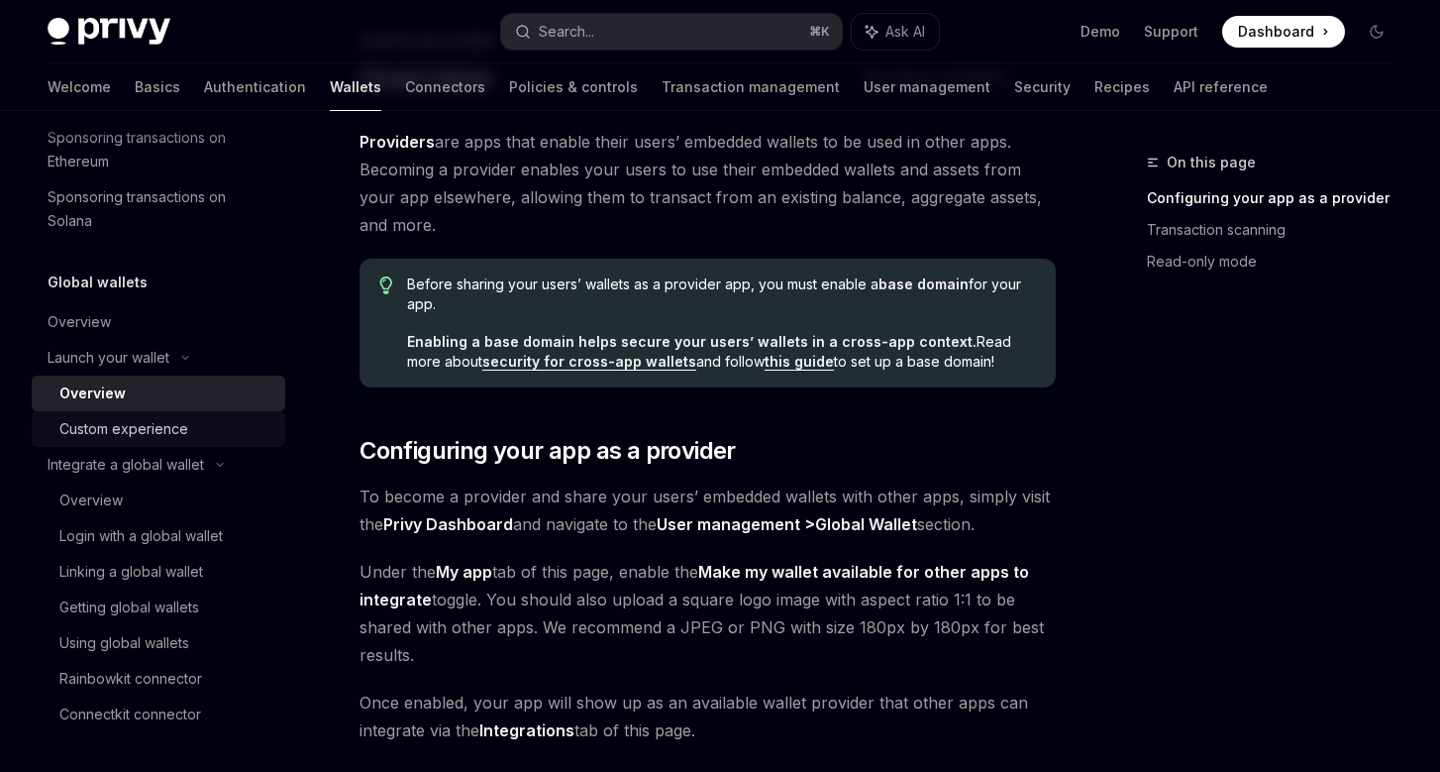
click at [179, 425] on div "Custom experience" at bounding box center [123, 429] width 129 height 24
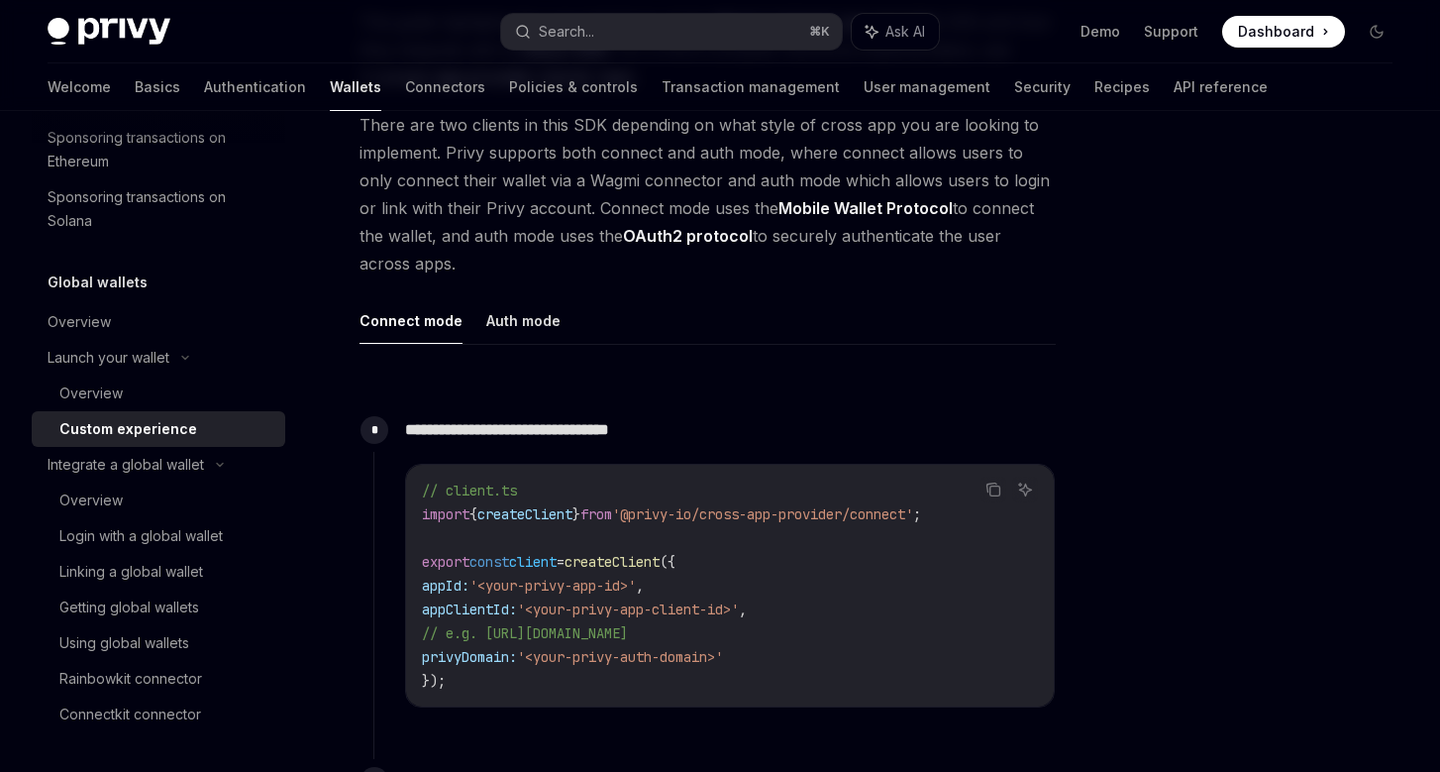
scroll to position [636, 0]
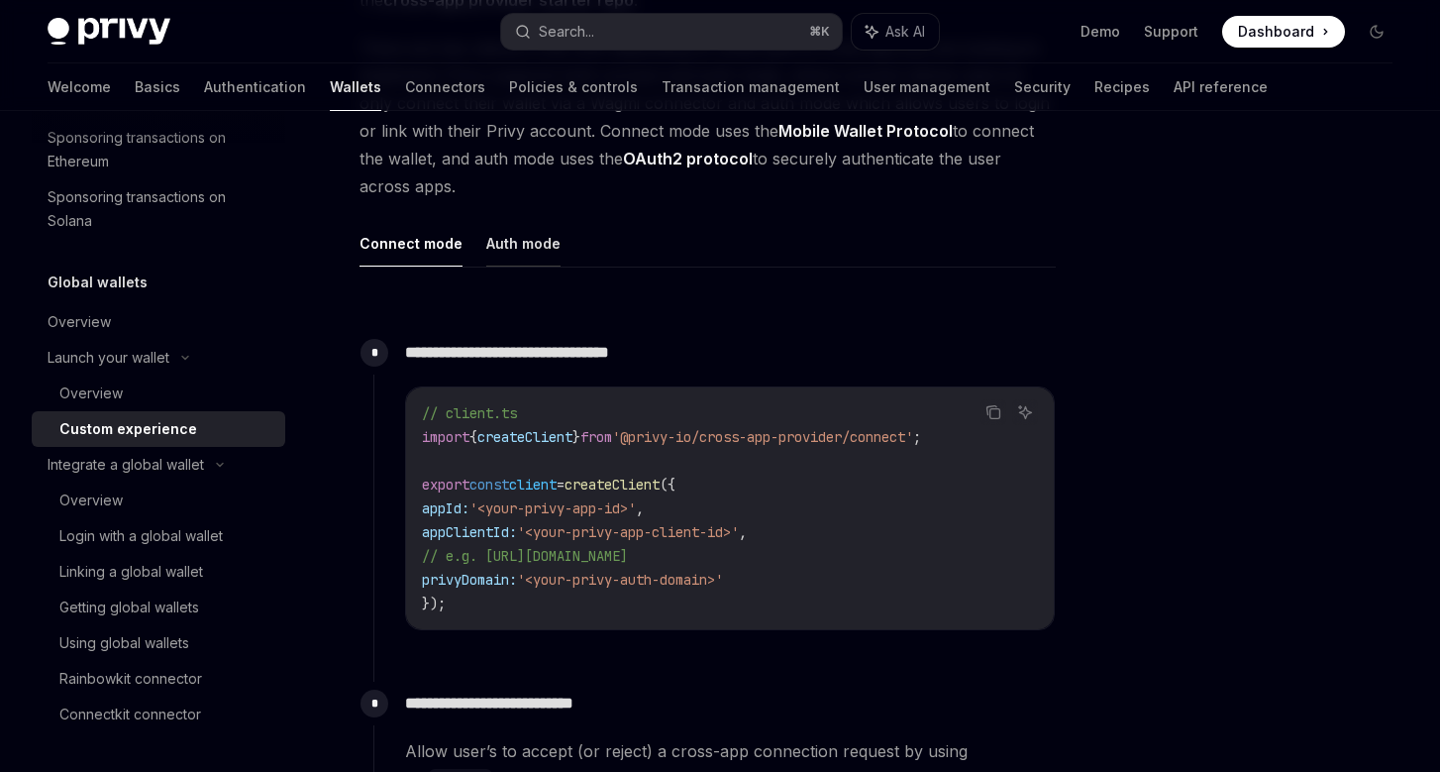
click at [514, 252] on button "Auth mode" at bounding box center [523, 243] width 74 height 47
click at [422, 258] on button "Connect mode" at bounding box center [411, 243] width 103 height 47
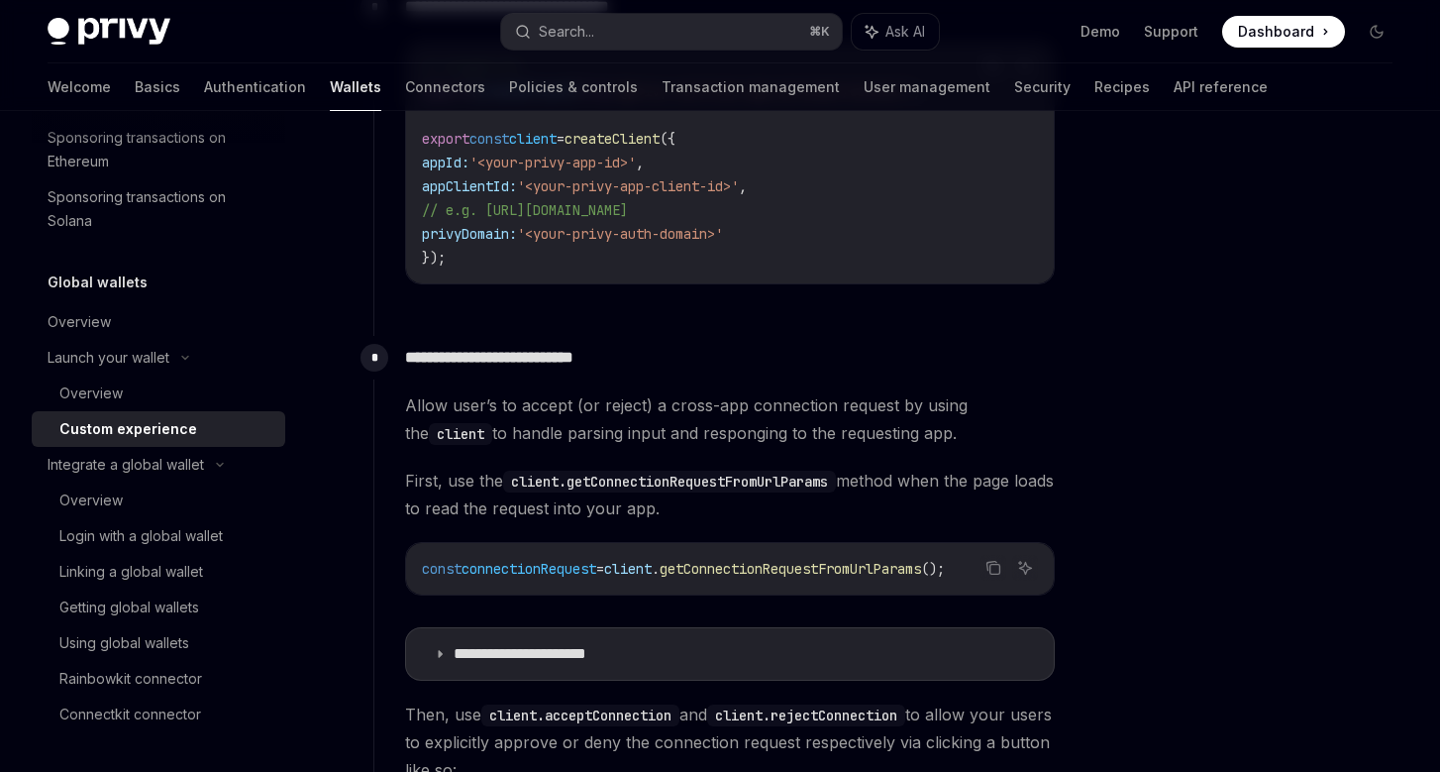
scroll to position [1053, 0]
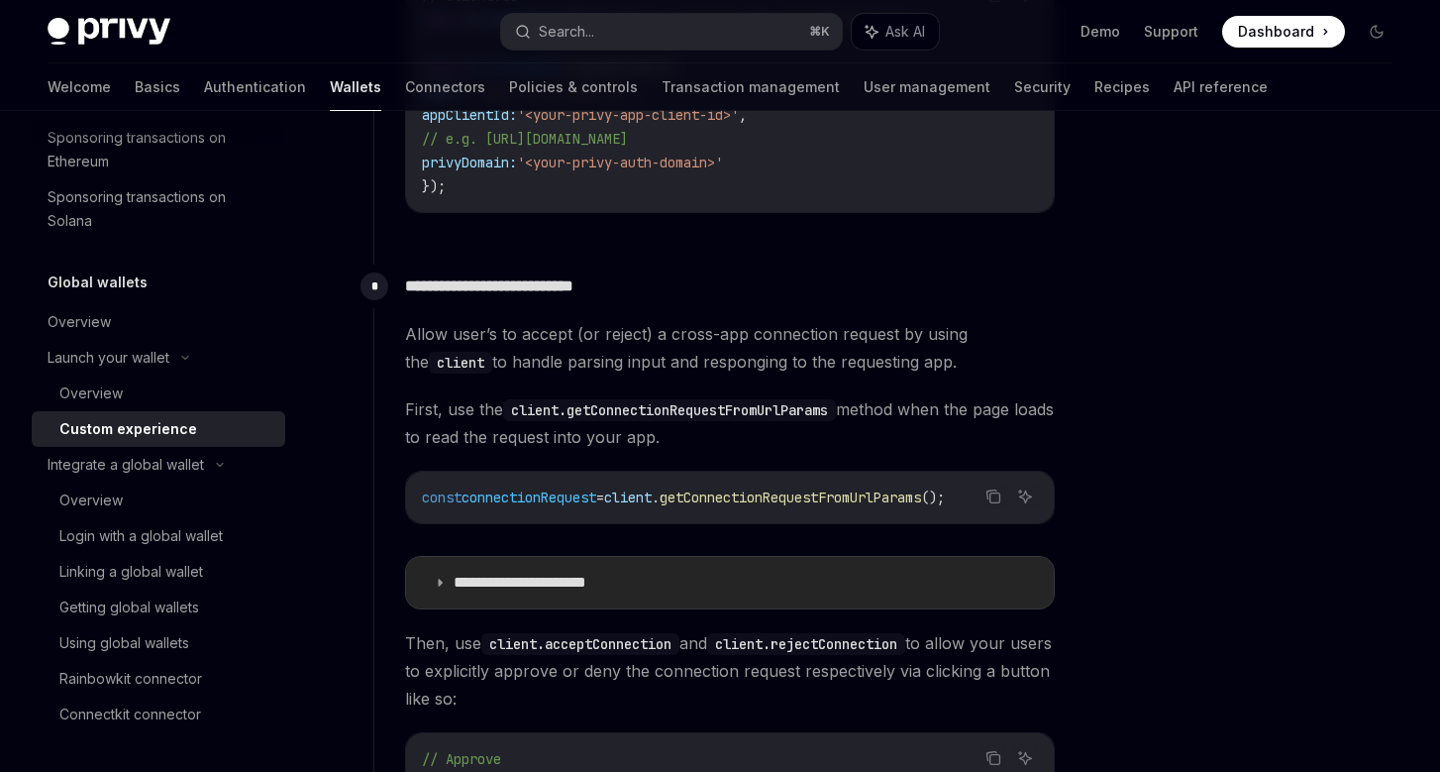
click at [555, 606] on summary "**********" at bounding box center [730, 583] width 648 height 52
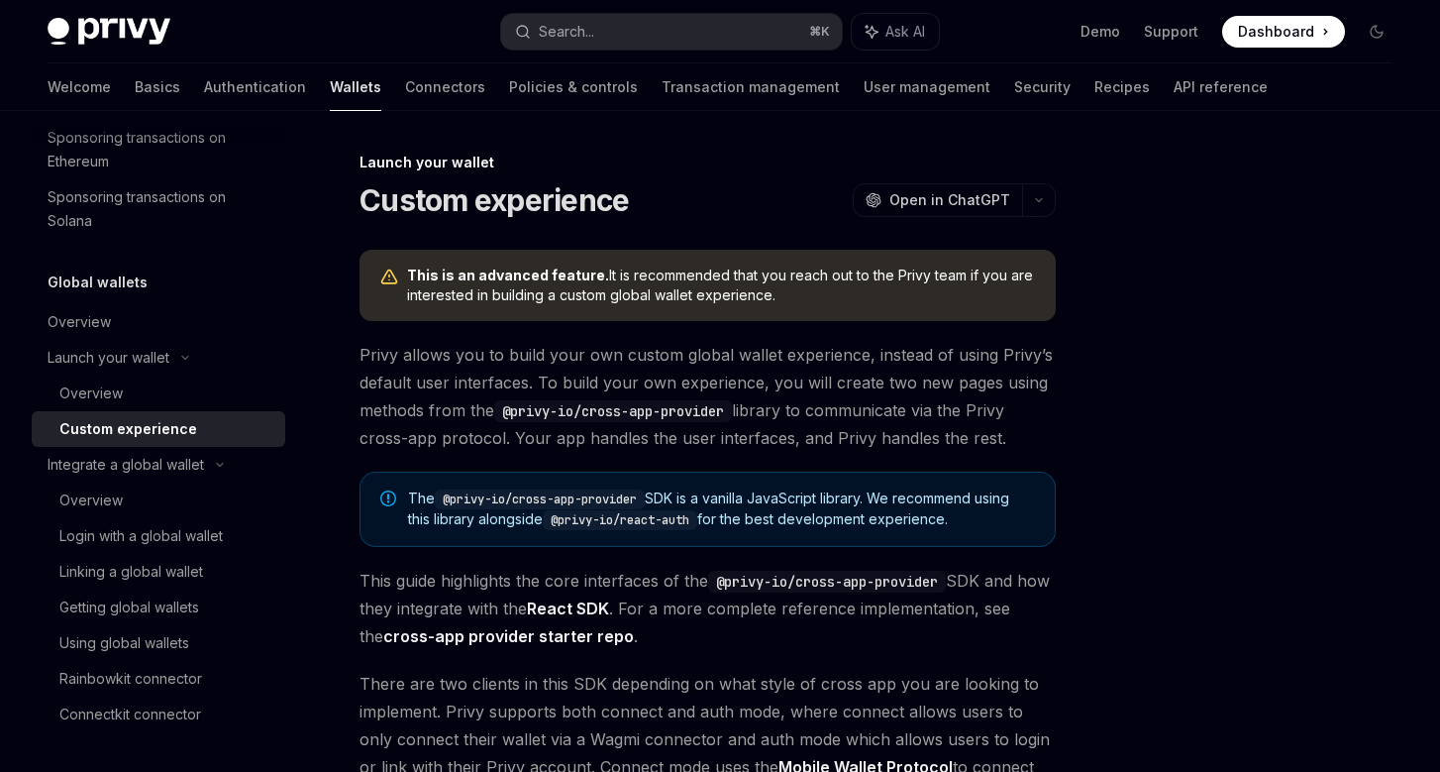
click at [747, 169] on div "Launch your wallet" at bounding box center [708, 163] width 696 height 20
click at [143, 433] on div "Custom experience" at bounding box center [128, 429] width 138 height 24
click at [156, 418] on div "Custom experience" at bounding box center [128, 429] width 138 height 24
click at [157, 425] on div "Custom experience" at bounding box center [128, 429] width 138 height 24
type textarea "*"
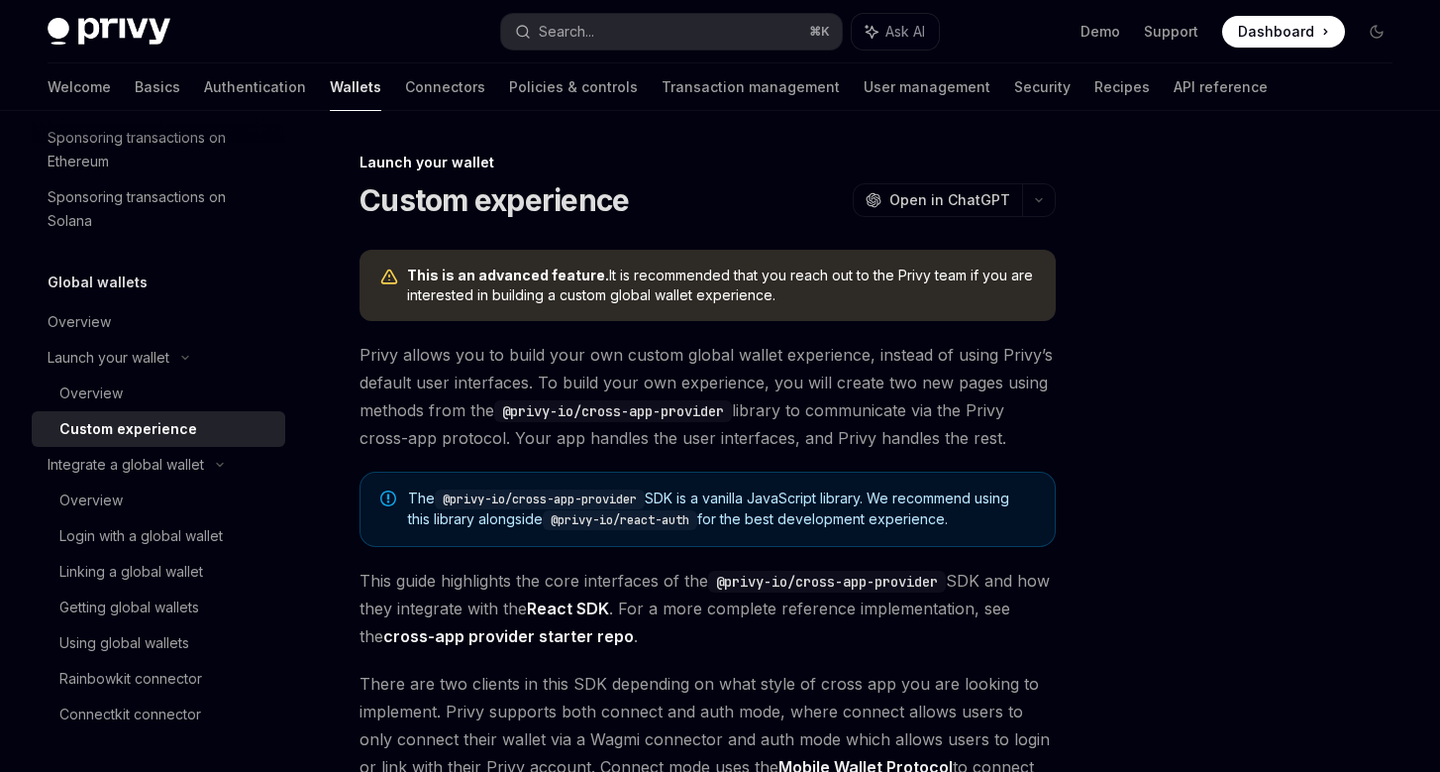
click at [796, 369] on span "Privy allows you to build your own custom global wallet experience, instead of …" at bounding box center [708, 396] width 696 height 111
click at [1284, 32] on span "Dashboard" at bounding box center [1276, 32] width 76 height 20
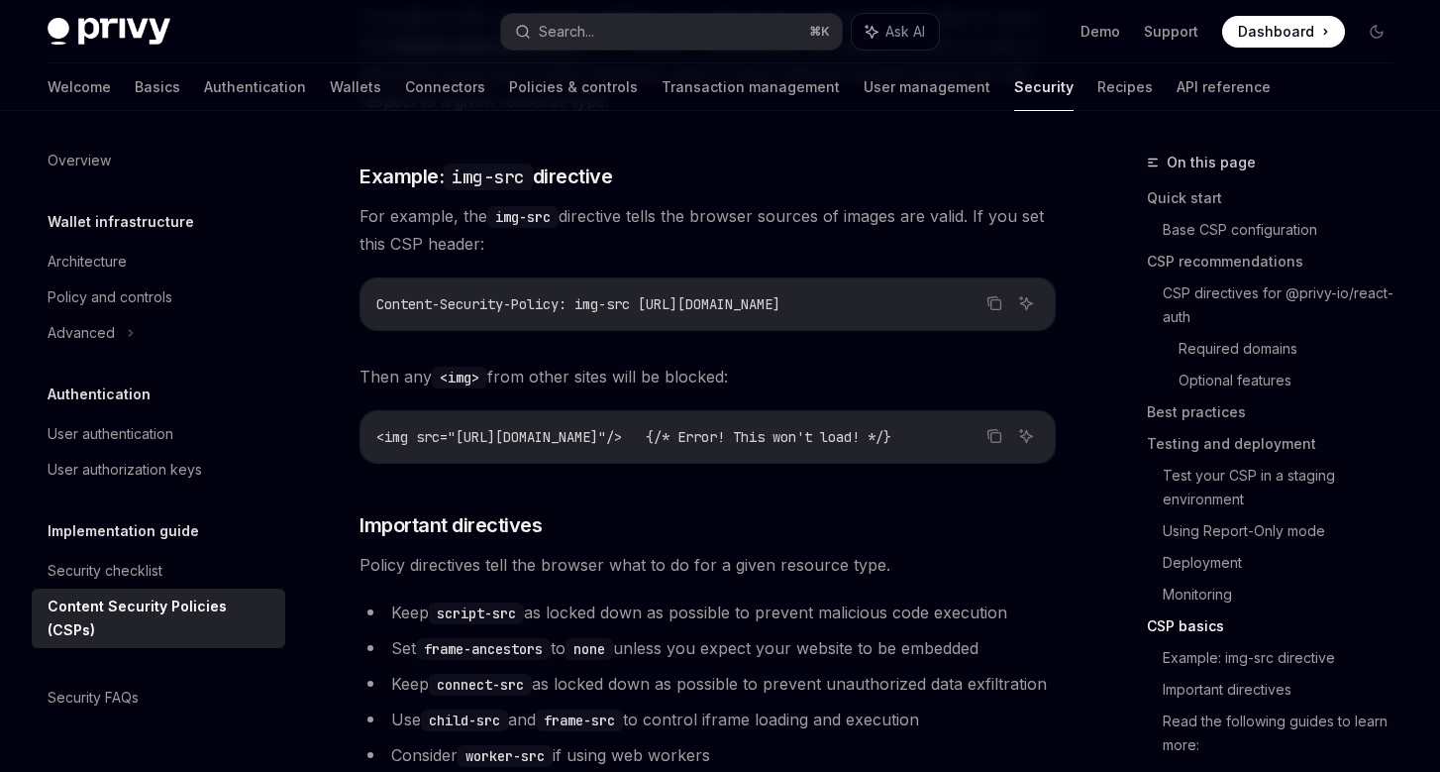
scroll to position [5130, 0]
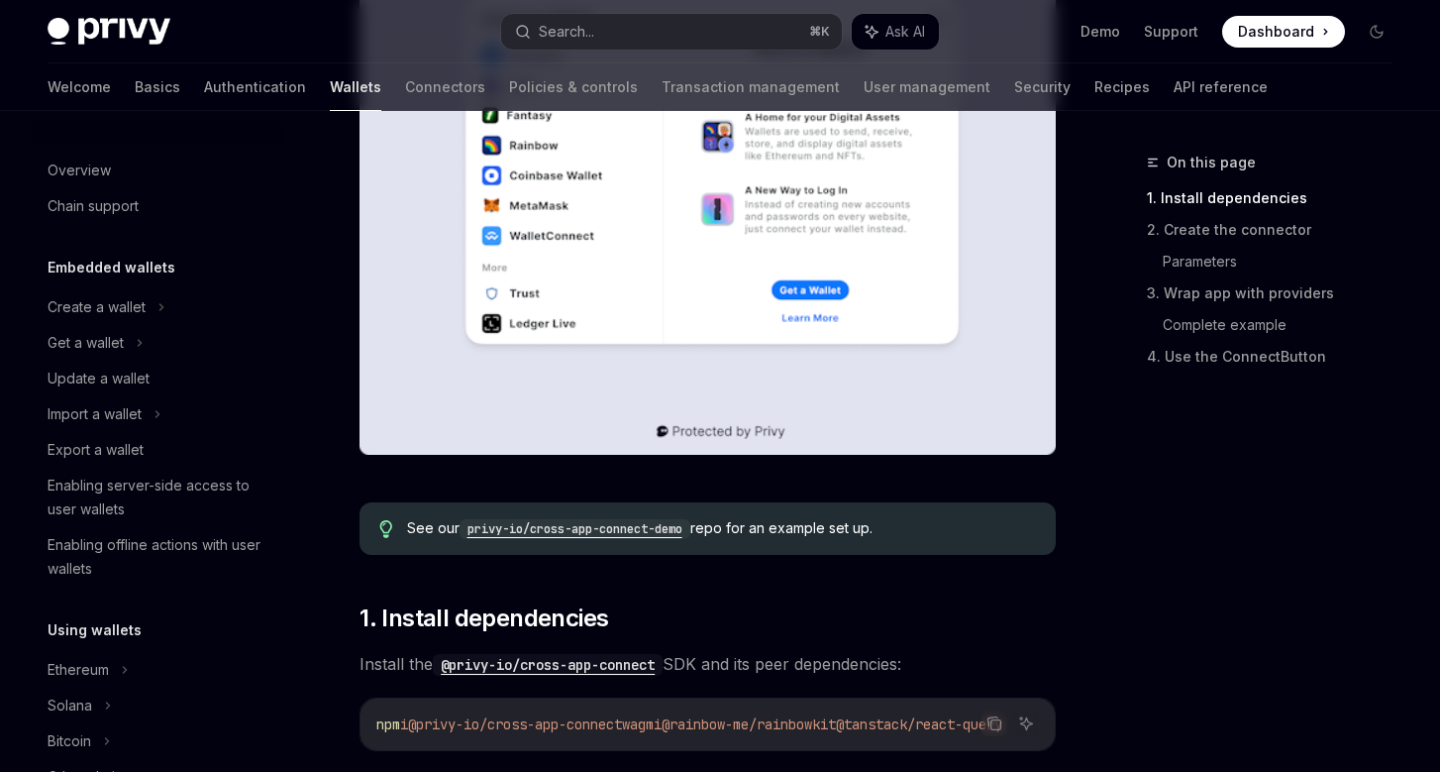
scroll to position [1191, 0]
